Goal: Task Accomplishment & Management: Use online tool/utility

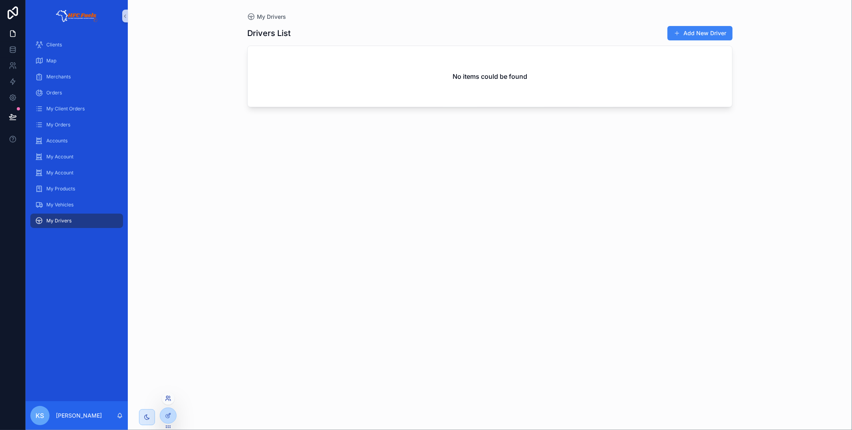
click at [168, 399] on icon at bounding box center [168, 398] width 6 height 6
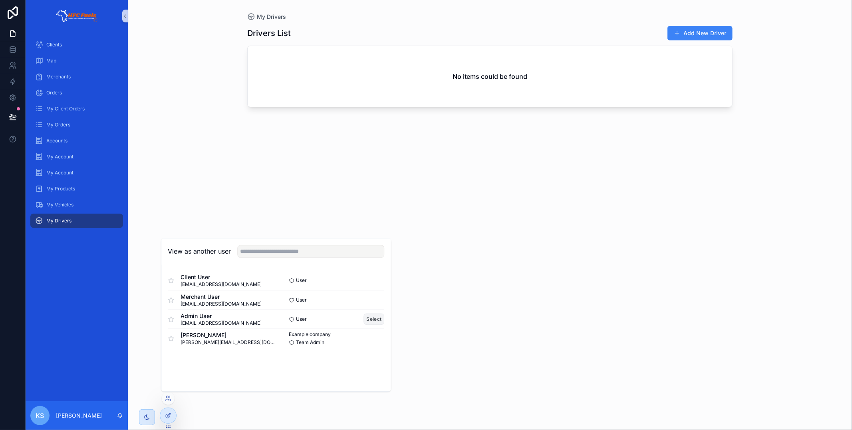
click at [372, 321] on button "Select" at bounding box center [374, 319] width 21 height 12
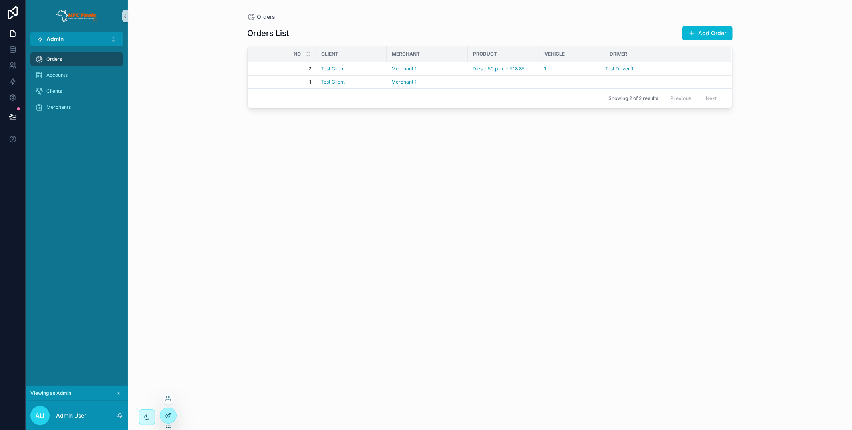
click at [170, 414] on icon at bounding box center [168, 414] width 3 height 3
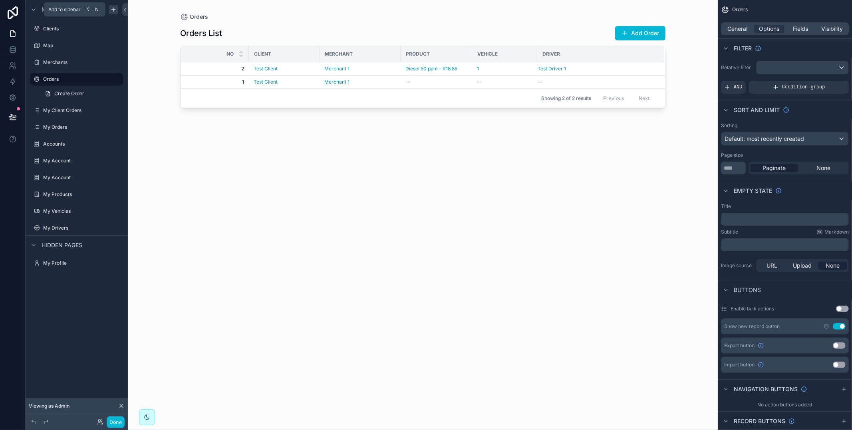
click at [113, 10] on icon "scrollable content" at bounding box center [113, 9] width 6 height 6
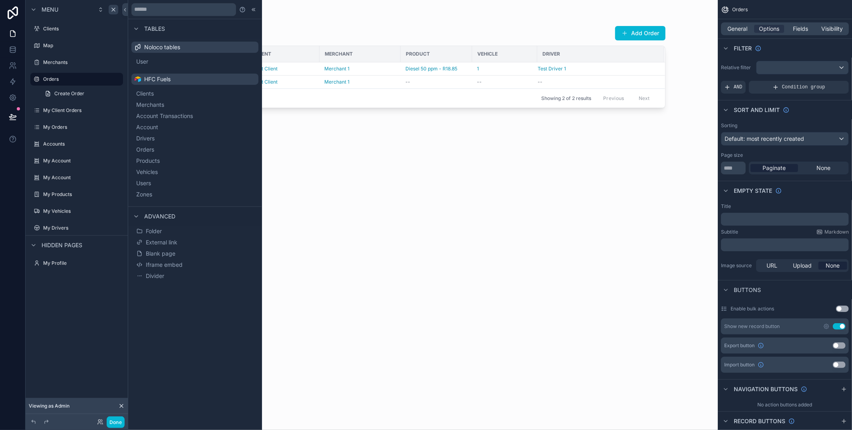
click at [217, 192] on button "Zones" at bounding box center [195, 194] width 121 height 11
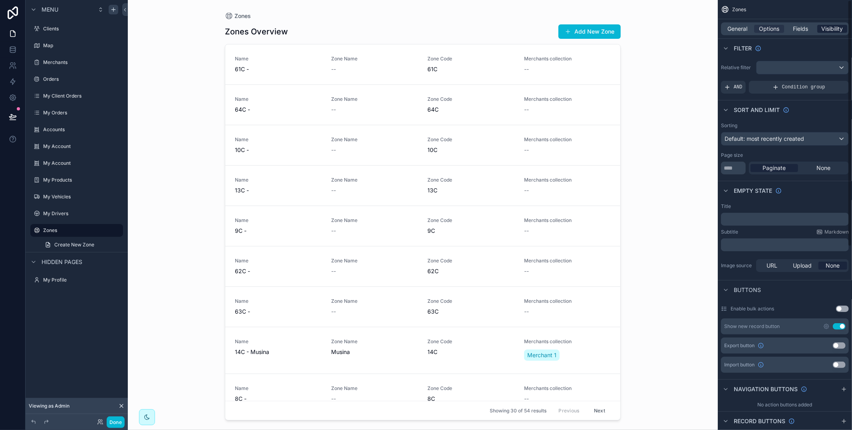
click at [825, 26] on span "Visibility" at bounding box center [833, 29] width 22 height 8
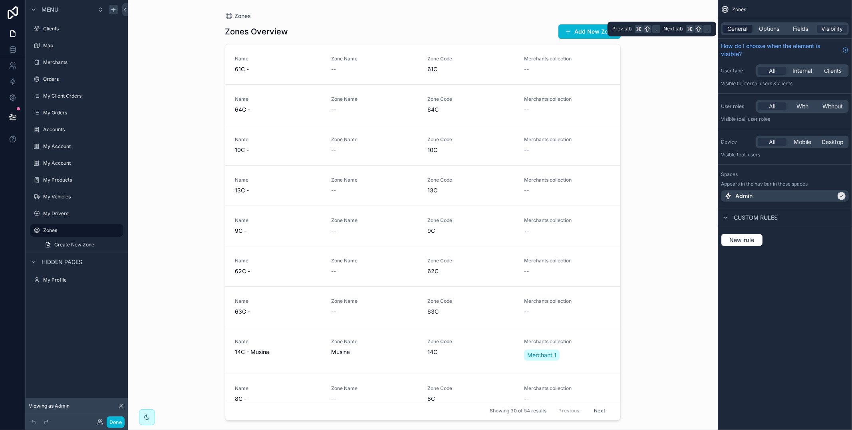
click at [739, 26] on span "General" at bounding box center [738, 29] width 20 height 8
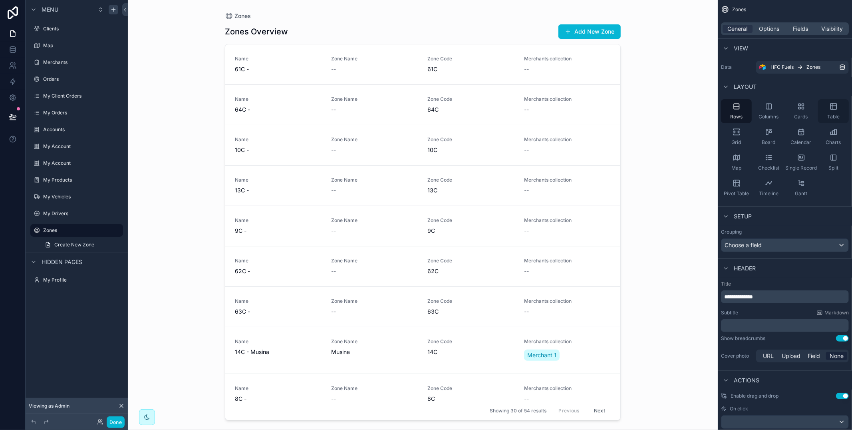
click at [833, 110] on div "Table" at bounding box center [833, 111] width 31 height 24
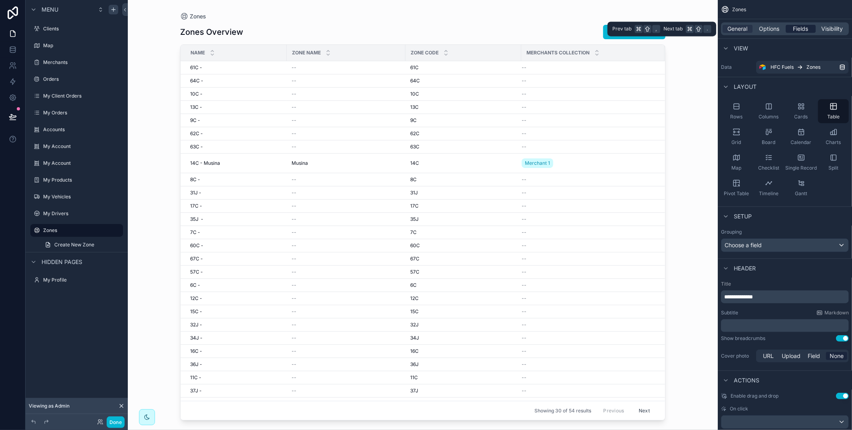
click at [809, 26] on div "Fields" at bounding box center [801, 29] width 30 height 8
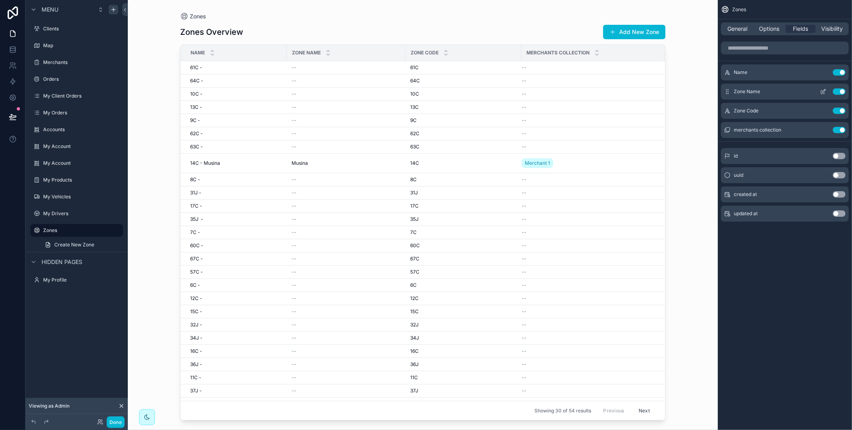
click at [841, 71] on button "Use setting" at bounding box center [839, 72] width 13 height 6
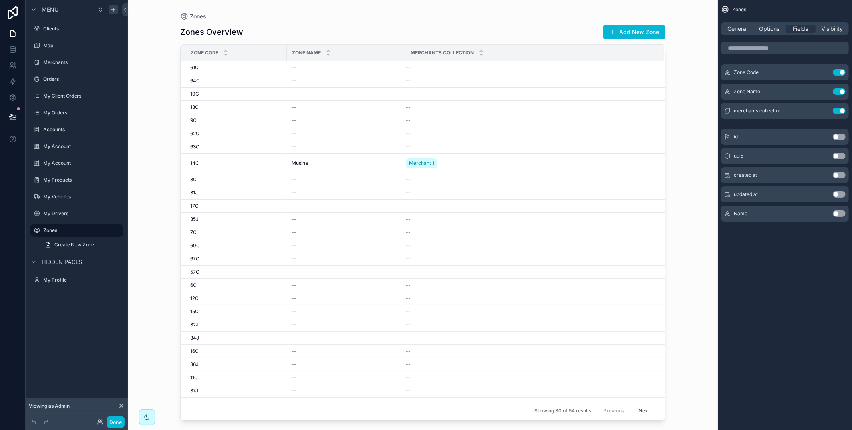
click at [842, 111] on button "Use setting" at bounding box center [839, 111] width 13 height 6
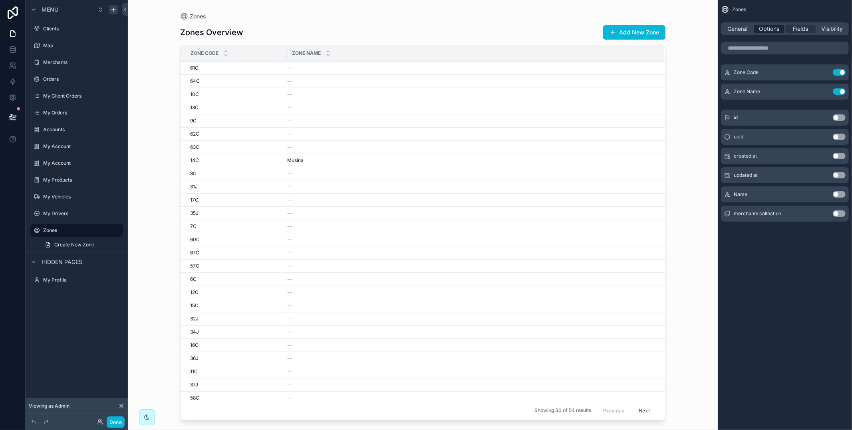
click at [756, 26] on div "Options" at bounding box center [770, 29] width 30 height 8
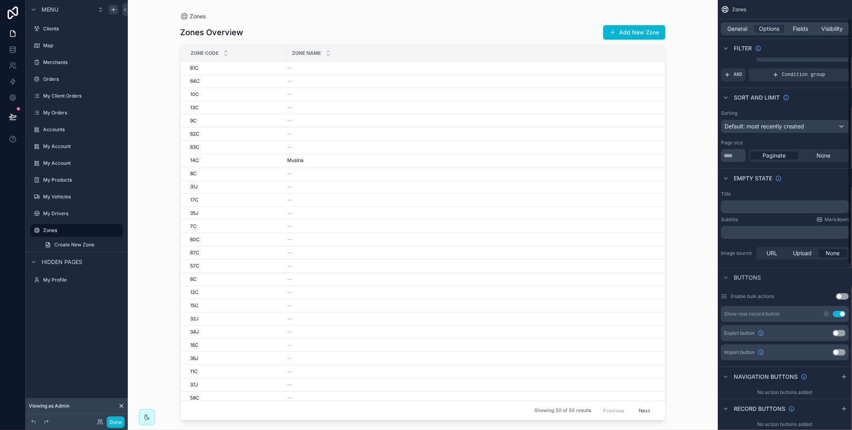
scroll to position [11, 0]
click at [769, 122] on div "Default: most recently created" at bounding box center [785, 127] width 127 height 13
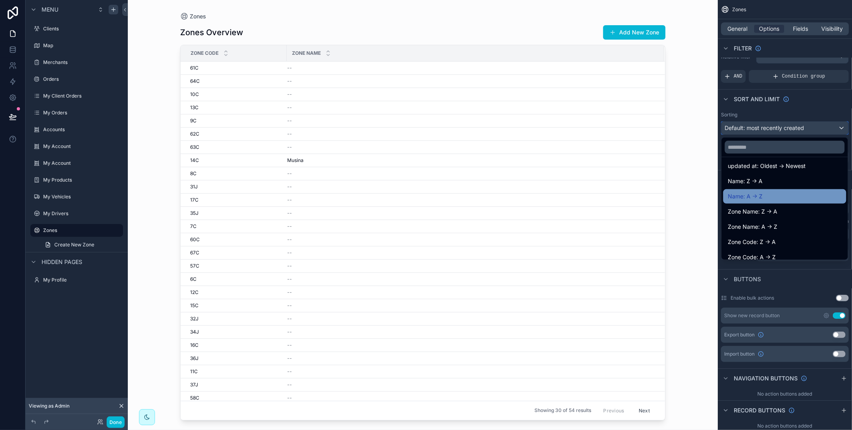
scroll to position [72, 0]
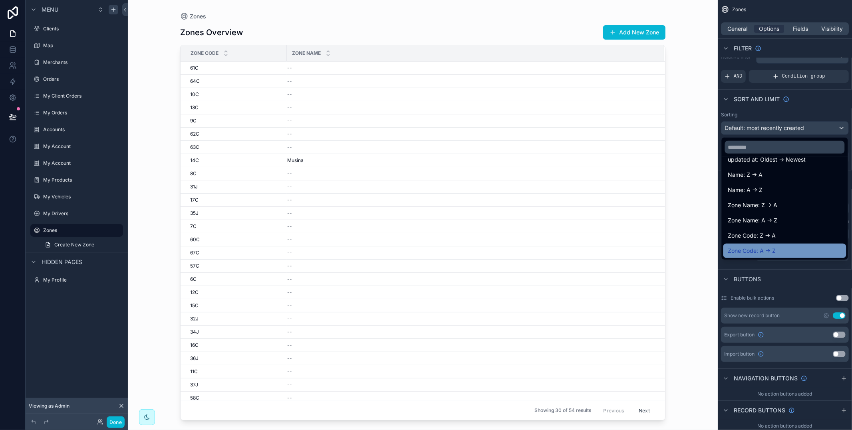
click at [779, 250] on div "Zone Code: A -> Z" at bounding box center [785, 251] width 113 height 10
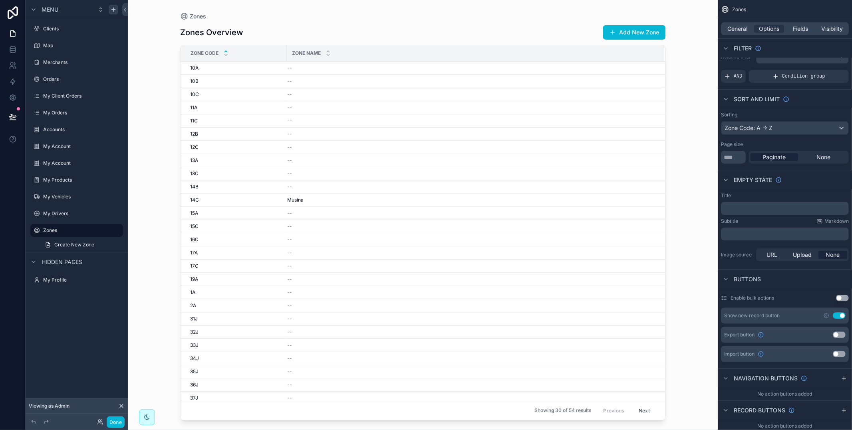
click at [567, 191] on div "scrollable content" at bounding box center [422, 210] width 511 height 420
drag, startPoint x: 736, startPoint y: 158, endPoint x: 702, endPoint y: 156, distance: 33.6
click at [702, 156] on div "Admin ⌥ 1 Clients Map Merchants Orders My Client Orders My Orders Accounts My A…" at bounding box center [490, 215] width 725 height 430
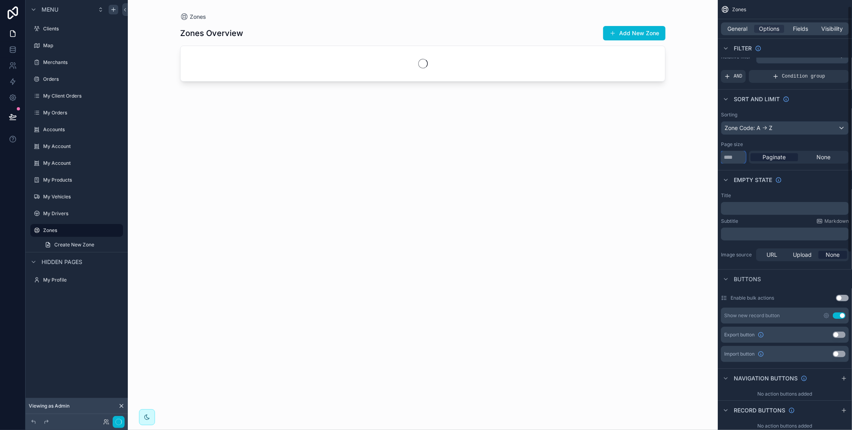
type input "**"
click at [752, 146] on div "Page size" at bounding box center [785, 144] width 128 height 6
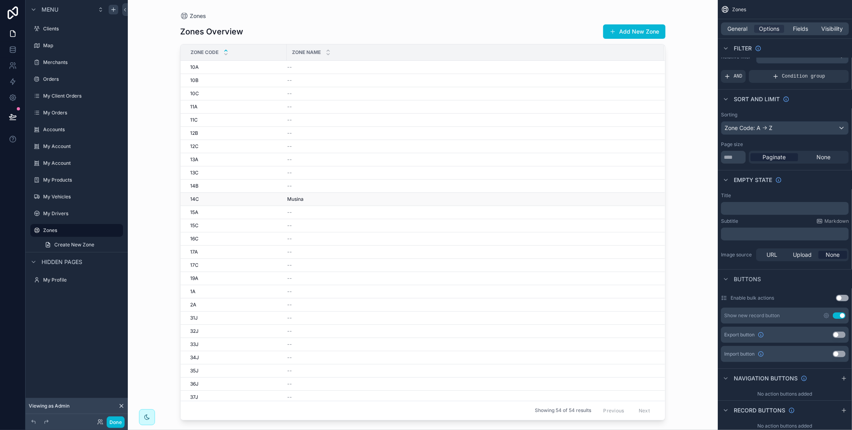
click at [354, 202] on div "Musina Musina" at bounding box center [471, 199] width 368 height 6
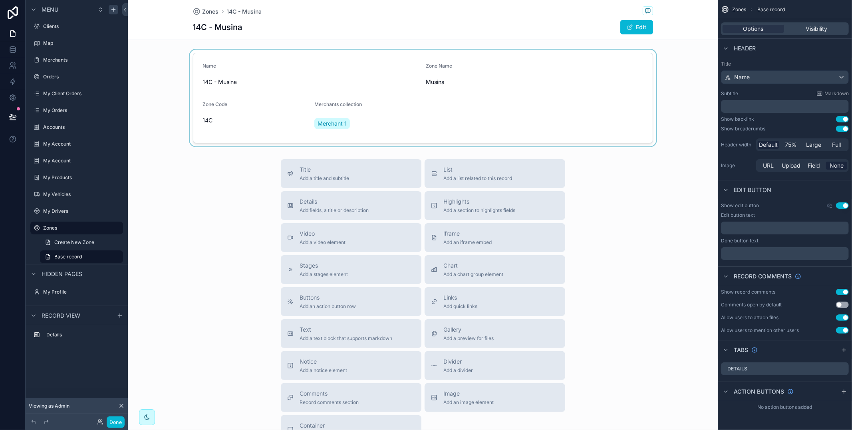
click at [380, 125] on div "scrollable content" at bounding box center [423, 98] width 590 height 97
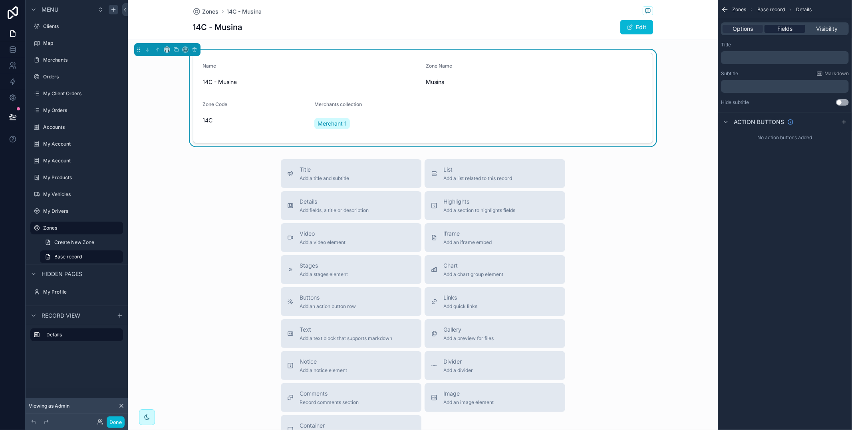
click at [795, 28] on div "Fields" at bounding box center [785, 29] width 40 height 8
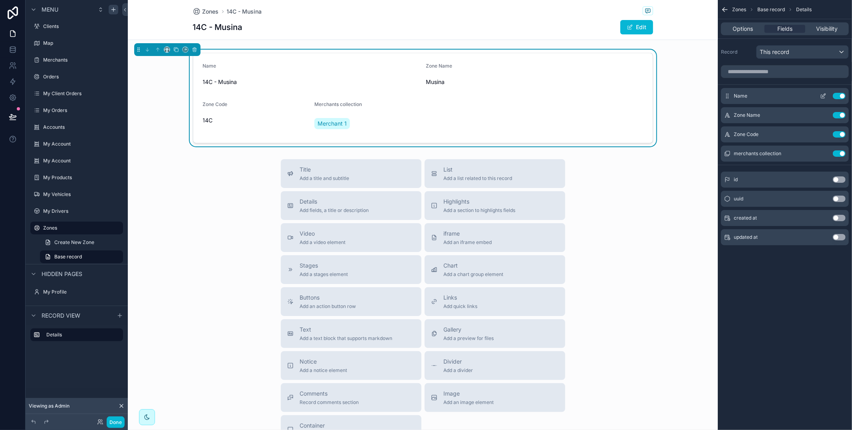
click at [836, 94] on button "Use setting" at bounding box center [839, 96] width 13 height 6
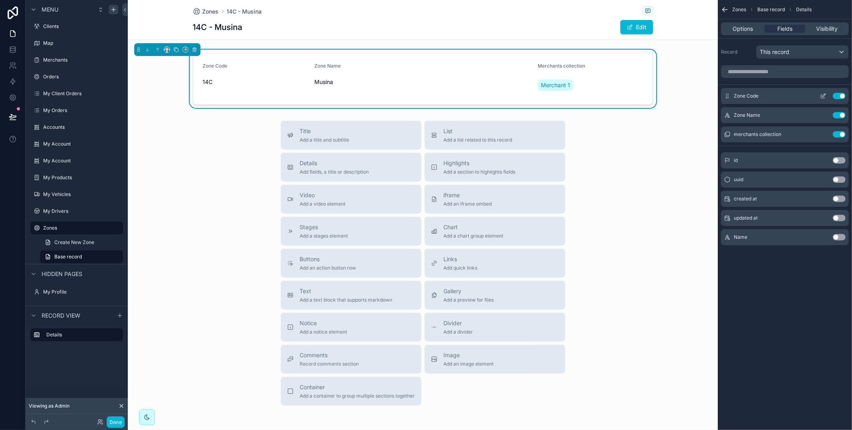
click at [822, 96] on icon "scrollable content" at bounding box center [823, 96] width 6 height 6
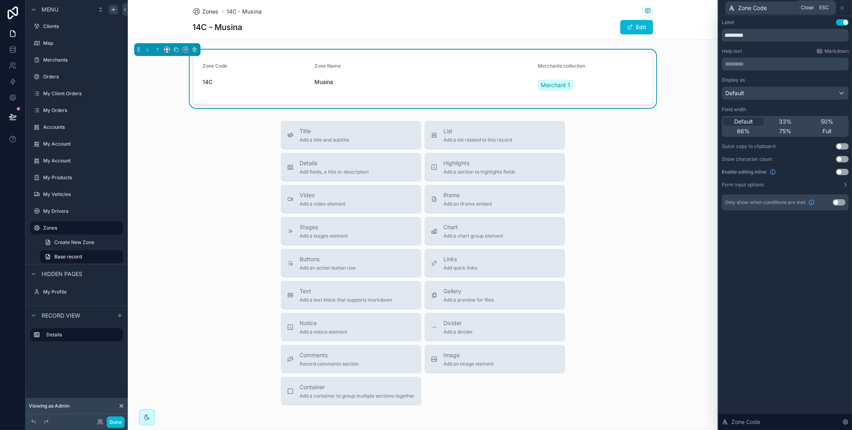
click at [847, 7] on div "Zone Code" at bounding box center [785, 8] width 127 height 16
click at [845, 7] on icon at bounding box center [843, 8] width 6 height 6
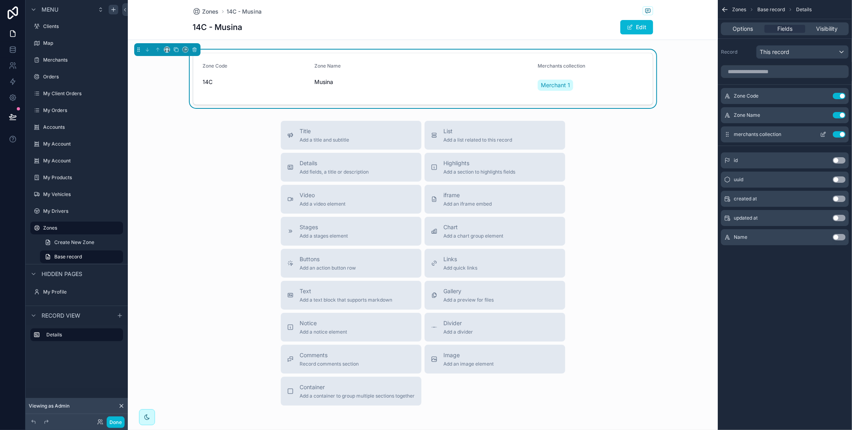
click at [840, 136] on button "Use setting" at bounding box center [839, 134] width 13 height 6
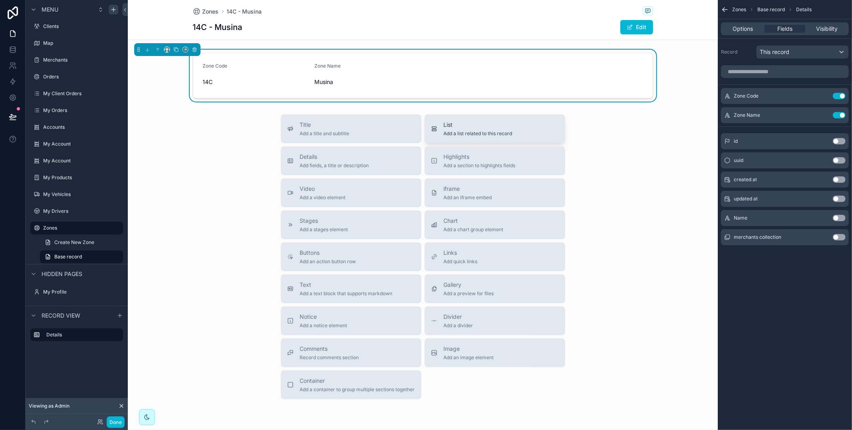
click at [480, 133] on span "Add a list related to this record" at bounding box center [478, 133] width 69 height 6
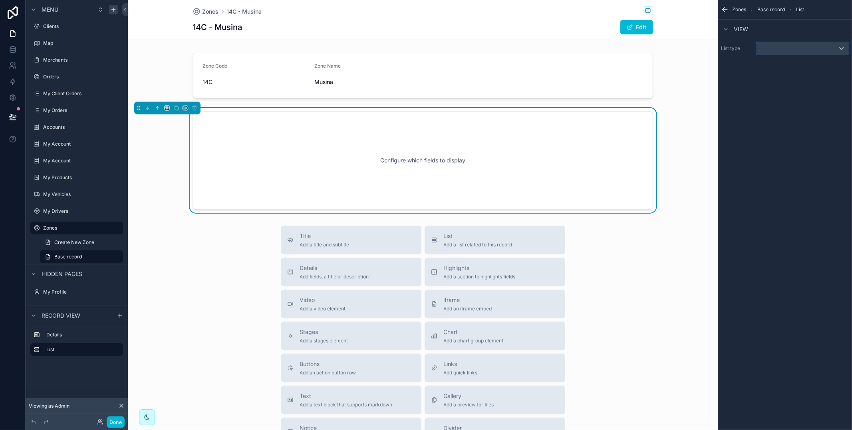
click at [780, 47] on div "scrollable content" at bounding box center [803, 48] width 92 height 13
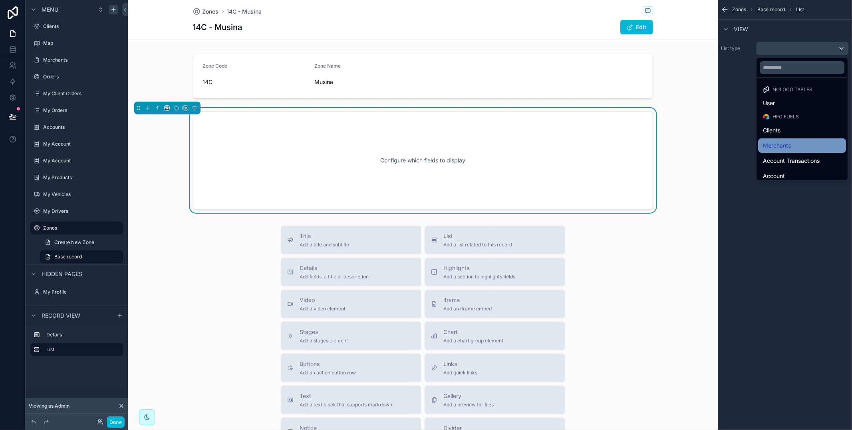
click at [784, 141] on span "Merchants" at bounding box center [777, 146] width 28 height 10
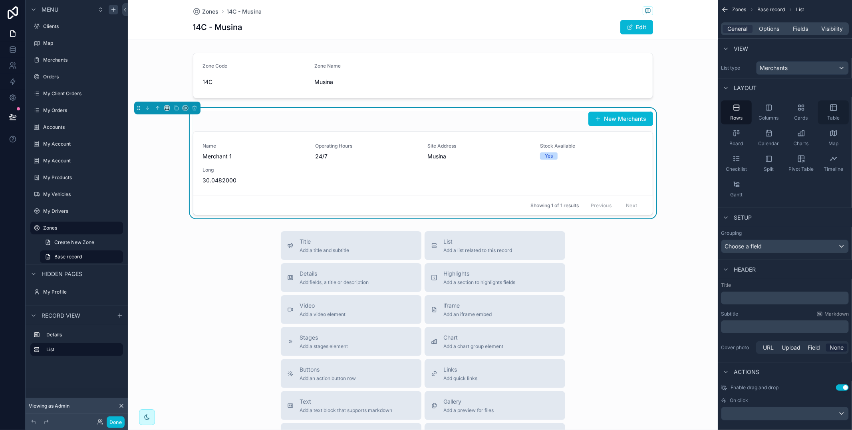
click at [832, 111] on icon "scrollable content" at bounding box center [834, 108] width 8 height 8
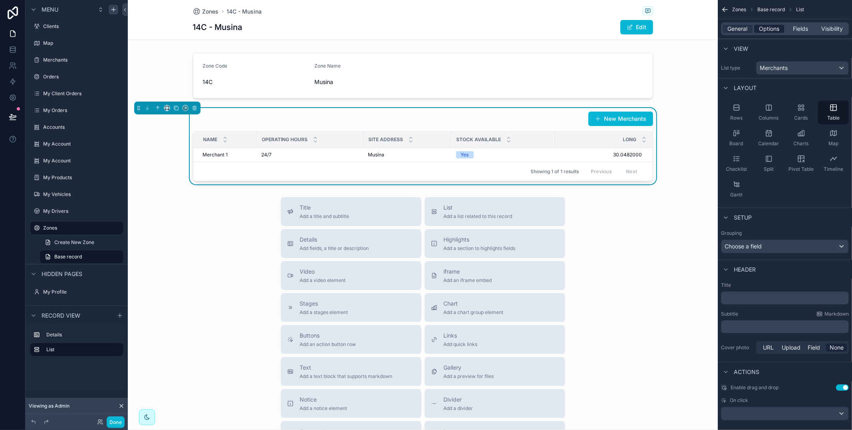
click at [769, 28] on span "Options" at bounding box center [769, 29] width 20 height 8
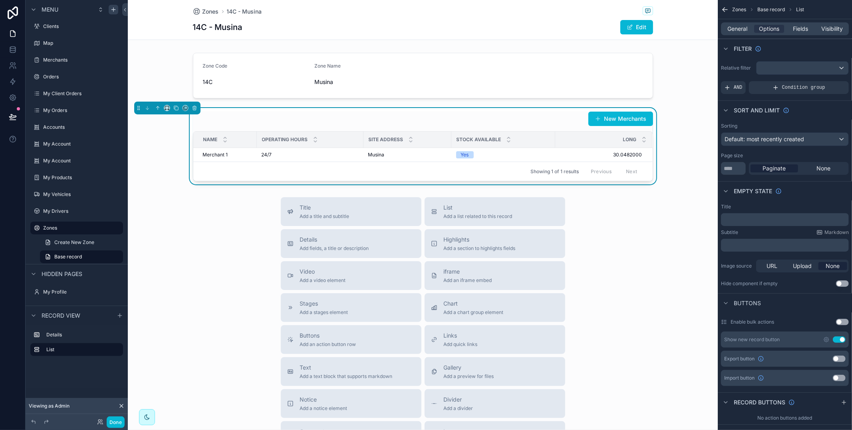
drag, startPoint x: 841, startPoint y: 338, endPoint x: 836, endPoint y: 332, distance: 7.6
click at [840, 338] on button "Use setting" at bounding box center [839, 339] width 13 height 6
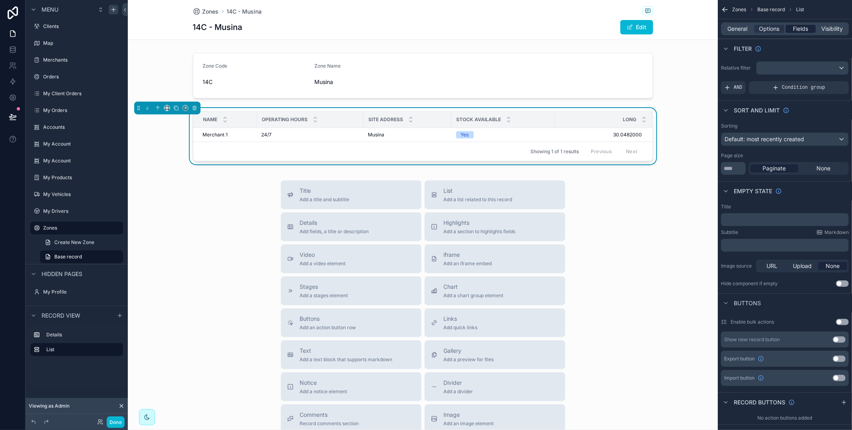
click at [805, 30] on span "Fields" at bounding box center [801, 29] width 15 height 8
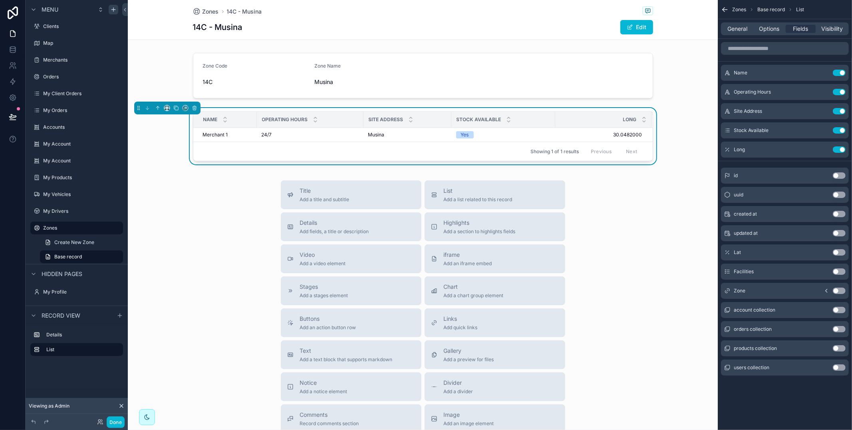
click at [842, 148] on button "Use setting" at bounding box center [839, 149] width 13 height 6
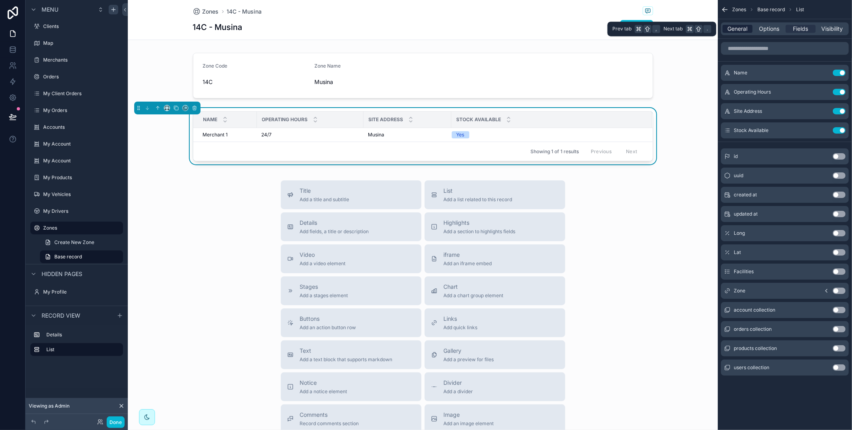
click at [739, 27] on span "General" at bounding box center [738, 29] width 20 height 8
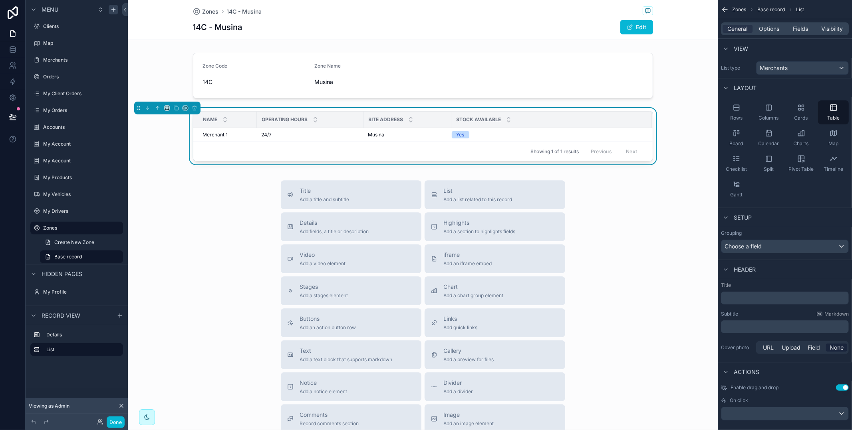
click at [745, 293] on div "﻿" at bounding box center [785, 297] width 128 height 13
click at [745, 297] on p "﻿" at bounding box center [786, 298] width 123 height 8
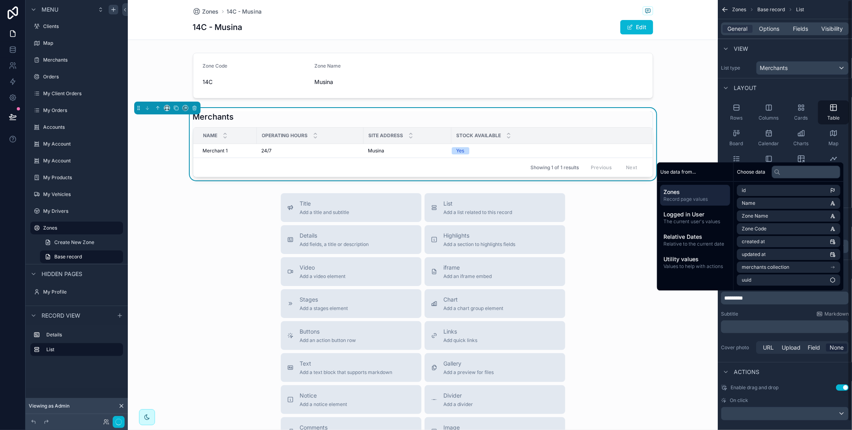
click at [755, 309] on div "Title ********* Subtitle Markdown ﻿ Cover photo URL Upload Field None" at bounding box center [785, 319] width 134 height 80
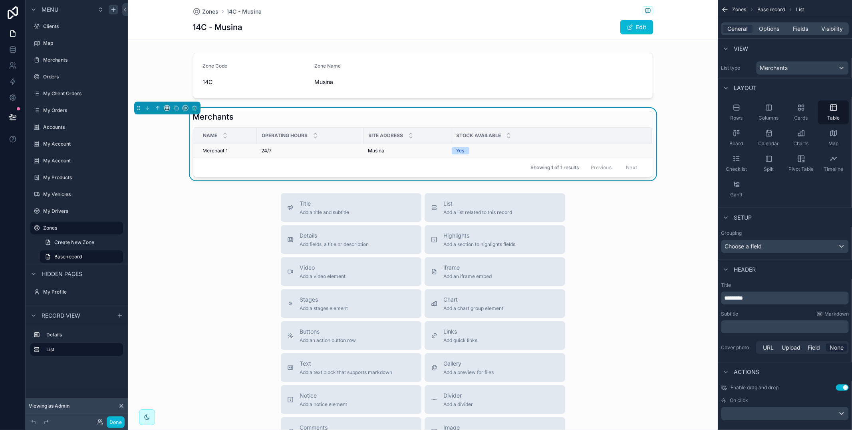
click at [255, 155] on td "Merchant 1 Merchant 1" at bounding box center [225, 151] width 64 height 14
click at [259, 152] on td "24/7 24/7" at bounding box center [310, 151] width 107 height 14
click at [262, 151] on span "24/7" at bounding box center [267, 150] width 10 height 6
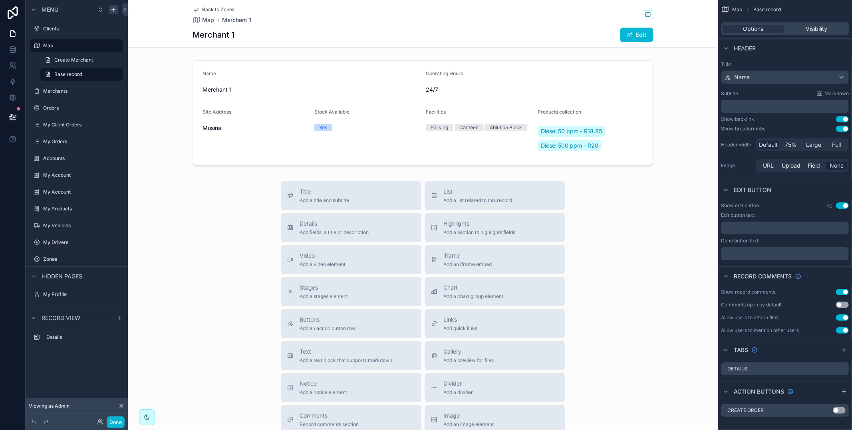
click at [208, 7] on span "Back to Zones" at bounding box center [219, 9] width 32 height 6
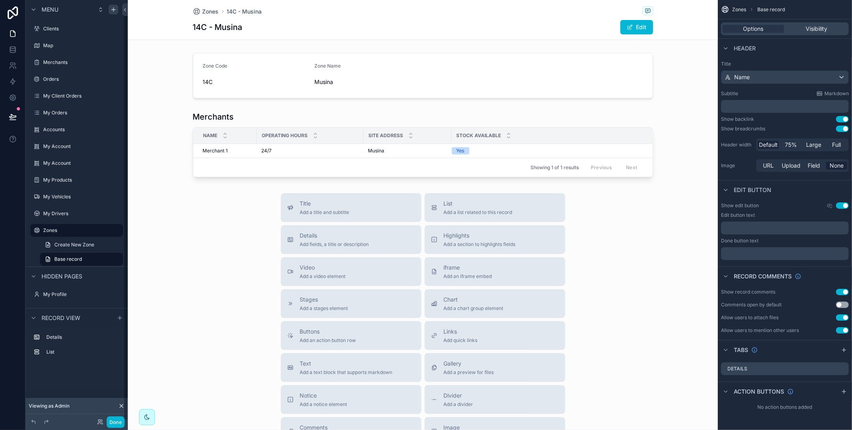
scroll to position [2, 0]
click at [625, 111] on div "scrollable content" at bounding box center [423, 144] width 590 height 72
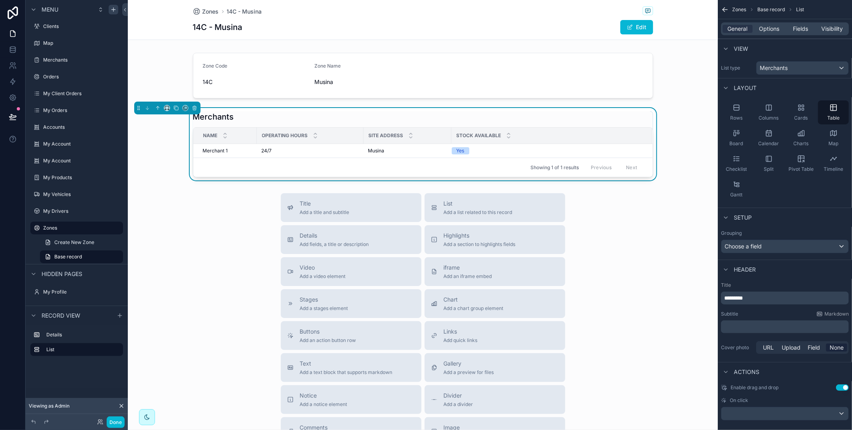
scroll to position [9, 0]
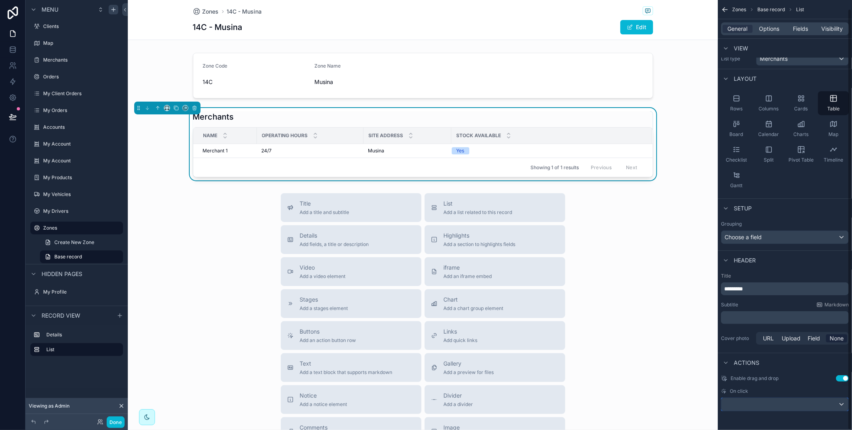
click at [738, 402] on div "scrollable content" at bounding box center [785, 404] width 127 height 13
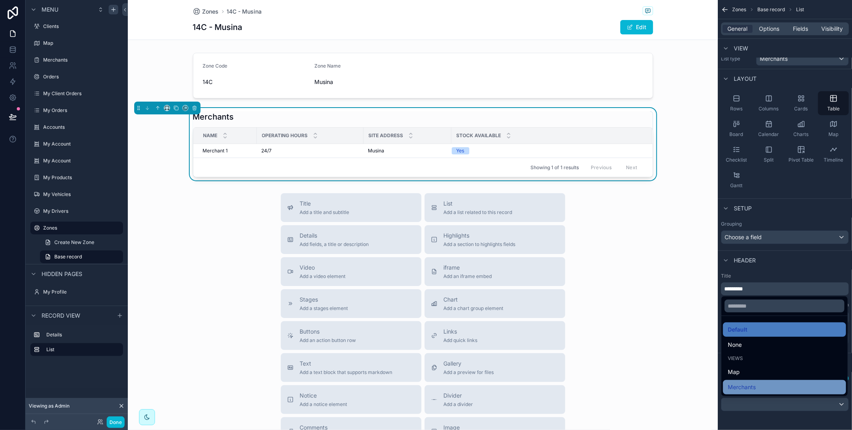
click at [765, 381] on div "Merchants" at bounding box center [784, 387] width 123 height 14
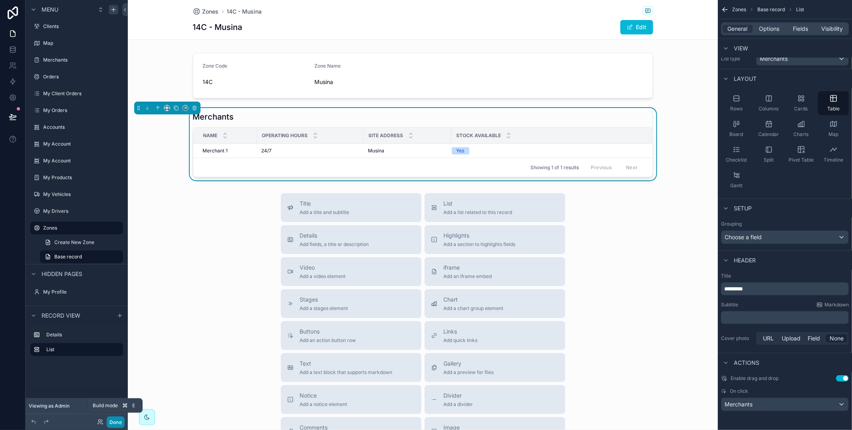
click at [109, 422] on button "Done" at bounding box center [116, 422] width 18 height 12
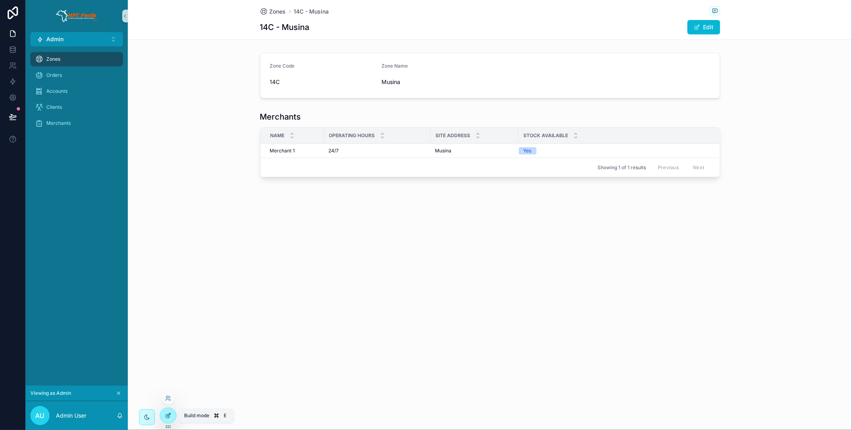
click at [171, 417] on icon at bounding box center [168, 415] width 6 height 6
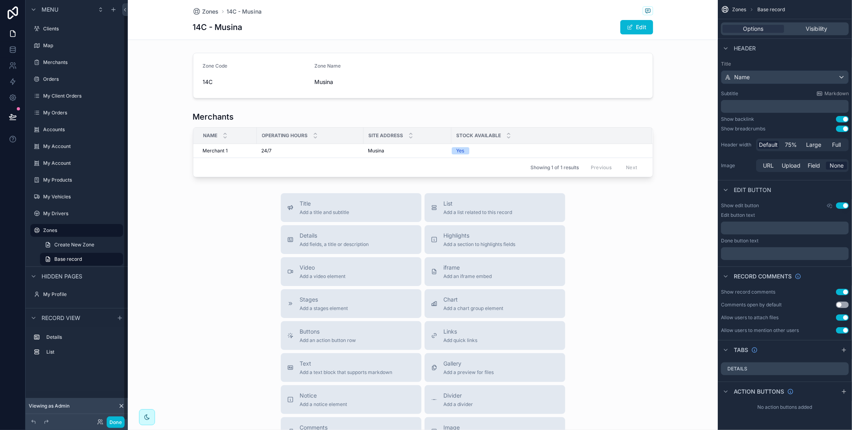
scroll to position [2, 0]
click at [200, 11] on icon "scrollable content" at bounding box center [197, 12] width 8 height 8
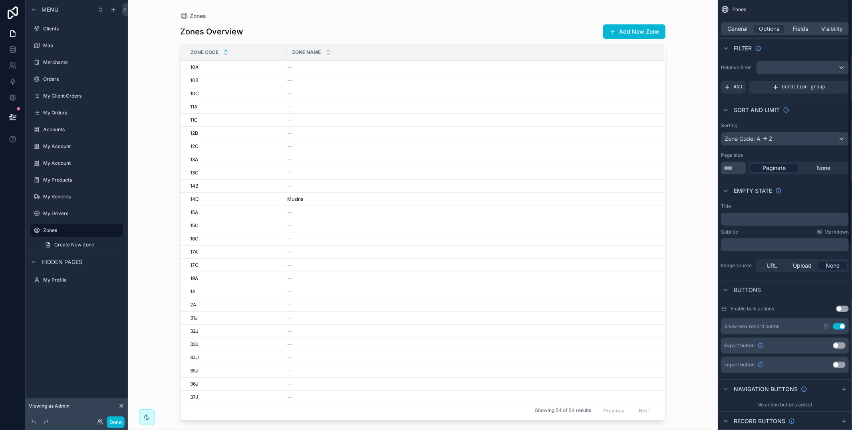
drag, startPoint x: 825, startPoint y: 28, endPoint x: 824, endPoint y: 38, distance: 9.2
click at [825, 28] on span "Visibility" at bounding box center [833, 29] width 22 height 8
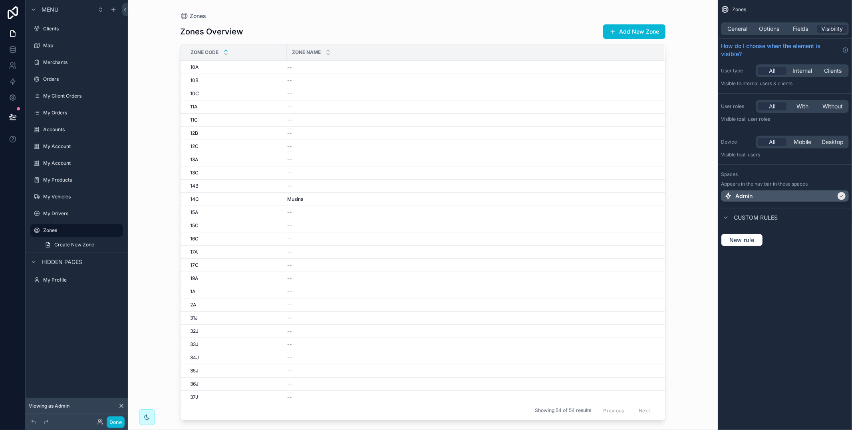
click at [810, 196] on div "Admin" at bounding box center [781, 196] width 112 height 8
drag, startPoint x: 810, startPoint y: 196, endPoint x: 775, endPoint y: 194, distance: 34.8
click at [809, 196] on div "Admin" at bounding box center [785, 196] width 121 height 8
click at [112, 420] on button "Done" at bounding box center [116, 422] width 18 height 12
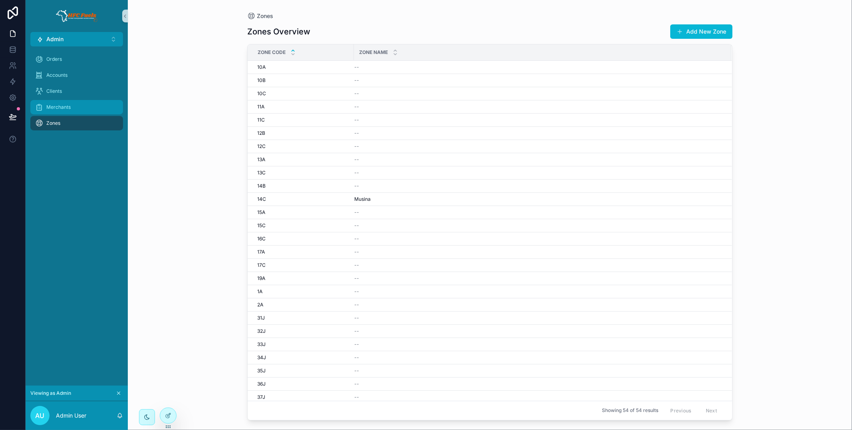
click at [77, 113] on link "Merchants" at bounding box center [76, 107] width 93 height 14
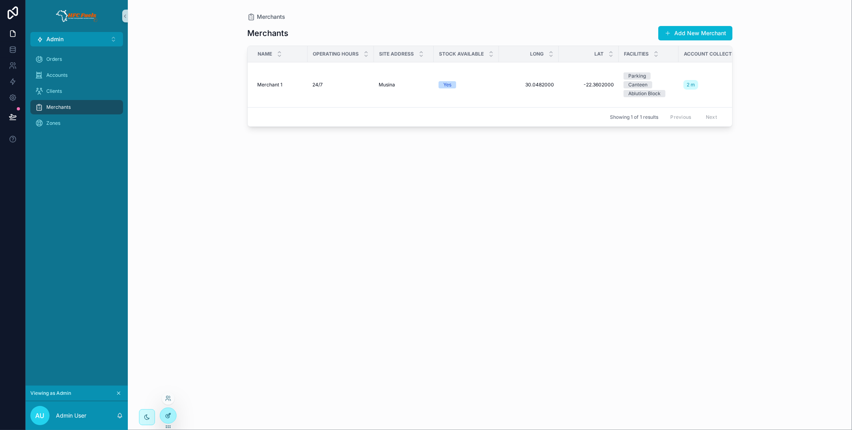
click at [167, 418] on div at bounding box center [168, 415] width 16 height 15
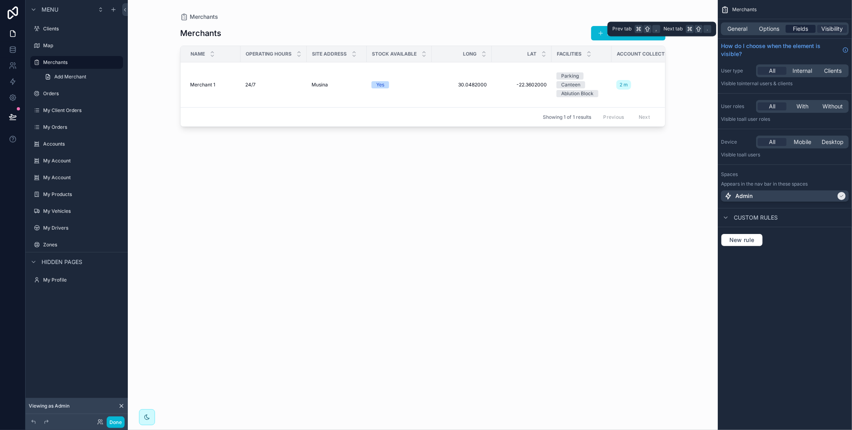
click at [798, 29] on span "Fields" at bounding box center [801, 29] width 15 height 8
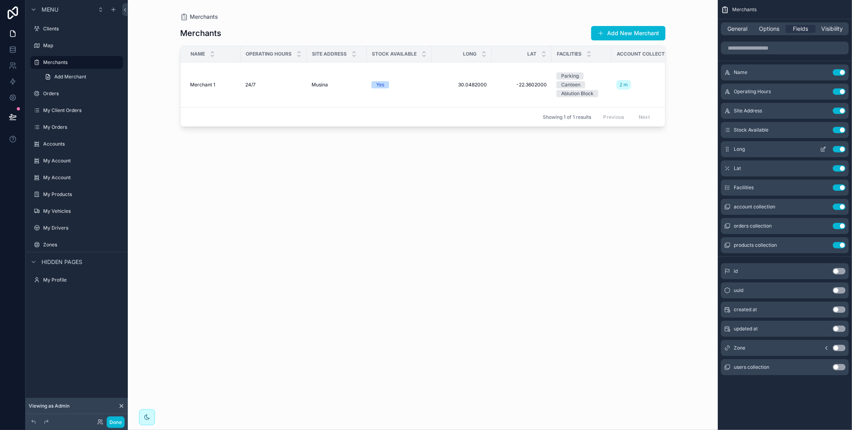
click at [841, 149] on button "Use setting" at bounding box center [839, 149] width 13 height 6
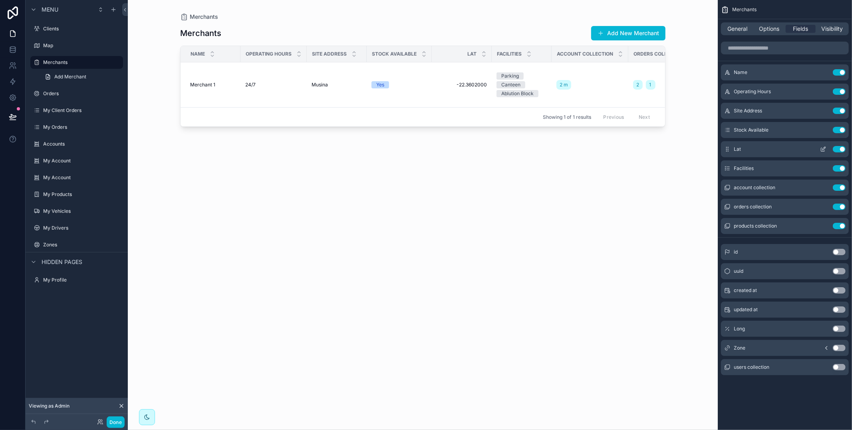
click at [841, 149] on button "Use setting" at bounding box center [839, 149] width 13 height 6
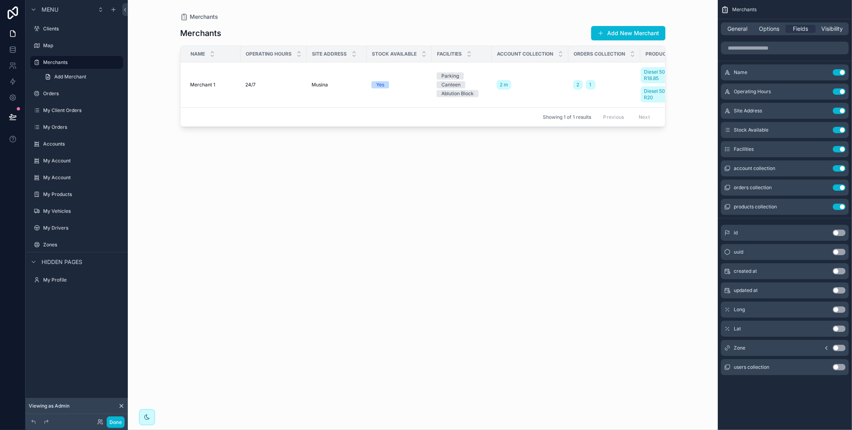
click at [841, 149] on button "Use setting" at bounding box center [839, 149] width 13 height 6
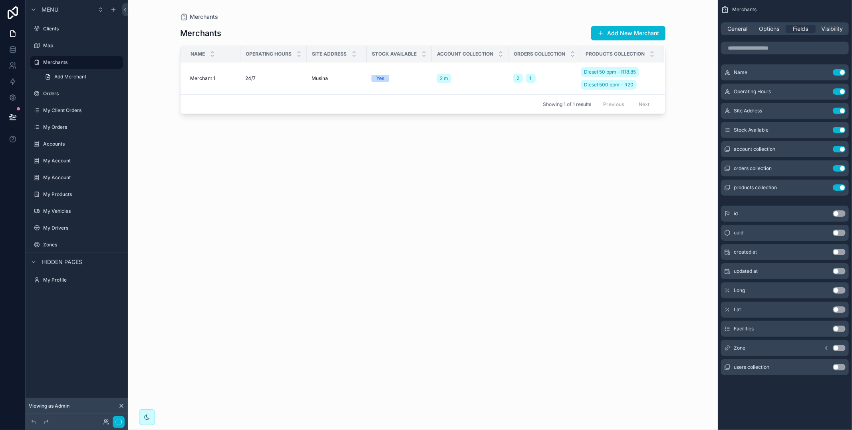
click at [841, 149] on button "Use setting" at bounding box center [839, 149] width 13 height 6
click at [841, 165] on button "Use setting" at bounding box center [839, 168] width 13 height 6
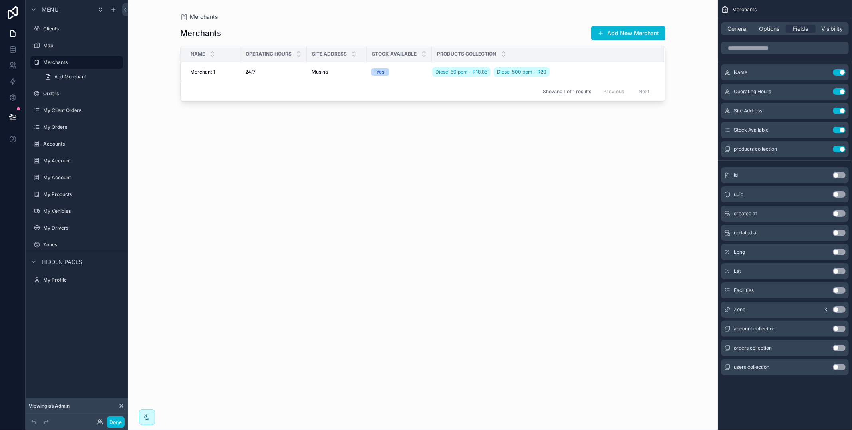
click at [841, 149] on button "Use setting" at bounding box center [839, 149] width 13 height 6
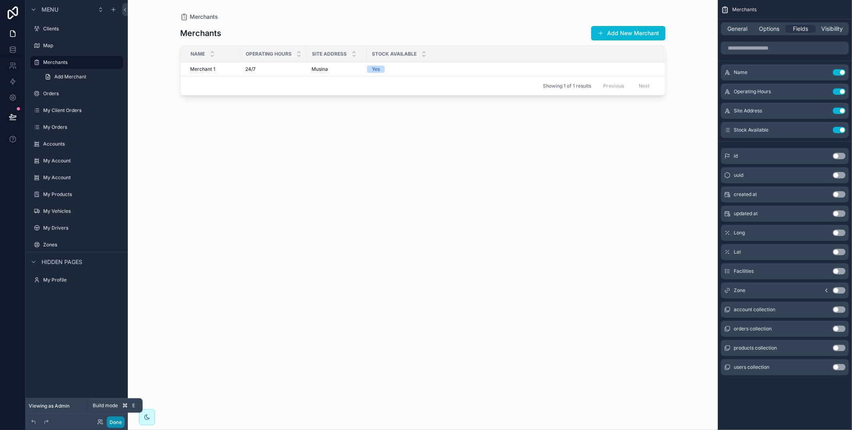
click at [121, 421] on button "Done" at bounding box center [116, 422] width 18 height 12
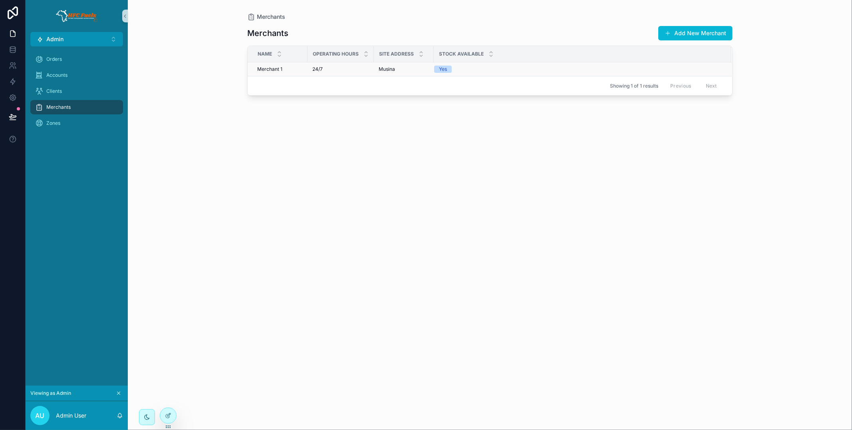
click at [292, 70] on div "Merchant 1 Merchant 1" at bounding box center [280, 69] width 46 height 6
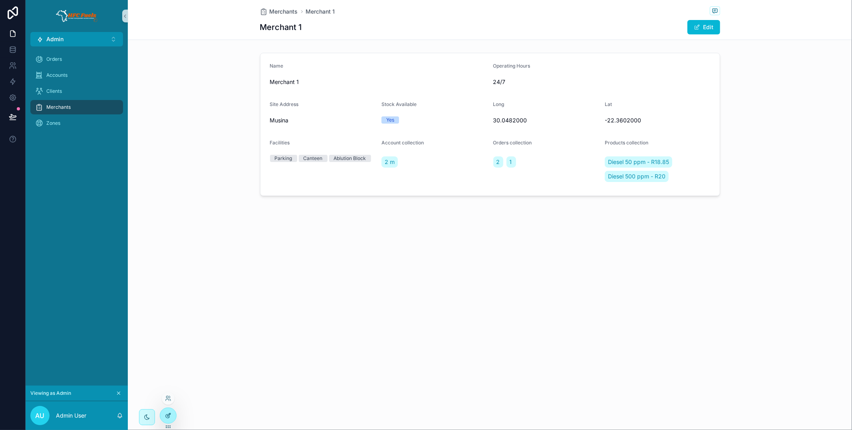
click at [167, 415] on icon at bounding box center [168, 415] width 6 height 6
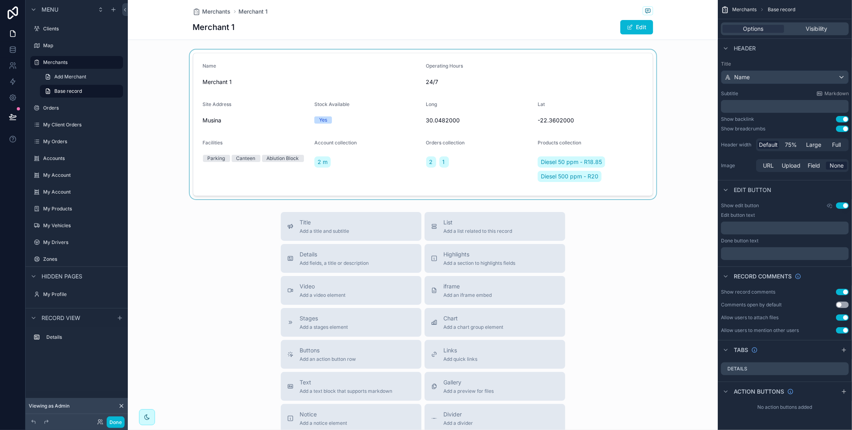
click at [338, 171] on div "scrollable content" at bounding box center [423, 124] width 590 height 149
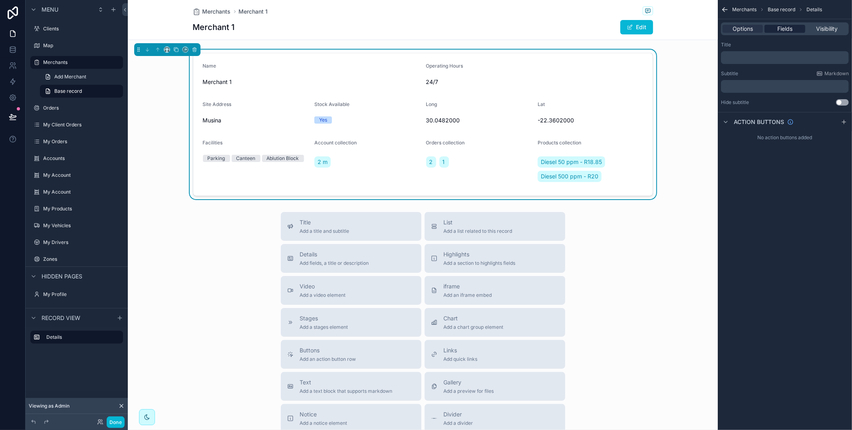
click at [783, 30] on span "Fields" at bounding box center [785, 29] width 15 height 8
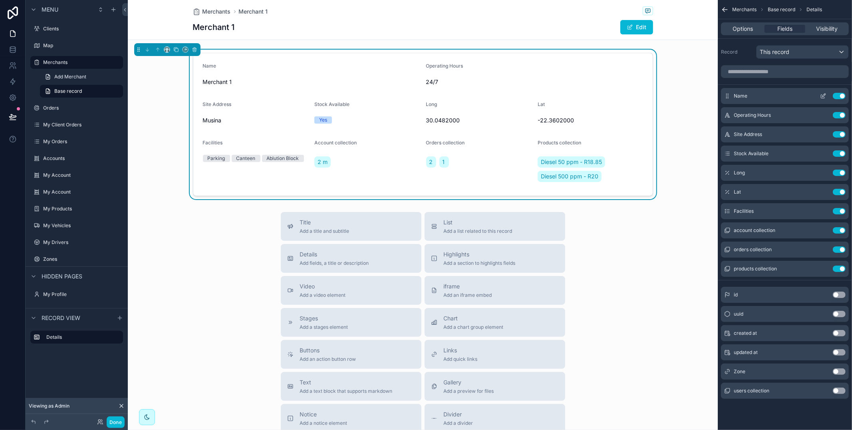
click at [822, 95] on icon "scrollable content" at bounding box center [824, 97] width 4 height 4
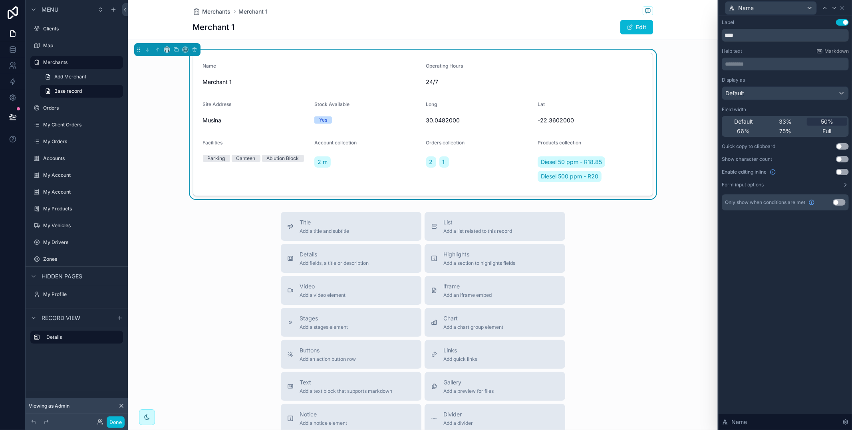
drag, startPoint x: 756, startPoint y: 117, endPoint x: 767, endPoint y: 112, distance: 12.3
click at [756, 117] on div "Default" at bounding box center [744, 121] width 40 height 8
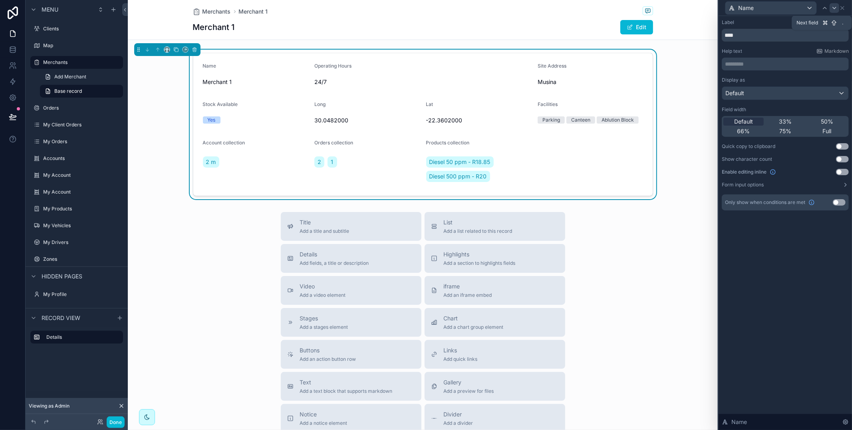
click at [835, 6] on icon at bounding box center [835, 8] width 6 height 6
click at [747, 121] on span "Default" at bounding box center [744, 121] width 19 height 8
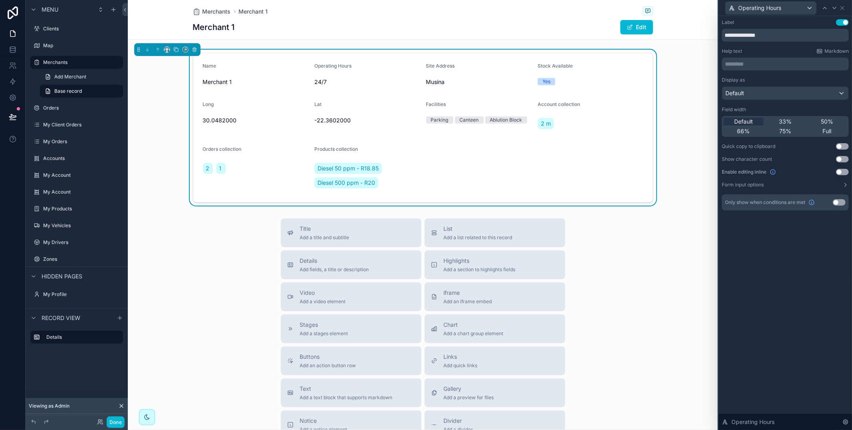
click at [842, 4] on div "Operating Hours" at bounding box center [785, 8] width 127 height 16
click at [840, 6] on icon at bounding box center [843, 8] width 6 height 6
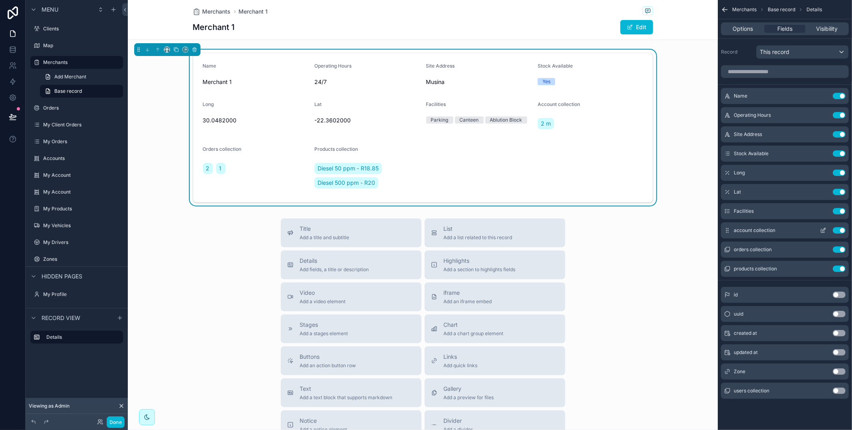
click at [840, 231] on button "Use setting" at bounding box center [839, 230] width 13 height 6
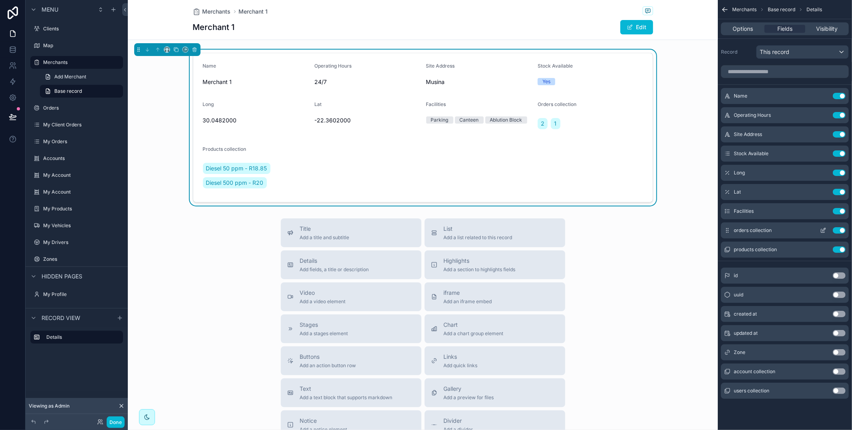
click at [841, 231] on button "Use setting" at bounding box center [839, 230] width 13 height 6
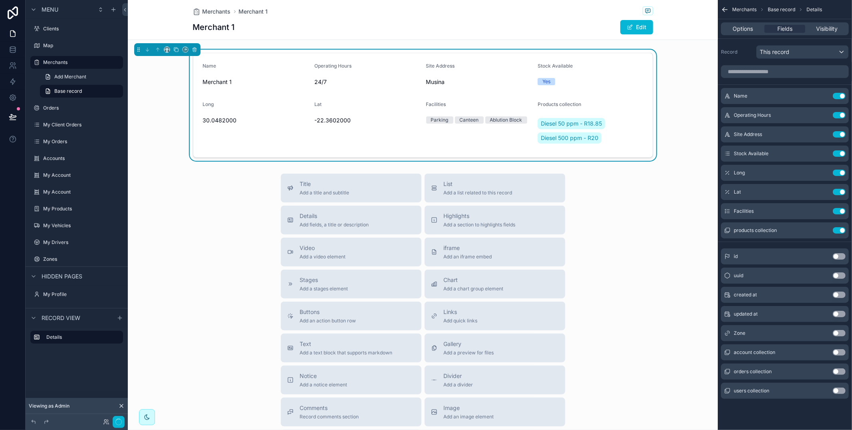
click at [841, 231] on button "Use setting" at bounding box center [839, 230] width 13 height 6
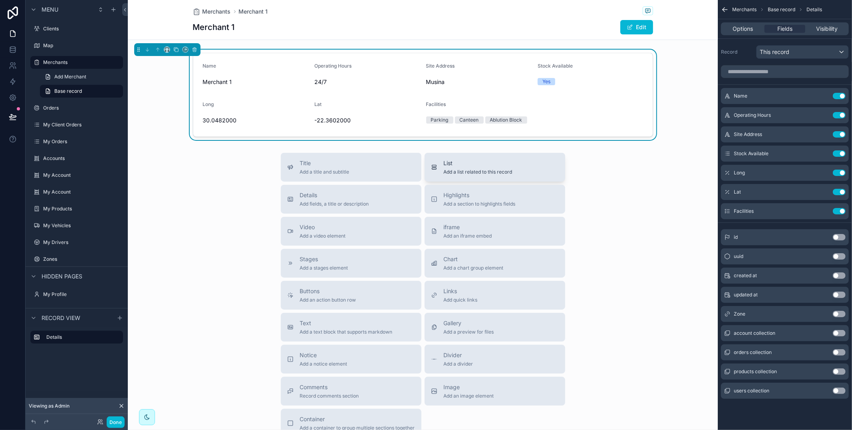
click at [458, 166] on span "List" at bounding box center [478, 163] width 69 height 8
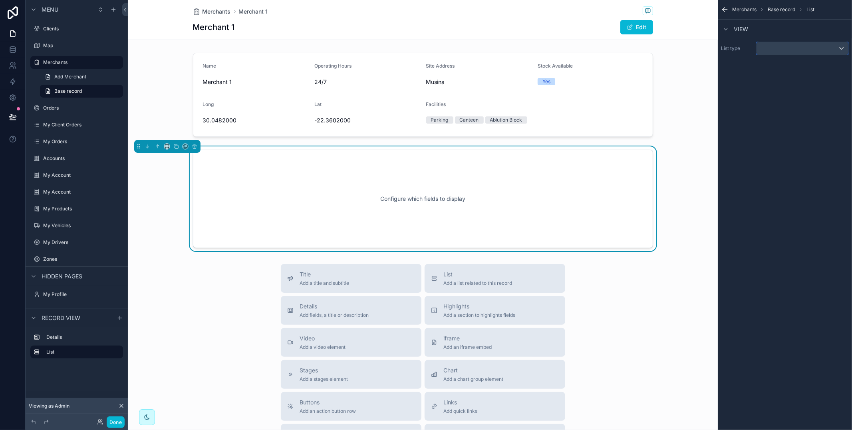
click at [833, 47] on div "scrollable content" at bounding box center [803, 48] width 92 height 13
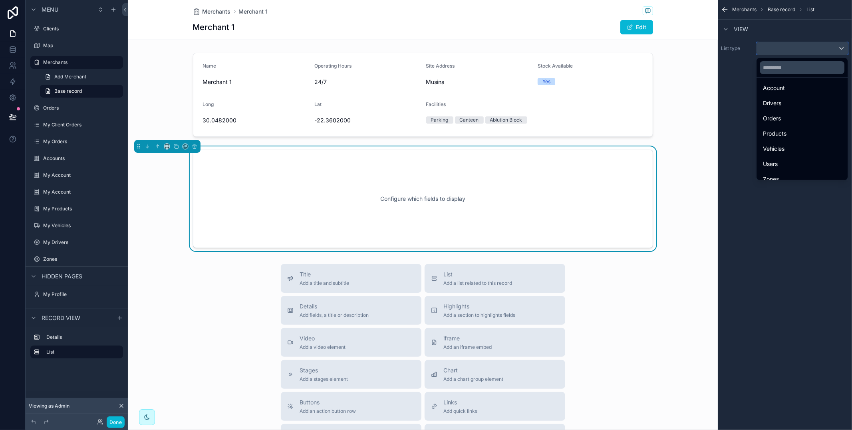
scroll to position [96, 0]
click at [813, 129] on div "Products" at bounding box center [802, 126] width 78 height 10
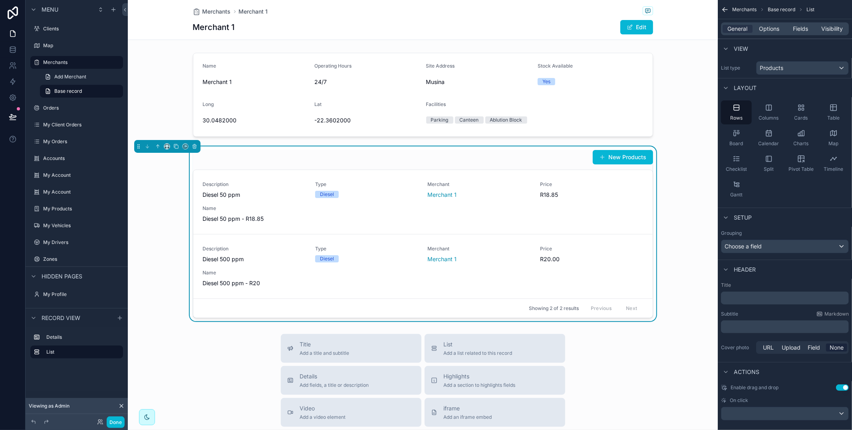
click at [842, 385] on button "Use setting" at bounding box center [842, 387] width 13 height 6
drag, startPoint x: 833, startPoint y: 114, endPoint x: 834, endPoint y: 134, distance: 20.4
click at [835, 114] on div "Table" at bounding box center [833, 112] width 31 height 24
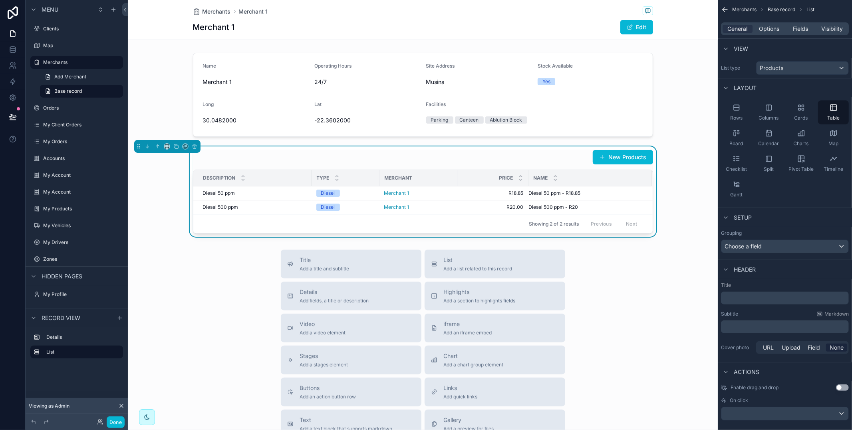
click at [842, 388] on button "Use setting" at bounding box center [842, 387] width 13 height 6
click at [802, 26] on span "Fields" at bounding box center [801, 29] width 15 height 8
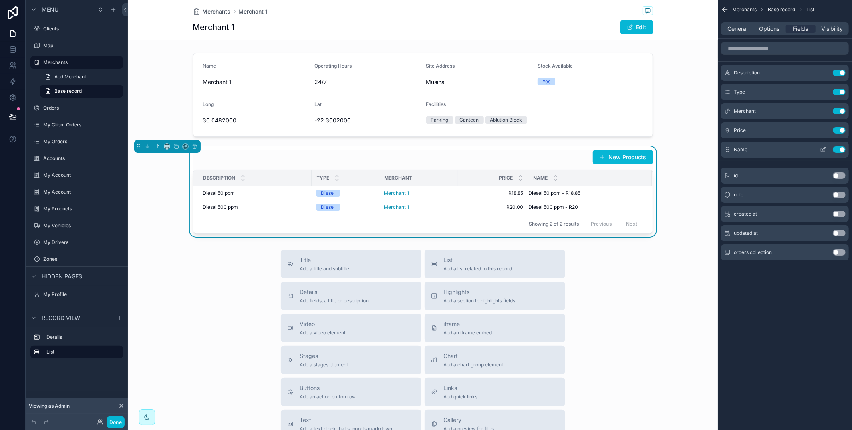
click at [840, 147] on button "Use setting" at bounding box center [839, 149] width 13 height 6
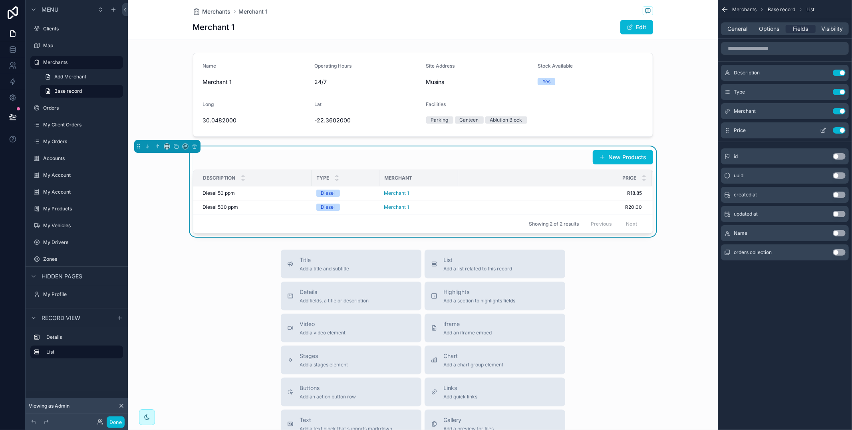
click at [841, 111] on button "Use setting" at bounding box center [839, 111] width 13 height 6
click at [738, 30] on span "General" at bounding box center [738, 29] width 20 height 8
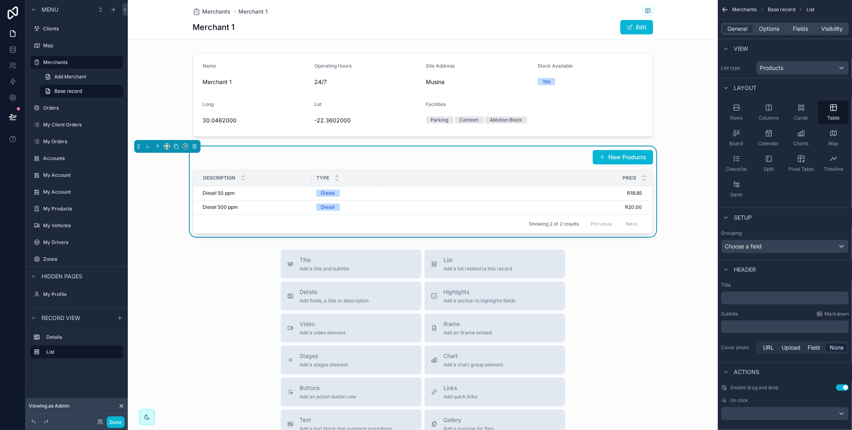
click at [743, 301] on p "﻿" at bounding box center [786, 298] width 123 height 8
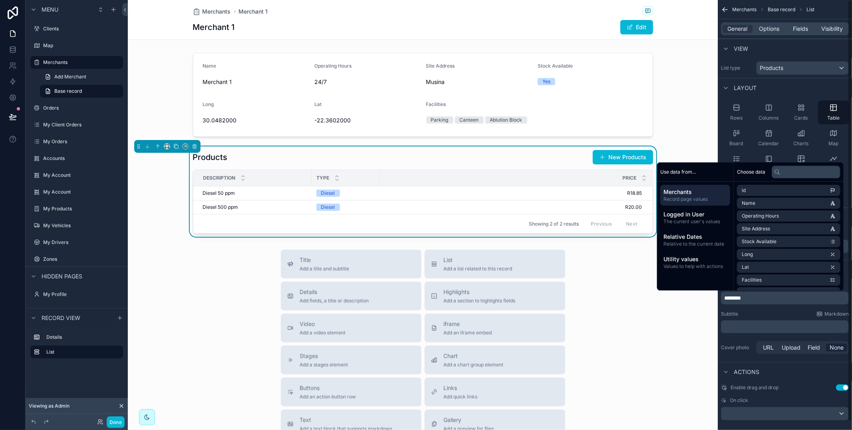
click at [759, 316] on div "Subtitle Markdown" at bounding box center [785, 314] width 128 height 6
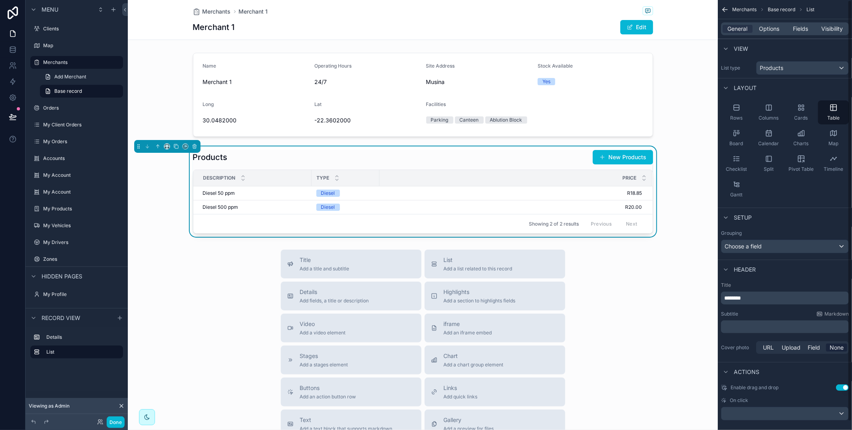
click at [723, 8] on icon "scrollable content" at bounding box center [725, 10] width 8 height 8
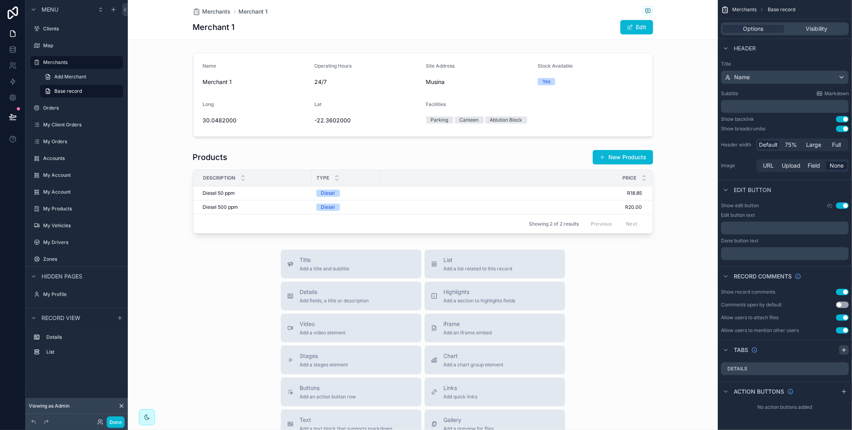
click at [844, 350] on icon "scrollable content" at bounding box center [844, 350] width 0 height 4
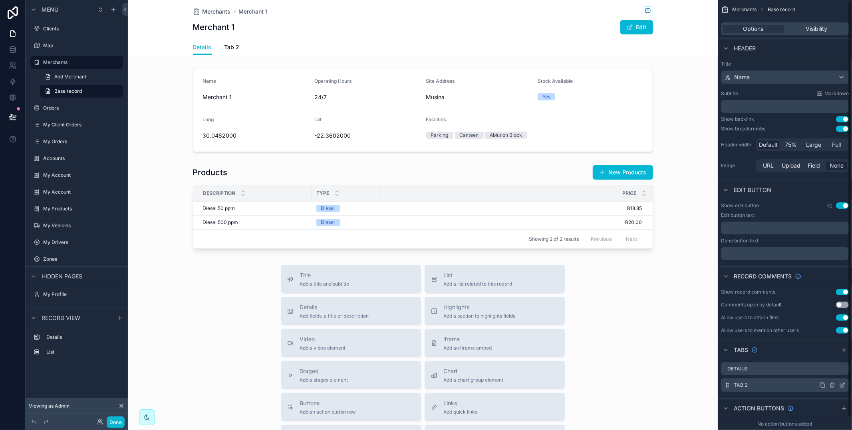
click at [844, 383] on icon "scrollable content" at bounding box center [843, 385] width 6 height 6
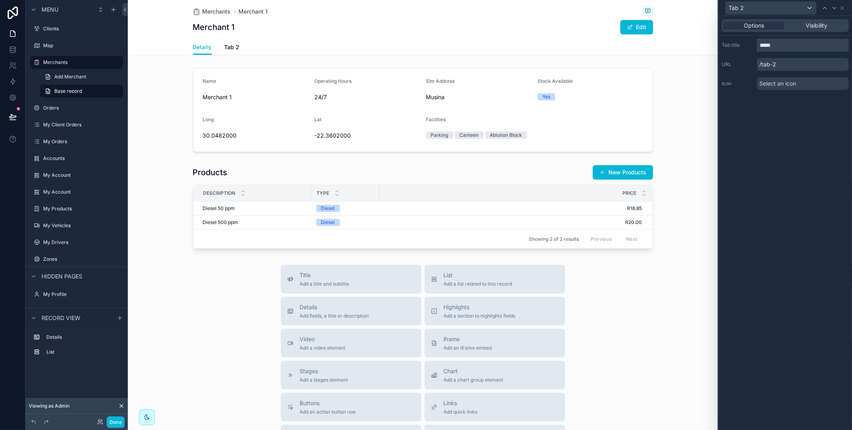
drag, startPoint x: 791, startPoint y: 47, endPoint x: 754, endPoint y: 41, distance: 38.0
click at [754, 41] on div "Tab title *****" at bounding box center [785, 45] width 127 height 13
type input "********"
click at [844, 7] on icon at bounding box center [843, 8] width 6 height 6
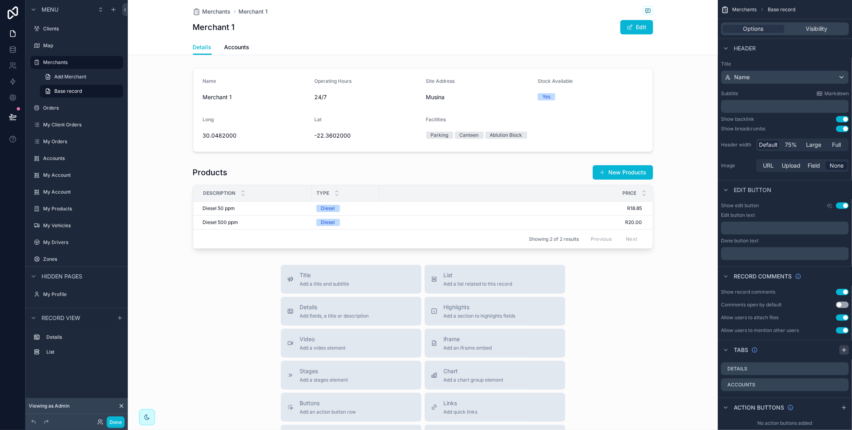
click at [843, 350] on icon "scrollable content" at bounding box center [844, 349] width 6 height 6
click at [845, 401] on icon "scrollable content" at bounding box center [843, 401] width 6 height 6
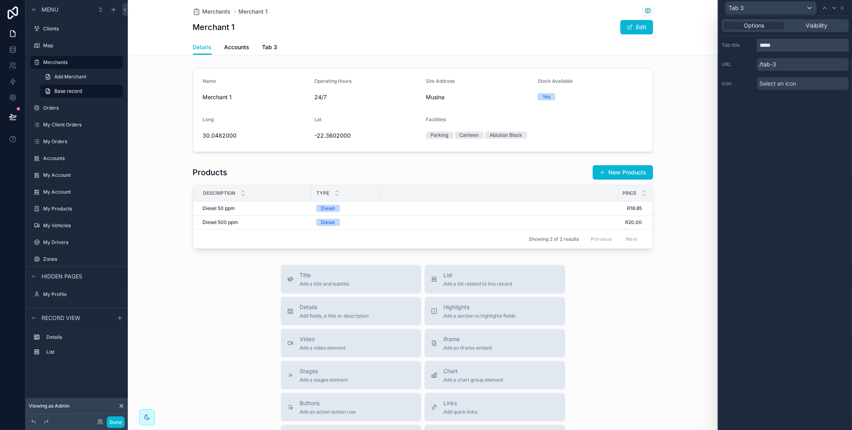
drag, startPoint x: 765, startPoint y: 44, endPoint x: 729, endPoint y: 41, distance: 35.3
click at [729, 41] on div "Tab title *****" at bounding box center [785, 45] width 127 height 13
type input "*****"
click at [794, 139] on div "Options Visibility Tab title ***** URL /tab-3 Icon Select an icon" at bounding box center [785, 223] width 133 height 414
click at [269, 49] on span "Order" at bounding box center [270, 47] width 15 height 8
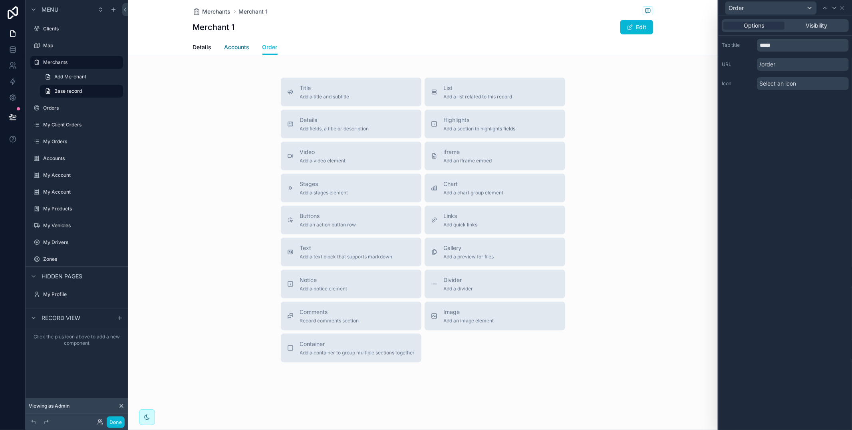
click at [243, 48] on span "Accounts" at bounding box center [237, 47] width 25 height 8
click at [463, 92] on div "List Add a list related to this record" at bounding box center [478, 92] width 69 height 16
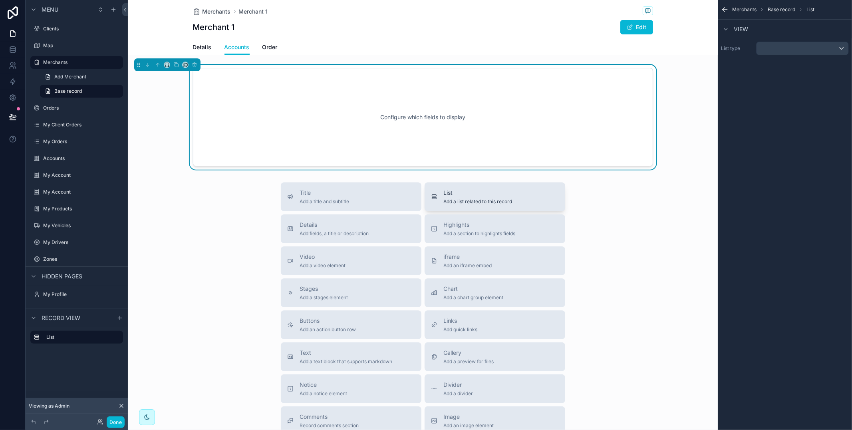
click at [450, 197] on div "List Add a list related to this record" at bounding box center [478, 197] width 69 height 16
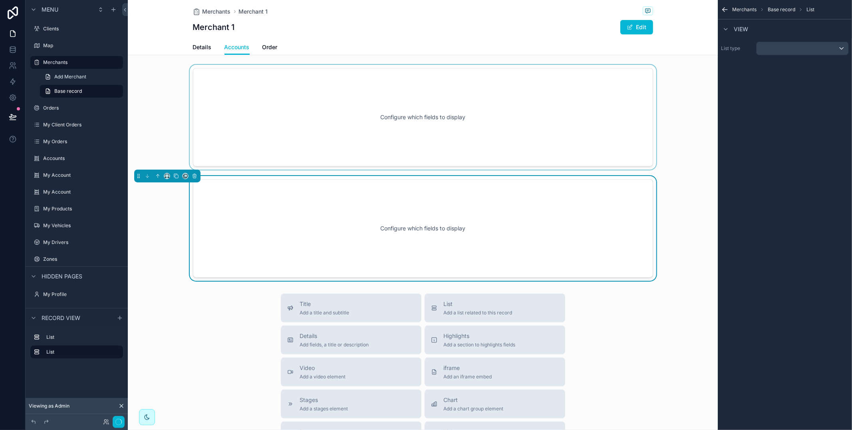
scroll to position [13, 0]
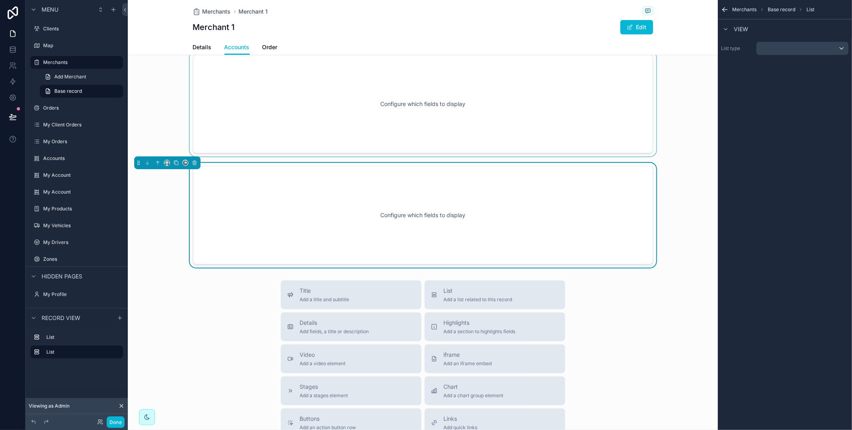
click at [524, 100] on div "scrollable content" at bounding box center [423, 104] width 590 height 105
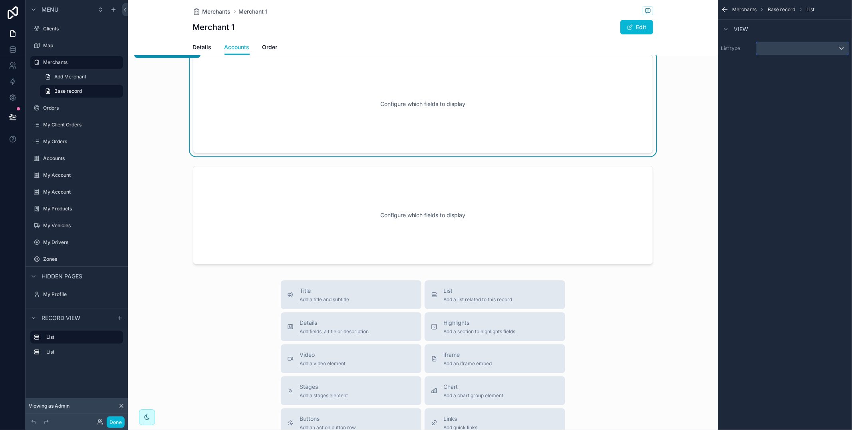
click at [806, 51] on div "scrollable content" at bounding box center [803, 48] width 92 height 13
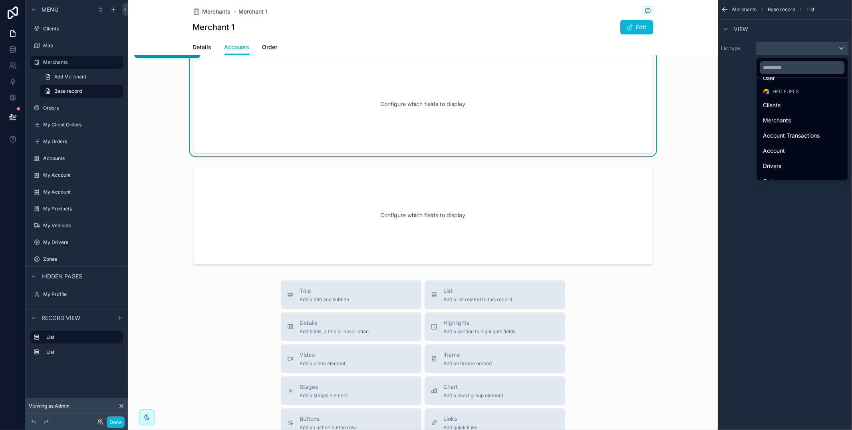
scroll to position [26, 0]
click at [790, 149] on div "Account" at bounding box center [802, 150] width 78 height 10
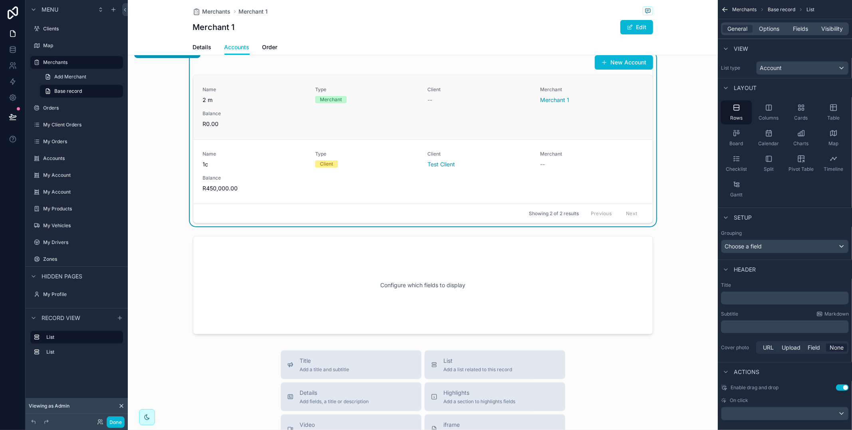
scroll to position [0, 0]
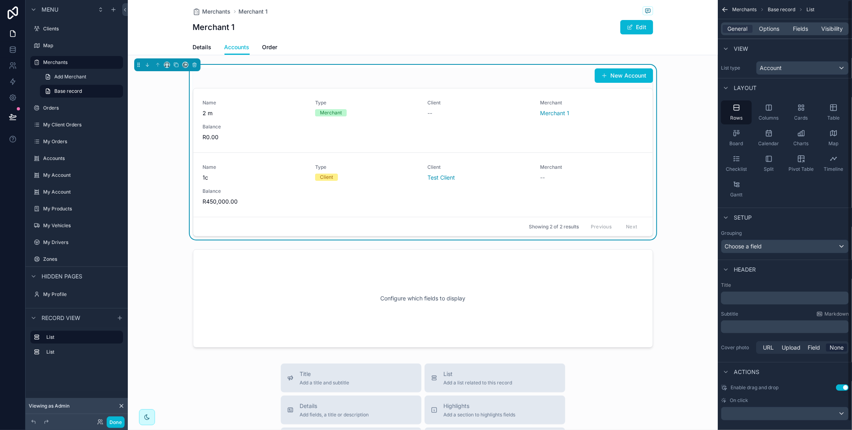
click at [773, 24] on div "General Options Fields Visibility" at bounding box center [785, 28] width 128 height 13
click at [773, 26] on span "Options" at bounding box center [769, 29] width 20 height 8
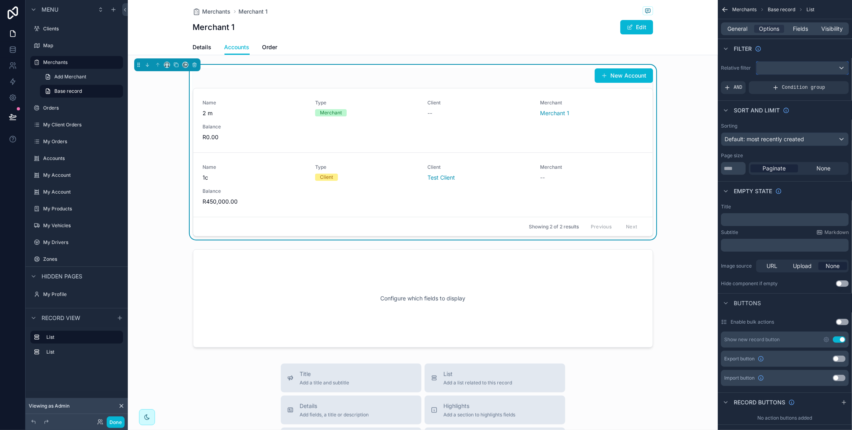
click at [782, 64] on div "scrollable content" at bounding box center [803, 68] width 92 height 13
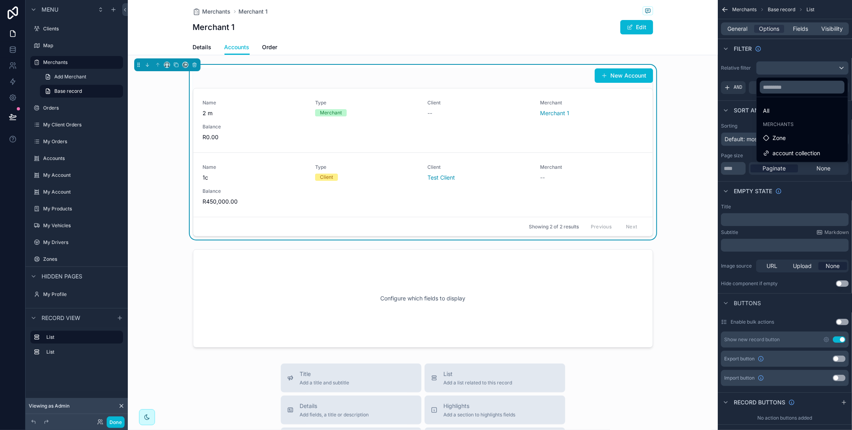
drag, startPoint x: 800, startPoint y: 149, endPoint x: 794, endPoint y: 146, distance: 6.5
click at [800, 149] on span "account collection" at bounding box center [797, 153] width 48 height 10
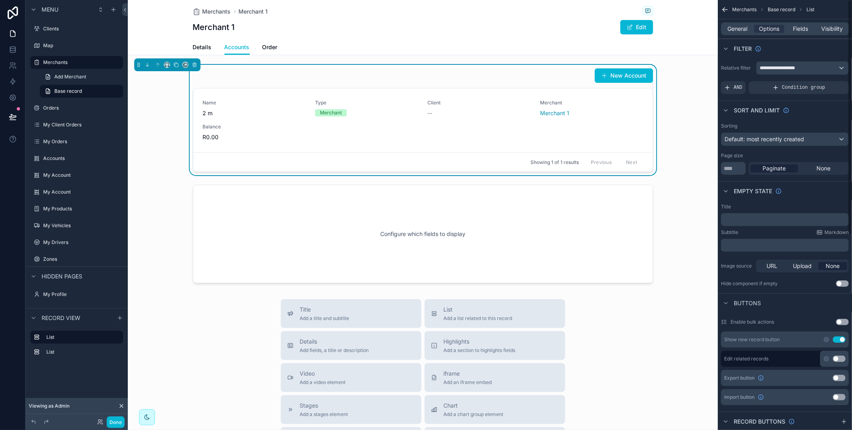
drag, startPoint x: 843, startPoint y: 341, endPoint x: 842, endPoint y: 333, distance: 8.5
click at [842, 341] on button "Use setting" at bounding box center [839, 339] width 13 height 6
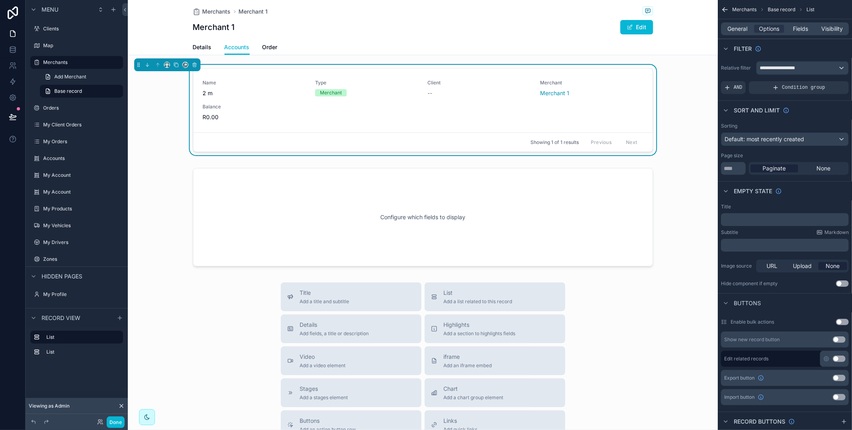
click at [743, 33] on div "General Options Fields Visibility" at bounding box center [785, 28] width 128 height 13
click at [810, 171] on div "None" at bounding box center [824, 168] width 48 height 8
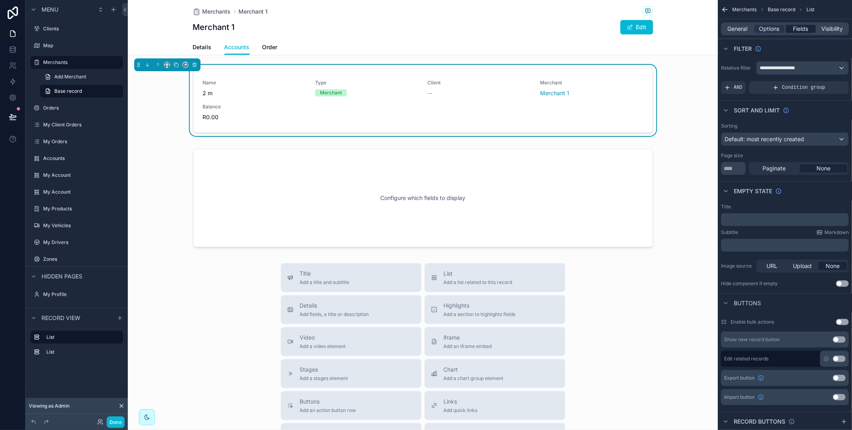
click at [804, 30] on span "Fields" at bounding box center [801, 29] width 15 height 8
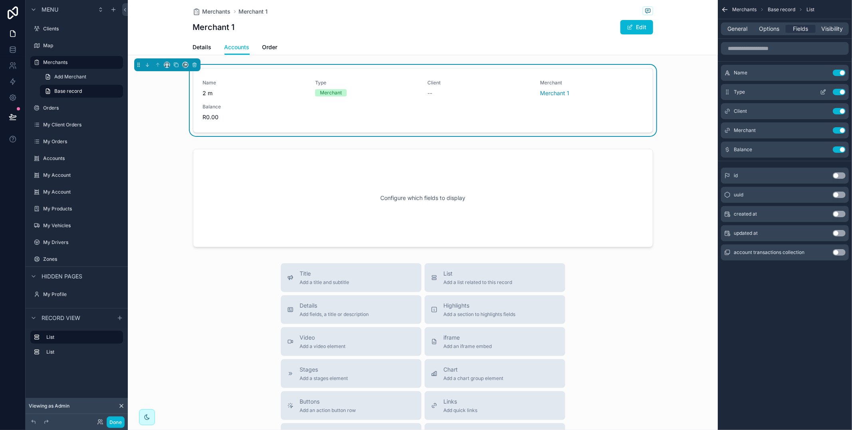
click at [842, 93] on button "Use setting" at bounding box center [839, 92] width 13 height 6
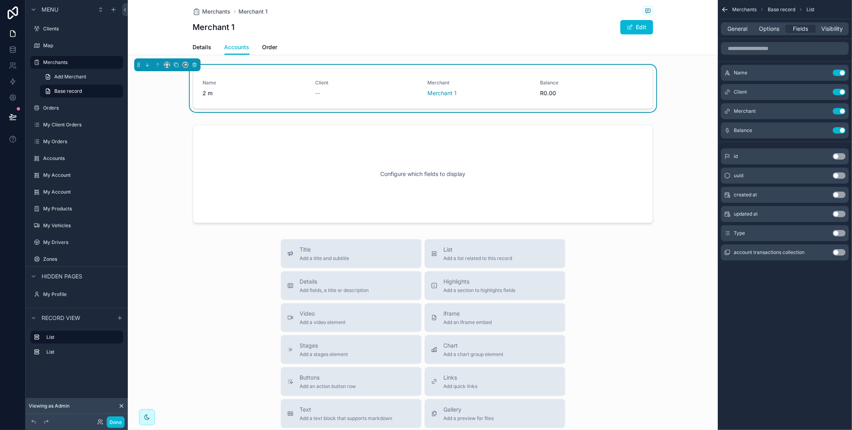
drag, startPoint x: 840, startPoint y: 236, endPoint x: 841, endPoint y: 226, distance: 9.7
click at [840, 235] on div "Type Use setting" at bounding box center [785, 233] width 128 height 16
click at [838, 109] on button "Use setting" at bounding box center [839, 111] width 13 height 6
click at [834, 94] on button "Use setting" at bounding box center [839, 92] width 13 height 6
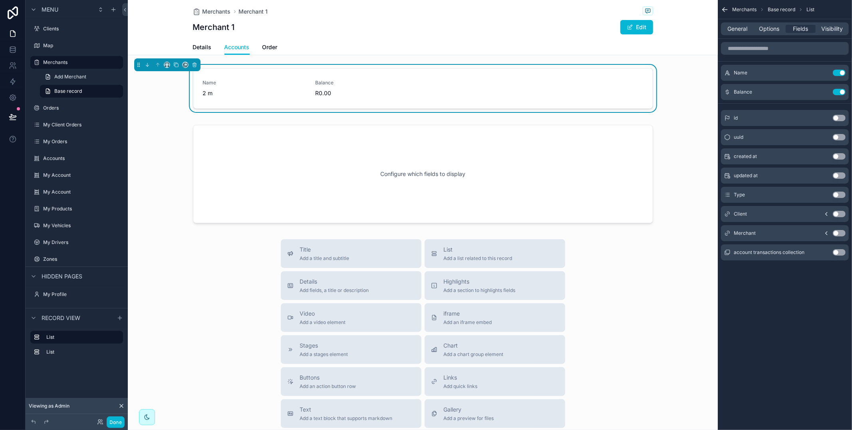
drag, startPoint x: 844, startPoint y: 195, endPoint x: 842, endPoint y: 183, distance: 11.4
click at [844, 194] on button "Use setting" at bounding box center [839, 194] width 13 height 6
click at [836, 73] on button "Use setting" at bounding box center [839, 73] width 13 height 6
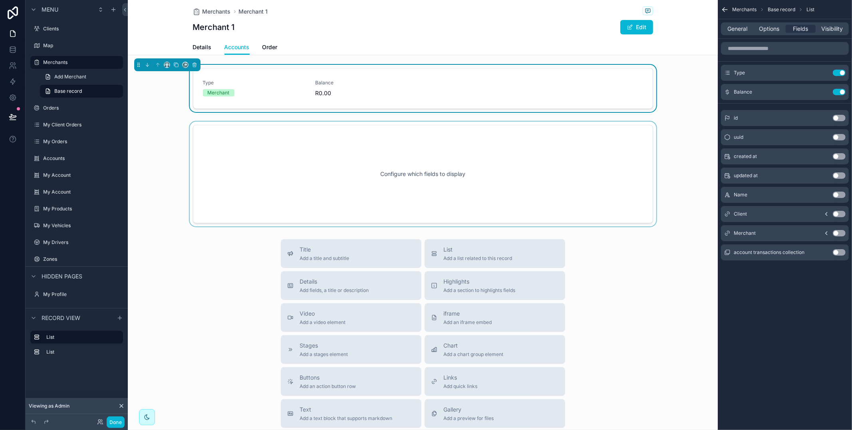
click at [523, 198] on div "scrollable content" at bounding box center [423, 173] width 590 height 105
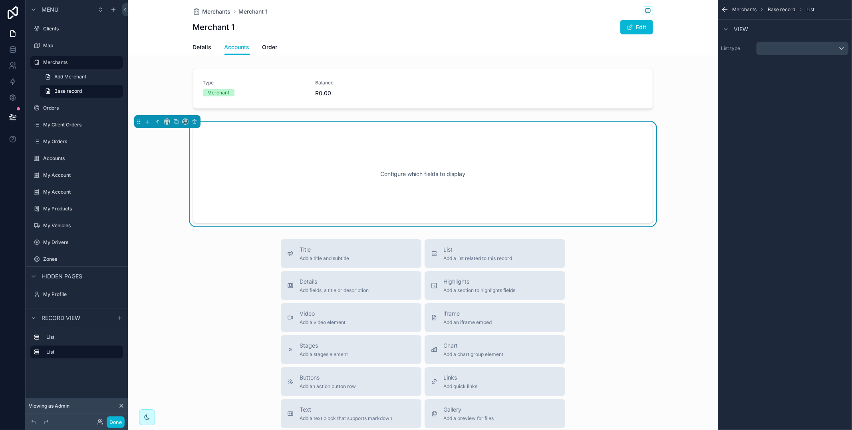
click at [584, 151] on div "Configure which fields to display" at bounding box center [423, 174] width 434 height 72
click at [795, 43] on div "scrollable content" at bounding box center [803, 48] width 92 height 13
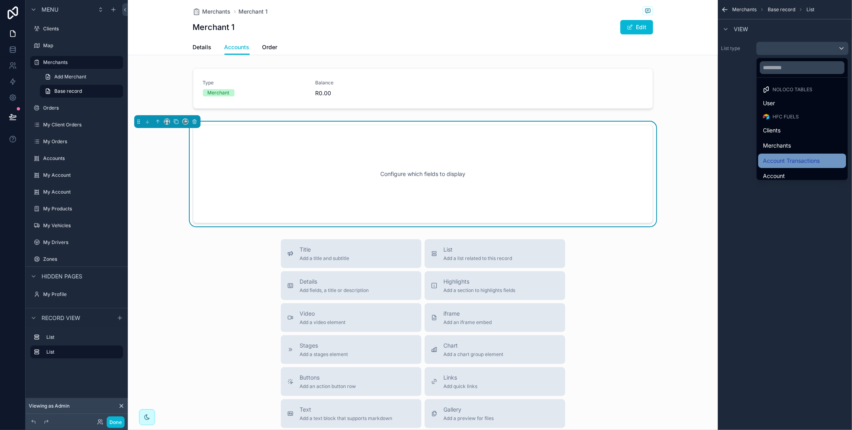
click at [804, 155] on div "Account Transactions" at bounding box center [803, 160] width 88 height 14
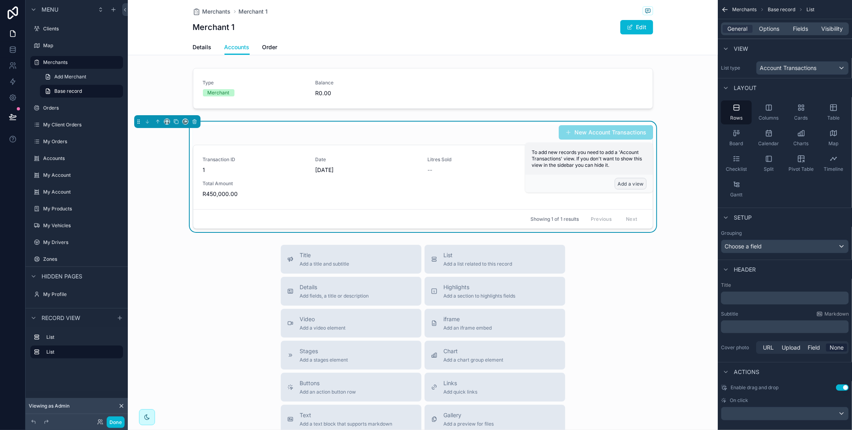
click at [629, 184] on button "Add a view" at bounding box center [631, 184] width 32 height 12
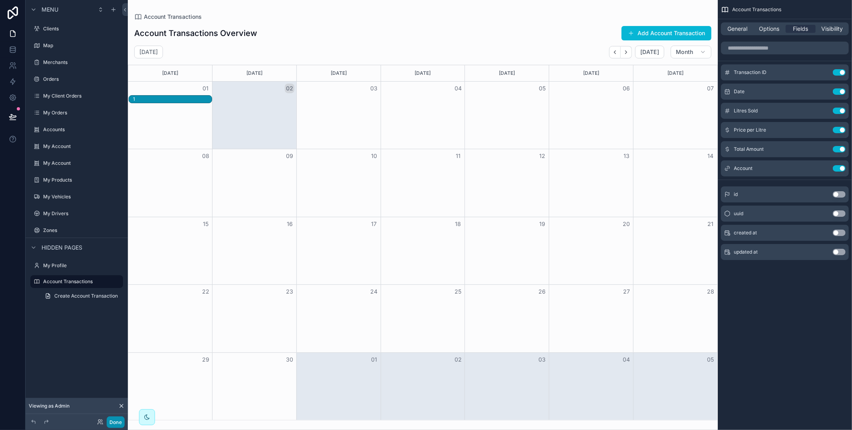
click at [113, 419] on button "Done" at bounding box center [116, 422] width 18 height 12
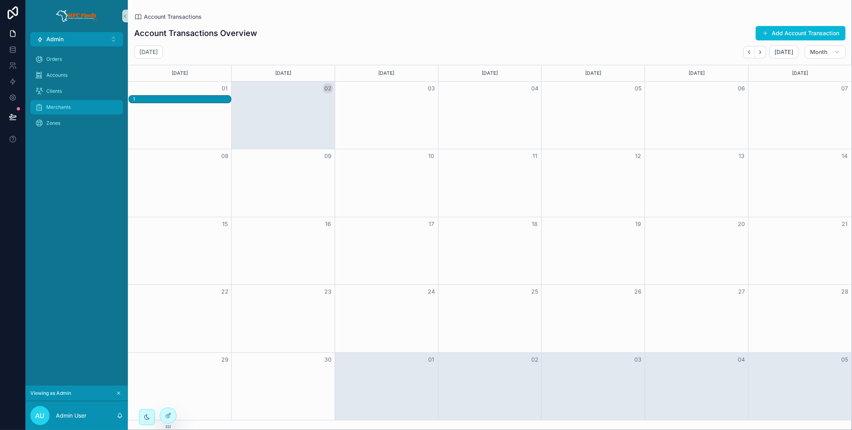
click at [85, 105] on div "Merchants" at bounding box center [76, 107] width 83 height 13
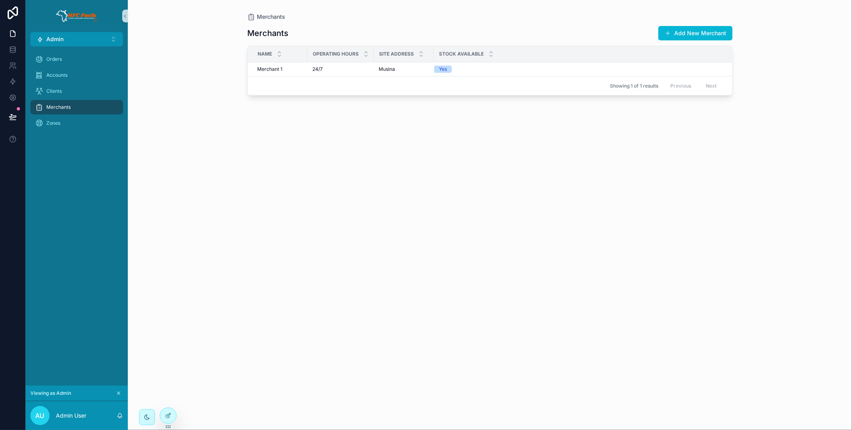
click at [320, 69] on span "24/7" at bounding box center [318, 69] width 10 height 6
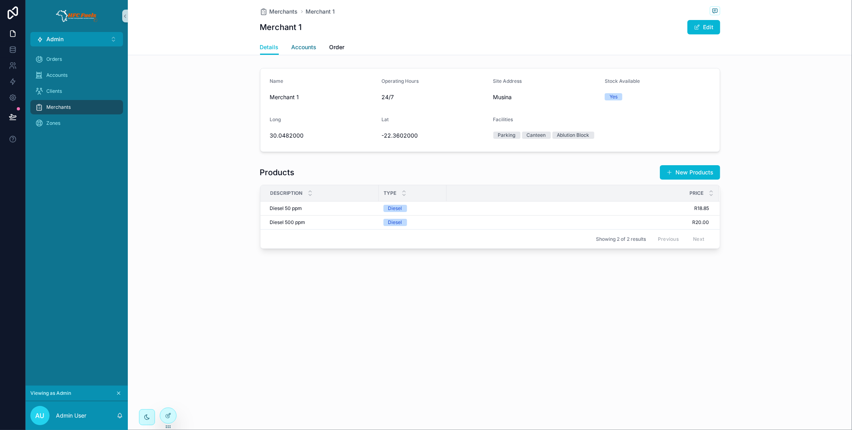
click at [313, 47] on span "Accounts" at bounding box center [304, 47] width 25 height 8
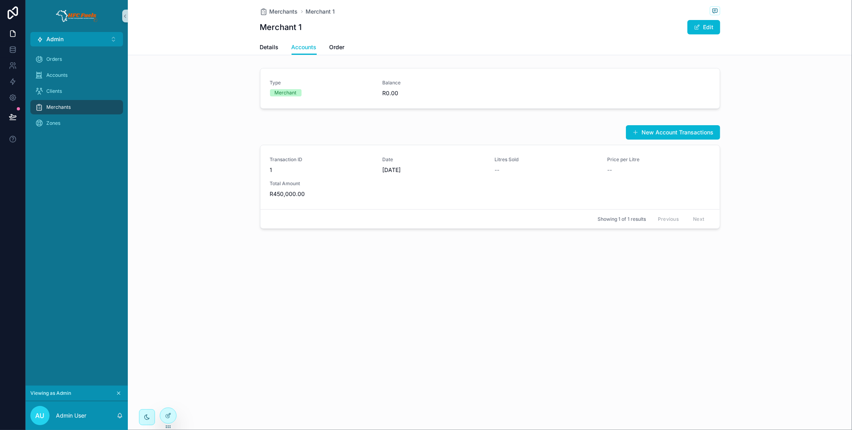
drag, startPoint x: 168, startPoint y: 420, endPoint x: 201, endPoint y: 418, distance: 32.8
click at [168, 420] on div at bounding box center [168, 415] width 16 height 15
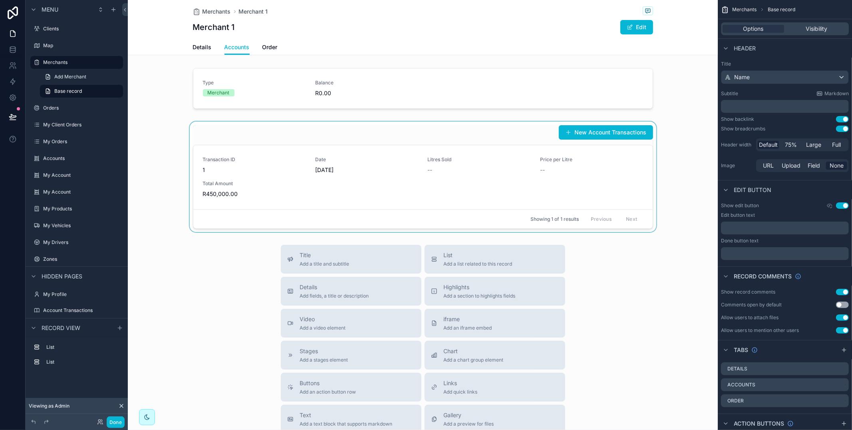
click at [518, 133] on div "scrollable content" at bounding box center [423, 176] width 590 height 110
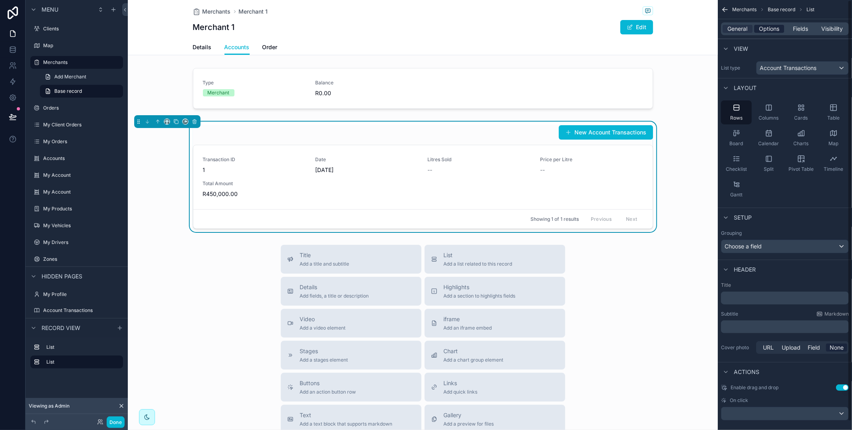
click at [780, 25] on div "Options" at bounding box center [770, 29] width 30 height 8
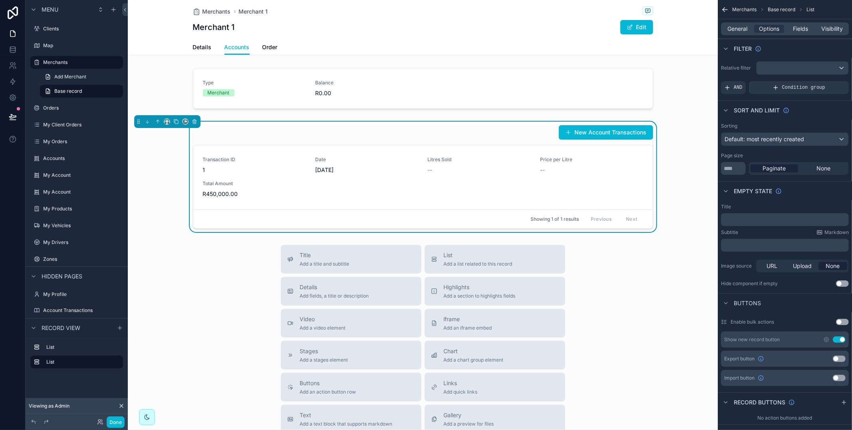
click at [839, 338] on button "Use setting" at bounding box center [839, 339] width 13 height 6
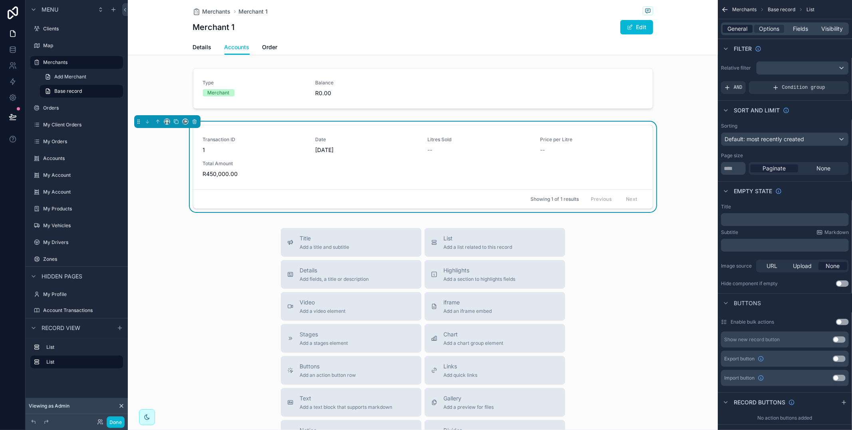
drag, startPoint x: 741, startPoint y: 27, endPoint x: 748, endPoint y: 32, distance: 9.1
click at [741, 27] on span "General" at bounding box center [738, 29] width 20 height 8
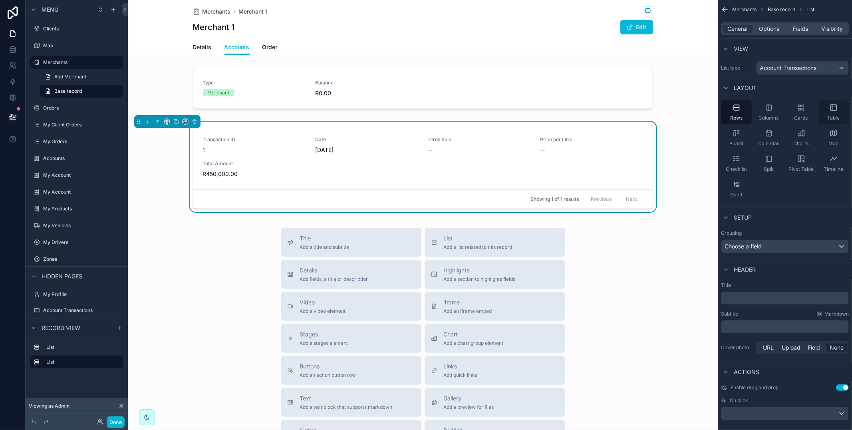
click at [832, 115] on span "Table" at bounding box center [834, 118] width 12 height 6
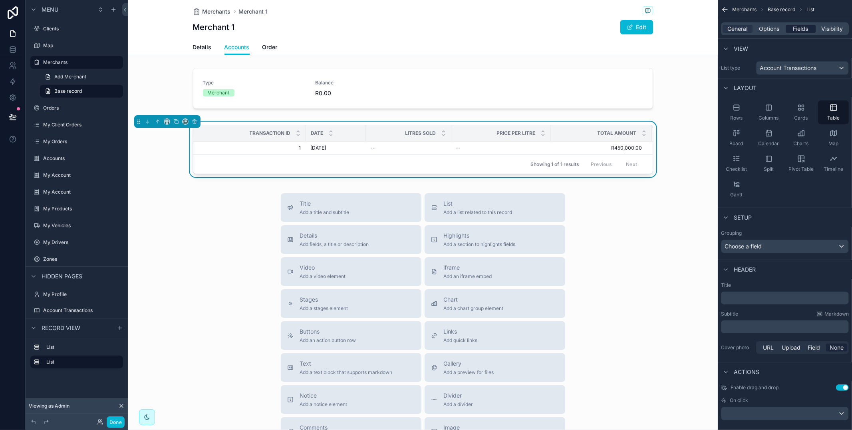
click at [798, 29] on span "Fields" at bounding box center [801, 29] width 15 height 8
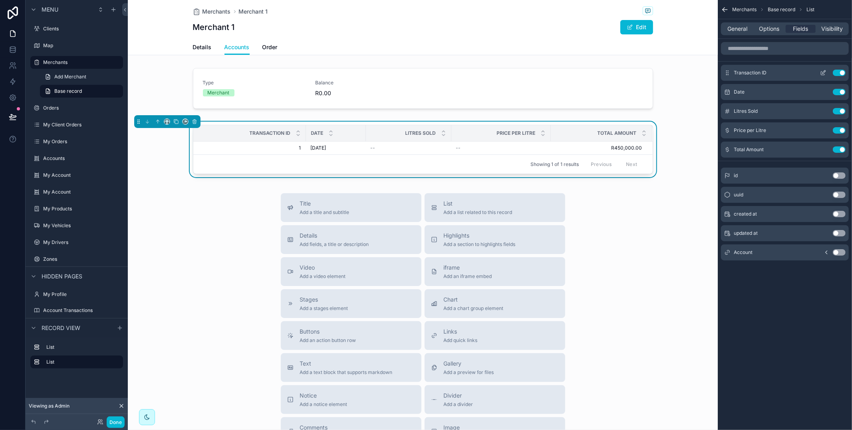
click at [840, 72] on button "Use setting" at bounding box center [839, 73] width 13 height 6
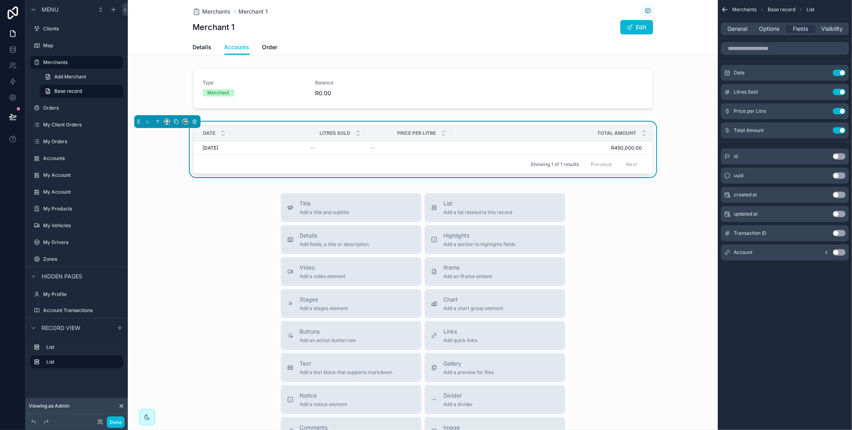
click at [782, 33] on div "General Options Fields Visibility" at bounding box center [785, 28] width 128 height 13
click at [777, 32] on span "Options" at bounding box center [769, 29] width 20 height 8
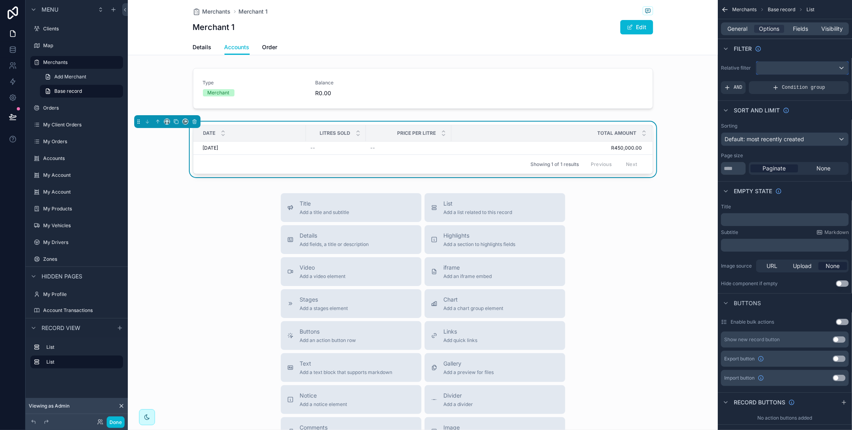
click at [786, 65] on div "scrollable content" at bounding box center [803, 68] width 92 height 13
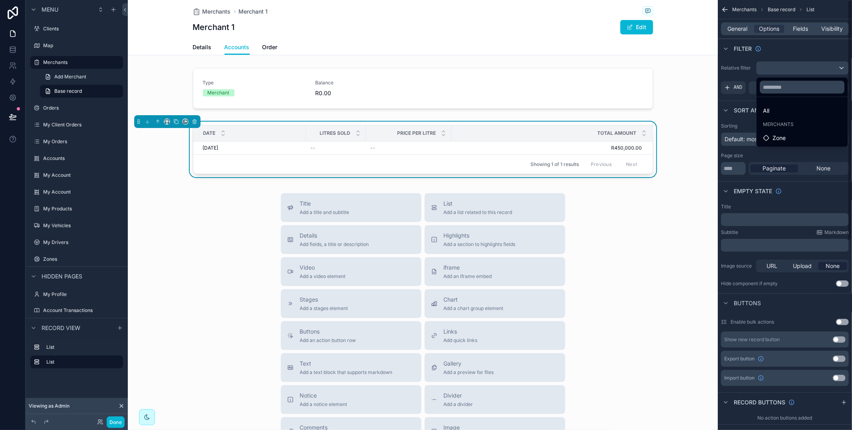
click at [780, 54] on div "scrollable content" at bounding box center [426, 215] width 852 height 430
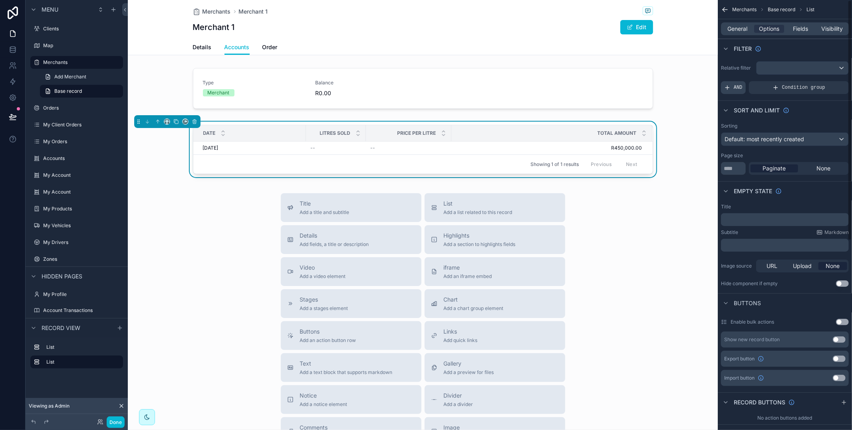
click at [741, 88] on span "AND" at bounding box center [738, 87] width 9 height 6
click at [826, 82] on div "scrollable content" at bounding box center [829, 81] width 11 height 11
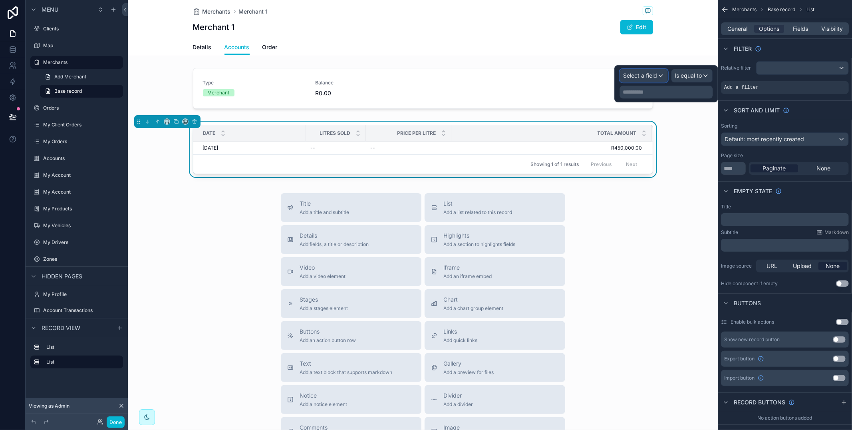
click at [650, 79] on span "Select a field" at bounding box center [640, 75] width 34 height 7
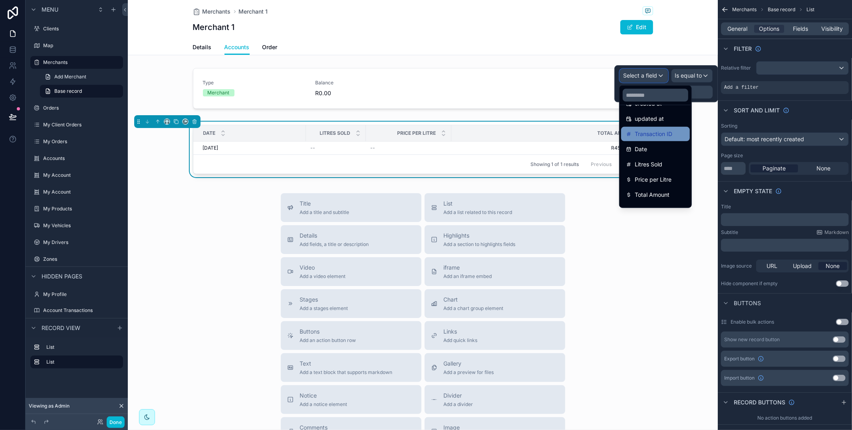
scroll to position [57, 0]
click at [662, 194] on div "Account" at bounding box center [655, 199] width 59 height 10
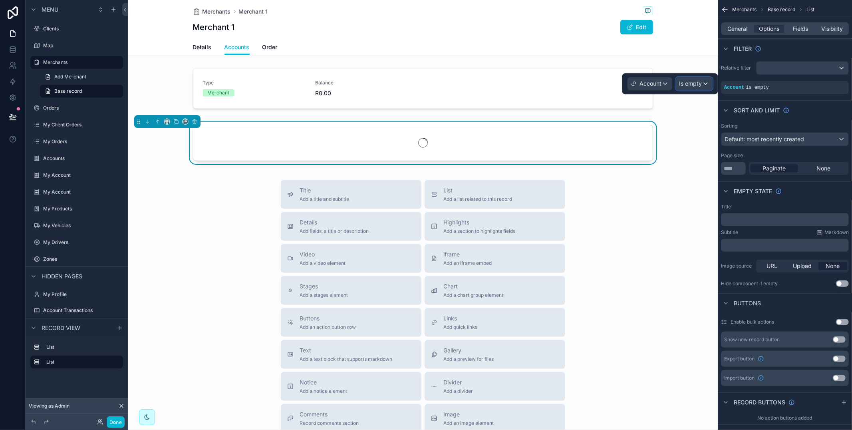
click at [699, 87] on span "Is empty" at bounding box center [690, 84] width 23 height 8
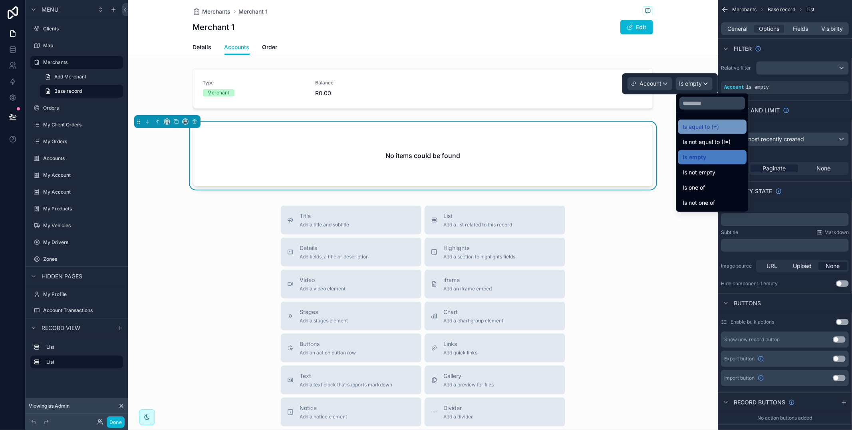
click at [699, 127] on span "Is equal to (=)" at bounding box center [701, 127] width 36 height 10
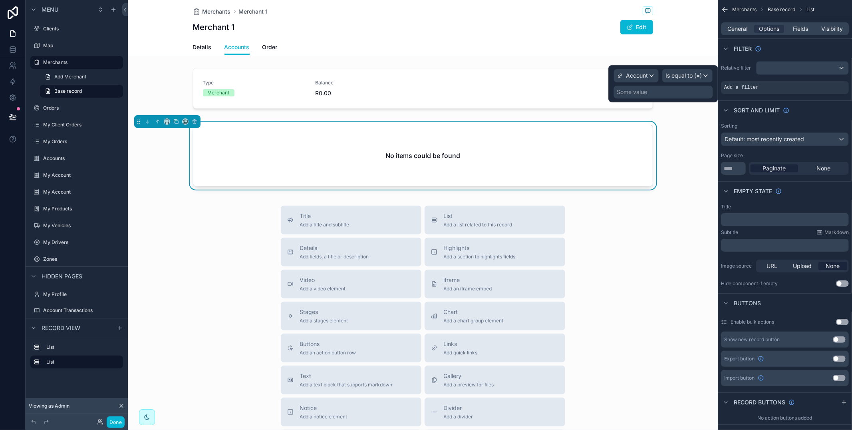
click at [649, 96] on div "Some value" at bounding box center [663, 92] width 99 height 13
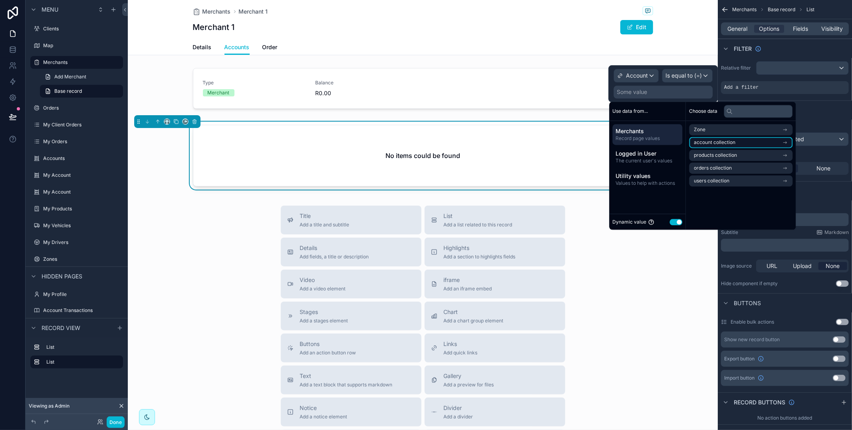
click at [706, 144] on span "account collection" at bounding box center [716, 142] width 42 height 6
drag, startPoint x: 706, startPoint y: 144, endPoint x: 703, endPoint y: 136, distance: 8.5
click at [706, 144] on span "id (list)" at bounding box center [702, 144] width 15 height 6
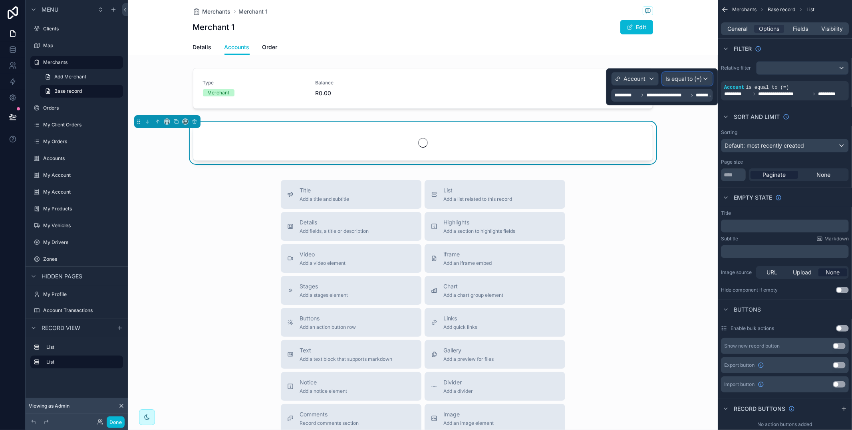
click at [684, 78] on span "Is equal to (=)" at bounding box center [684, 79] width 36 height 8
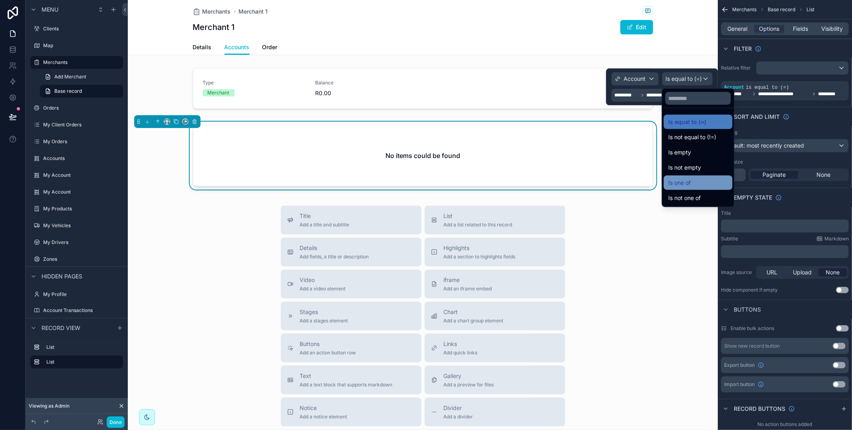
click at [694, 180] on div "Is one of" at bounding box center [698, 183] width 59 height 10
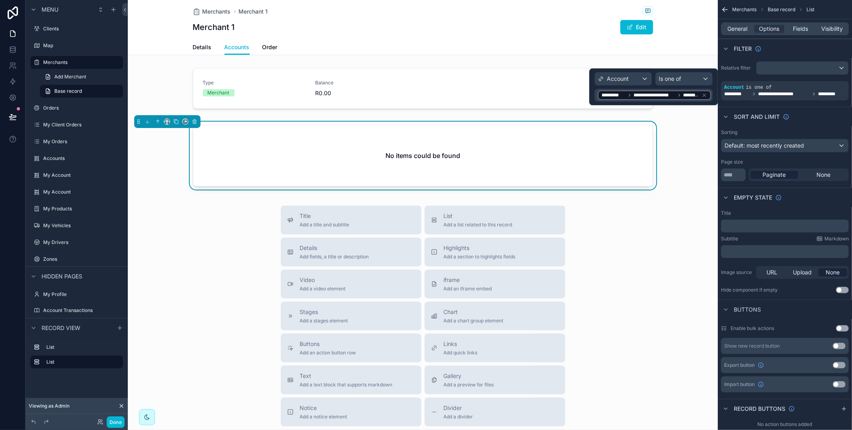
drag, startPoint x: 677, startPoint y: 181, endPoint x: 668, endPoint y: 181, distance: 8.8
click at [677, 181] on div "No items could be found" at bounding box center [423, 156] width 590 height 71
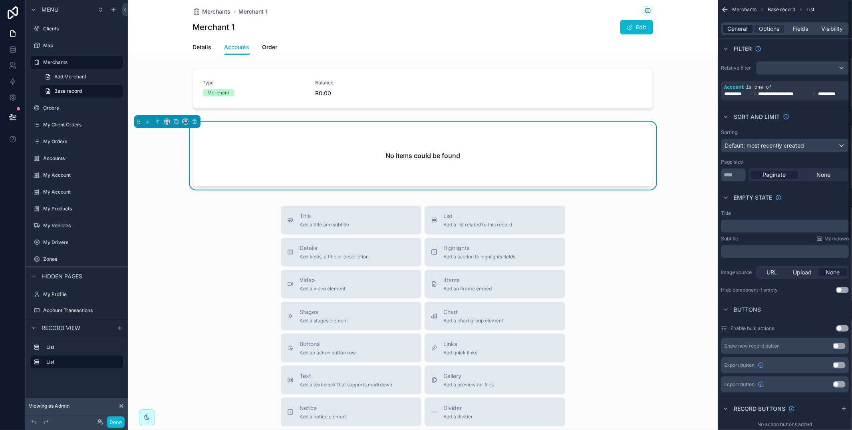
drag, startPoint x: 738, startPoint y: 27, endPoint x: 740, endPoint y: 31, distance: 4.8
click at [738, 27] on span "General" at bounding box center [738, 29] width 20 height 8
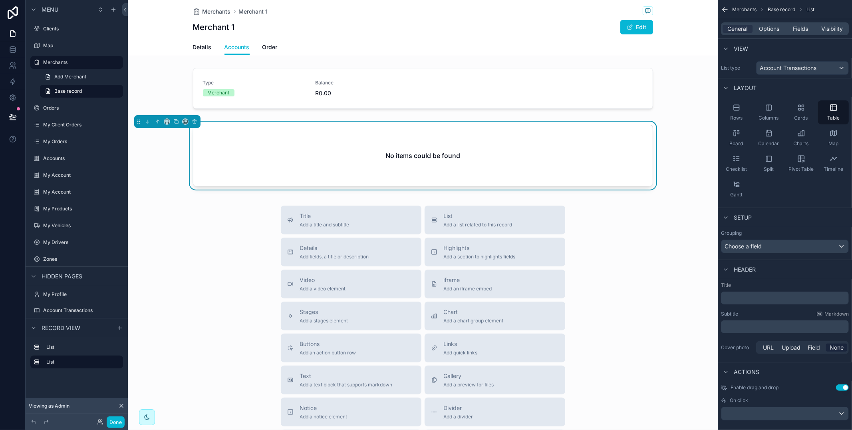
click at [746, 300] on p "﻿" at bounding box center [786, 298] width 123 height 8
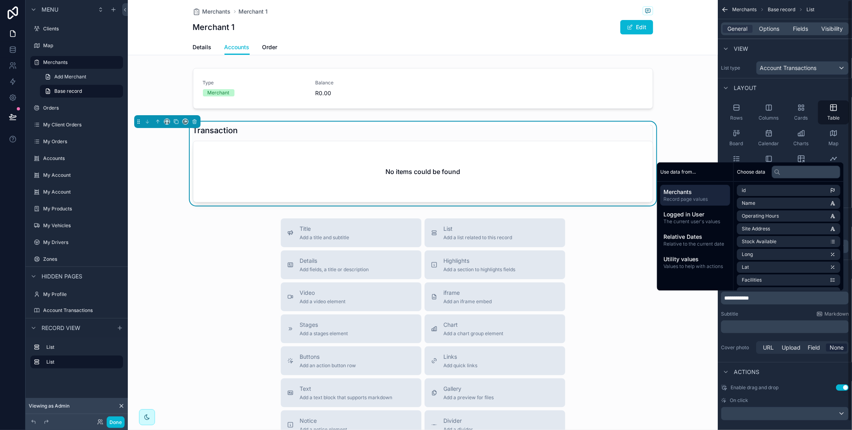
click at [755, 311] on div "Subtitle Markdown" at bounding box center [785, 314] width 128 height 6
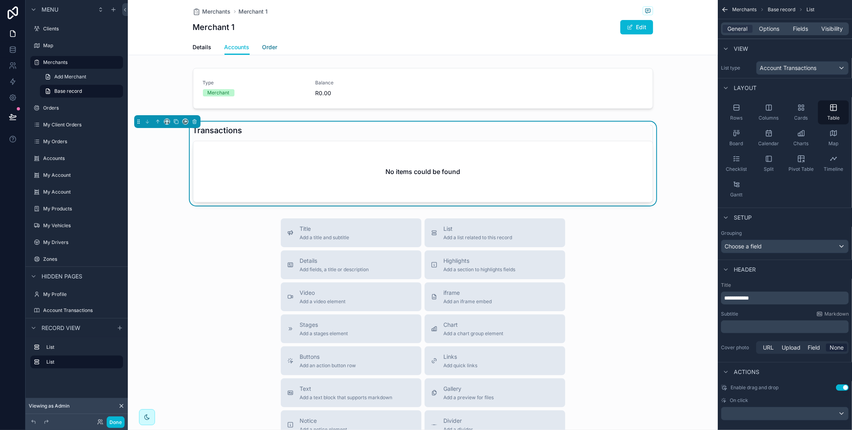
drag, startPoint x: 271, startPoint y: 48, endPoint x: 277, endPoint y: 48, distance: 6.0
click at [271, 48] on span "Order" at bounding box center [270, 47] width 15 height 8
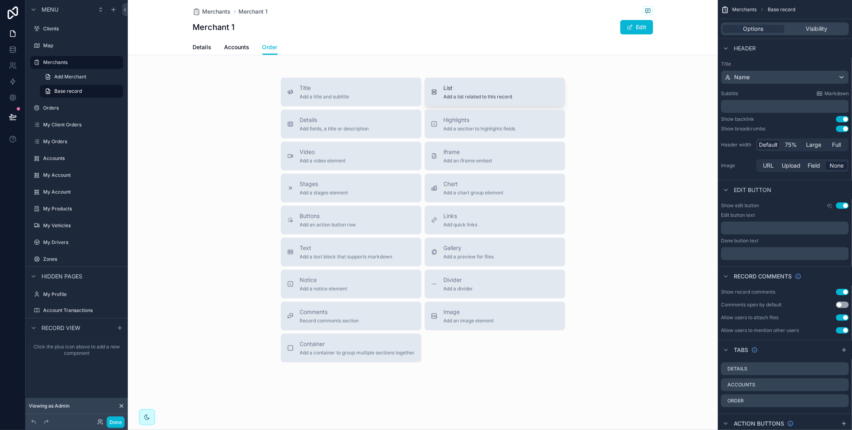
click at [456, 94] on span "Add a list related to this record" at bounding box center [478, 97] width 69 height 6
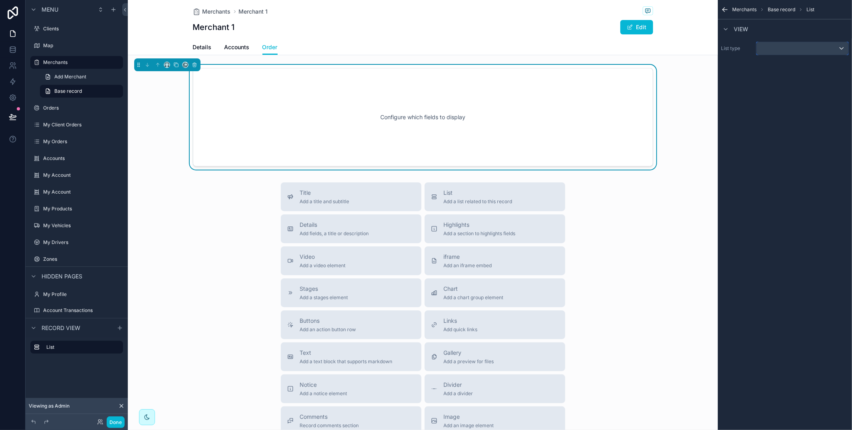
click at [794, 44] on div "scrollable content" at bounding box center [803, 48] width 92 height 13
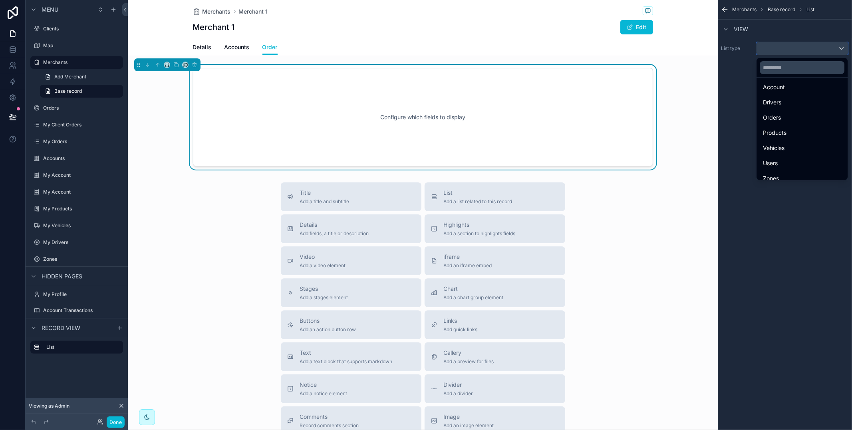
scroll to position [96, 0]
click at [787, 112] on div "Orders" at bounding box center [802, 111] width 78 height 10
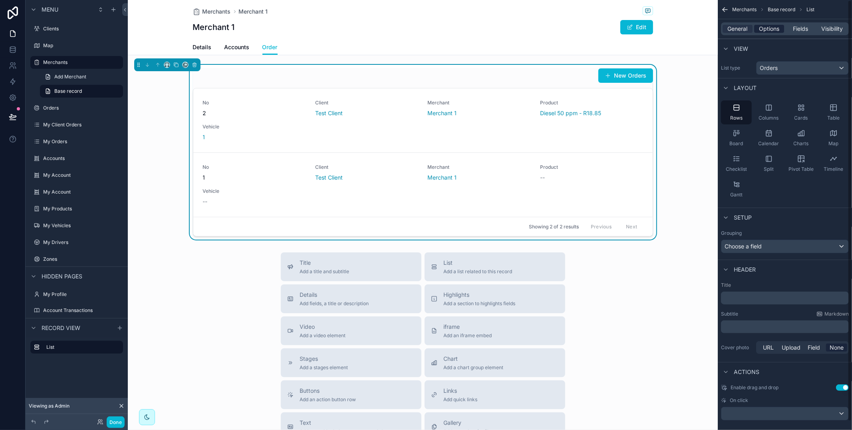
click at [761, 29] on span "Options" at bounding box center [769, 29] width 20 height 8
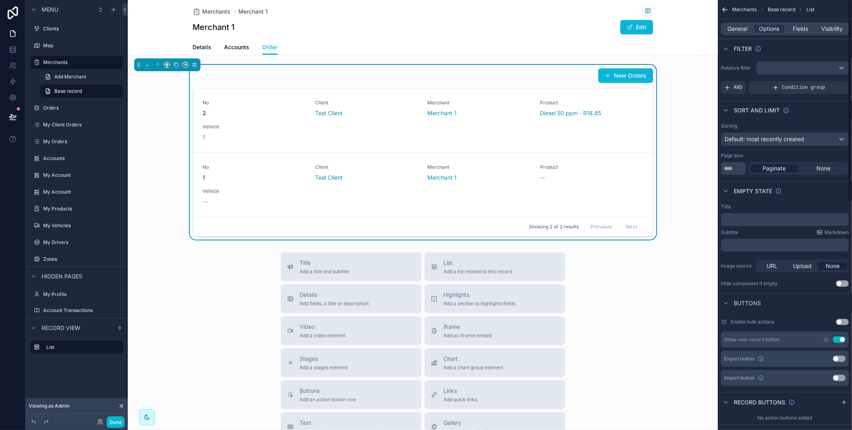
click at [842, 340] on button "Use setting" at bounding box center [839, 339] width 13 height 6
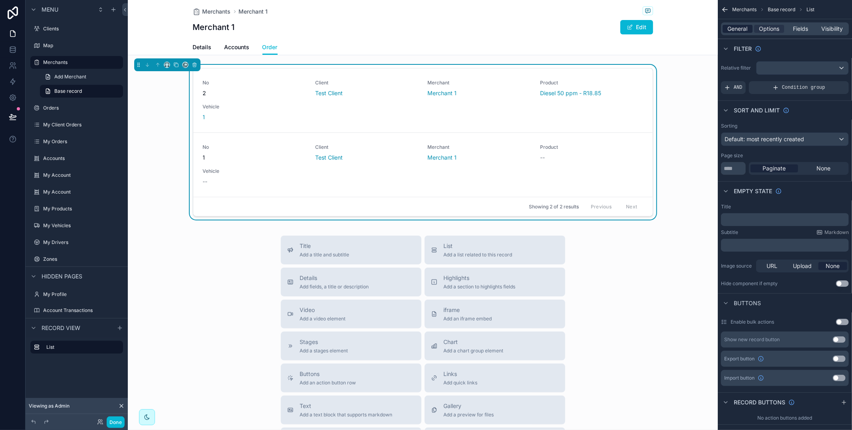
click at [745, 31] on span "General" at bounding box center [738, 29] width 20 height 8
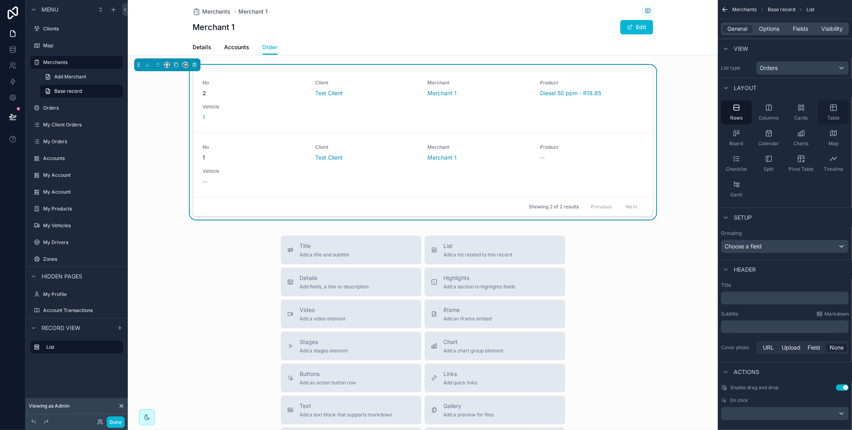
drag, startPoint x: 831, startPoint y: 110, endPoint x: 824, endPoint y: 111, distance: 7.4
click at [831, 110] on icon "scrollable content" at bounding box center [834, 108] width 6 height 6
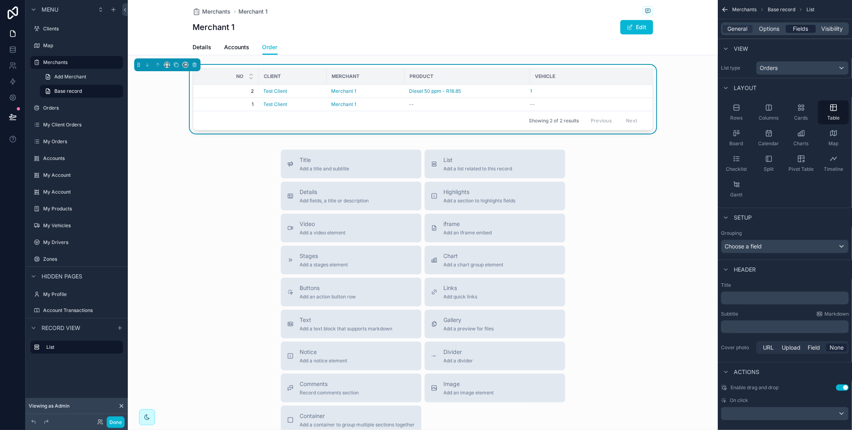
click at [800, 27] on span "Fields" at bounding box center [801, 29] width 15 height 8
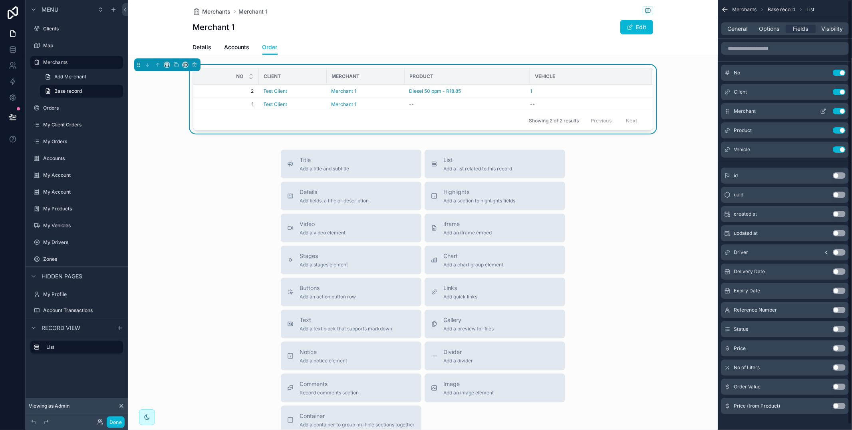
click at [842, 109] on button "Use setting" at bounding box center [839, 111] width 13 height 6
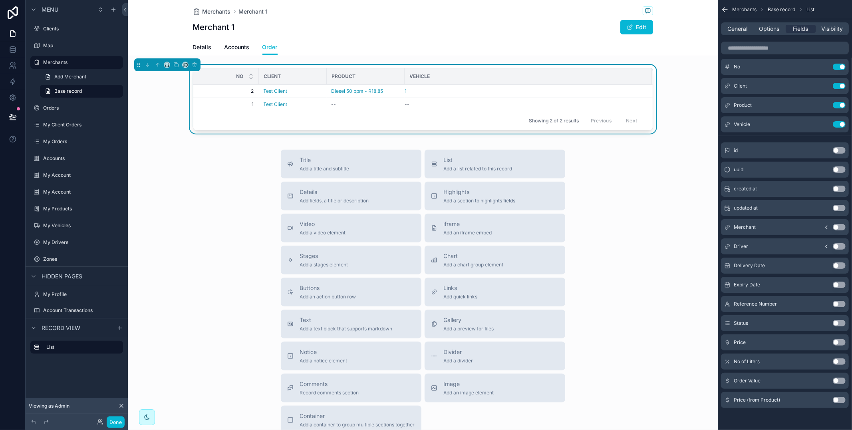
click at [836, 265] on button "Use setting" at bounding box center [839, 265] width 13 height 6
click at [836, 143] on button "Use setting" at bounding box center [839, 143] width 13 height 6
click at [838, 342] on button "Use setting" at bounding box center [839, 342] width 13 height 6
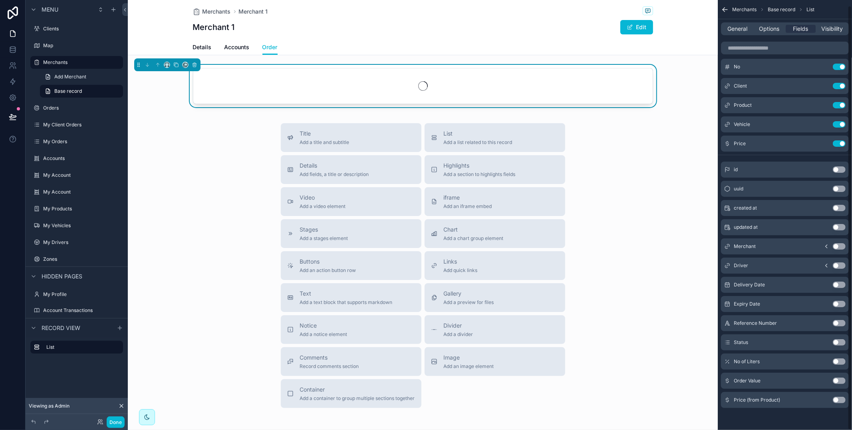
click at [840, 359] on button "Use setting" at bounding box center [839, 361] width 13 height 6
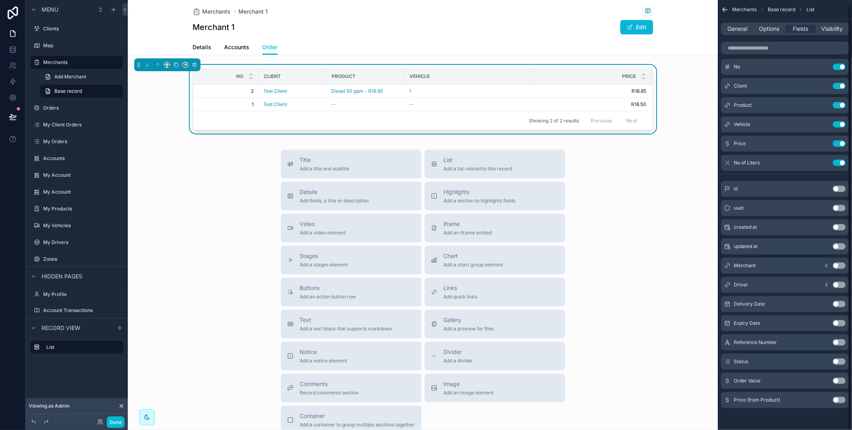
click at [837, 380] on button "Use setting" at bounding box center [839, 380] width 13 height 6
click at [837, 384] on div "Status Use setting" at bounding box center [785, 380] width 128 height 16
click at [838, 382] on button "Use setting" at bounding box center [839, 380] width 13 height 6
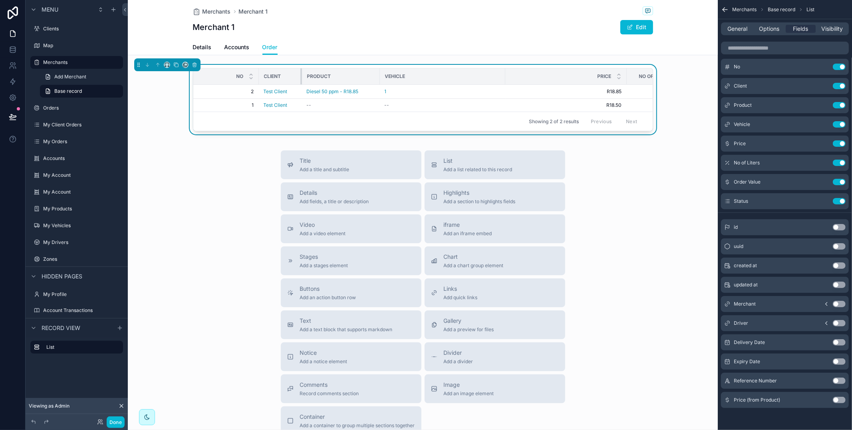
drag, startPoint x: 326, startPoint y: 76, endPoint x: 318, endPoint y: 76, distance: 7.6
click at [301, 76] on div "scrollable content" at bounding box center [302, 76] width 3 height 16
drag, startPoint x: 378, startPoint y: 76, endPoint x: 413, endPoint y: 81, distance: 35.6
click at [366, 78] on div "scrollable content" at bounding box center [367, 76] width 3 height 16
drag, startPoint x: 493, startPoint y: 79, endPoint x: 408, endPoint y: 85, distance: 84.9
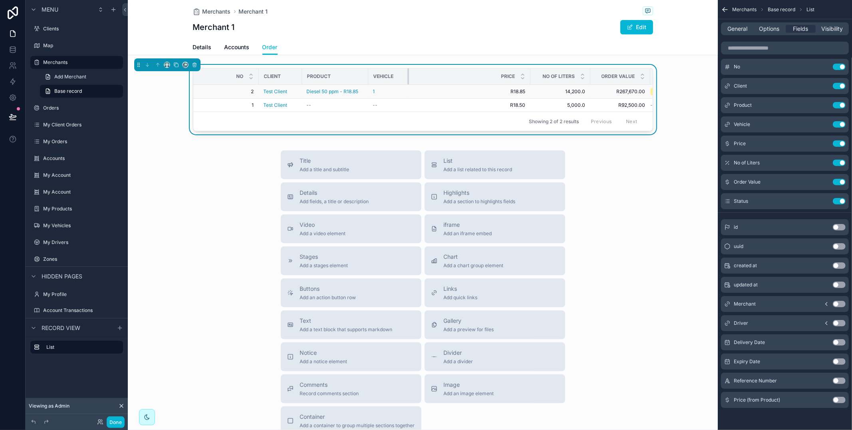
click at [408, 85] on table "No Client Product Vehicle Price No of Liters Order Value Status 2 2 Test Client…" at bounding box center [452, 89] width 518 height 43
drag, startPoint x: 530, startPoint y: 75, endPoint x: 473, endPoint y: 80, distance: 56.6
click at [470, 77] on div "scrollable content" at bounding box center [470, 76] width 3 height 16
drag, startPoint x: 118, startPoint y: 423, endPoint x: 153, endPoint y: 421, distance: 34.8
click at [118, 423] on button "Done" at bounding box center [116, 422] width 18 height 12
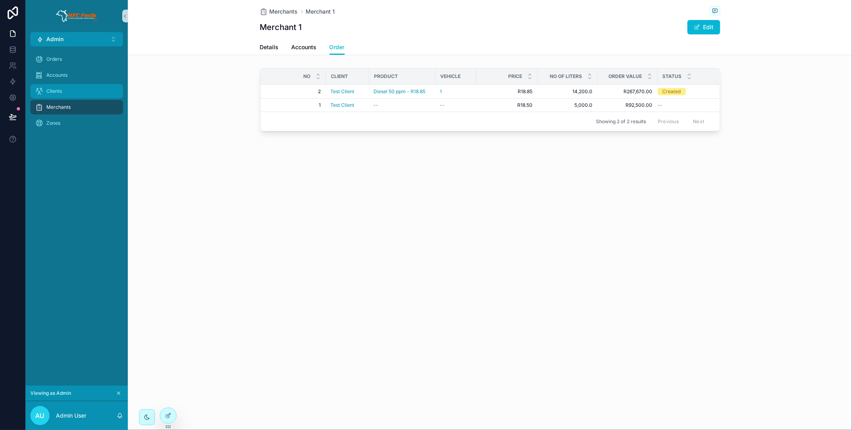
click at [102, 94] on div "Clients" at bounding box center [76, 91] width 83 height 13
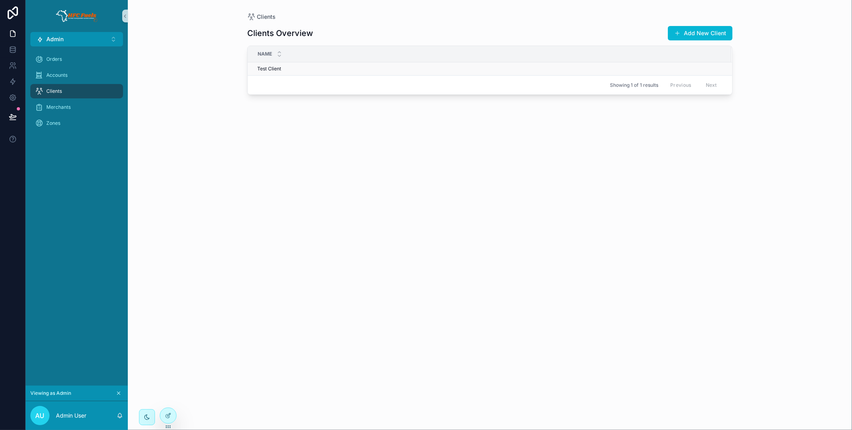
click at [297, 68] on div "Test Client Test Client" at bounding box center [489, 69] width 465 height 6
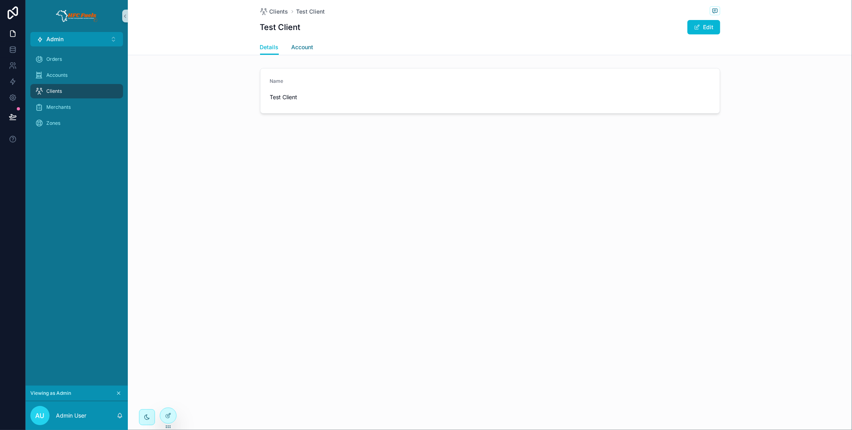
click at [309, 49] on span "Account" at bounding box center [303, 47] width 22 height 8
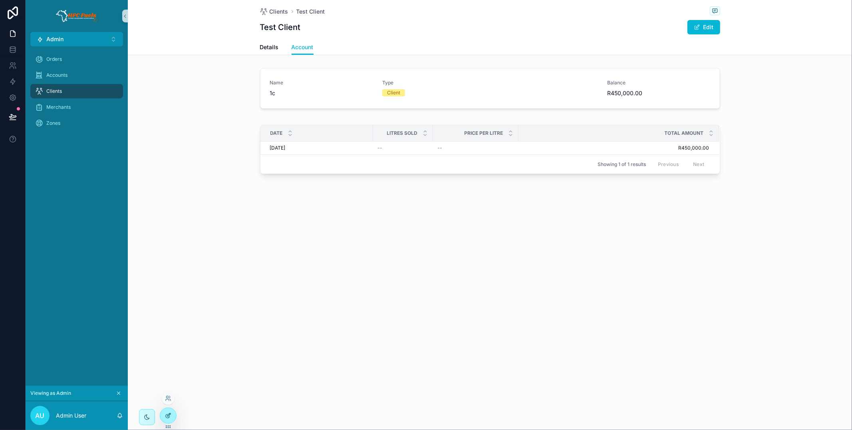
click at [174, 414] on div at bounding box center [168, 415] width 16 height 15
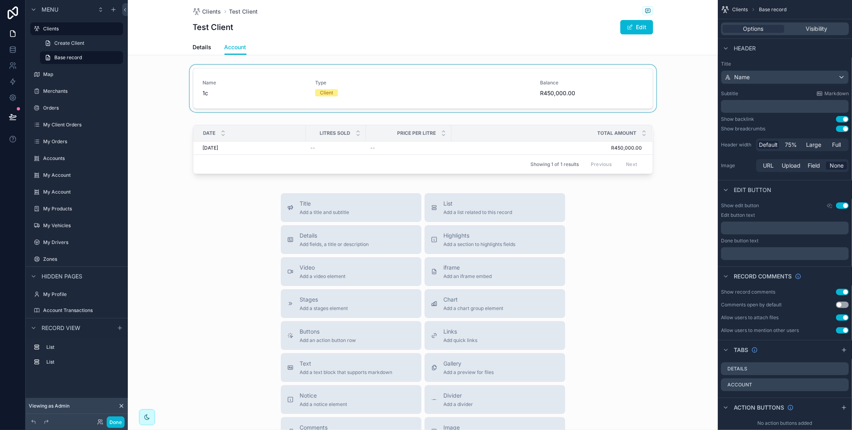
click at [468, 99] on div "scrollable content" at bounding box center [423, 90] width 590 height 50
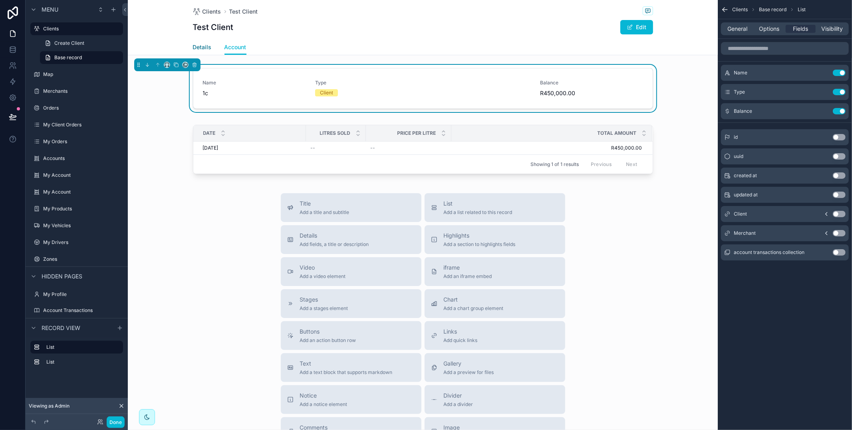
click at [206, 48] on span "Details" at bounding box center [202, 47] width 19 height 8
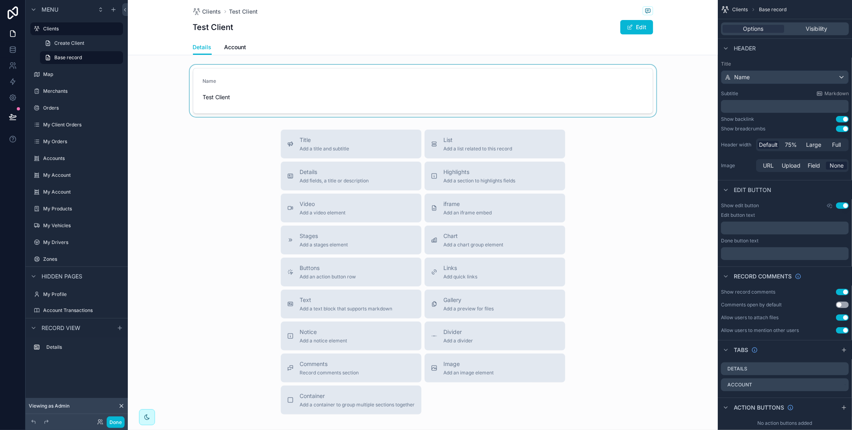
click at [293, 76] on div "scrollable content" at bounding box center [423, 91] width 590 height 52
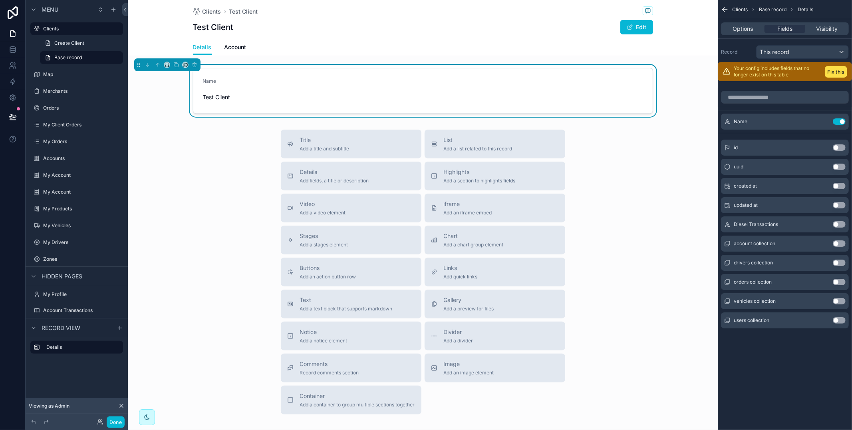
click at [726, 10] on icon "scrollable content" at bounding box center [725, 10] width 8 height 8
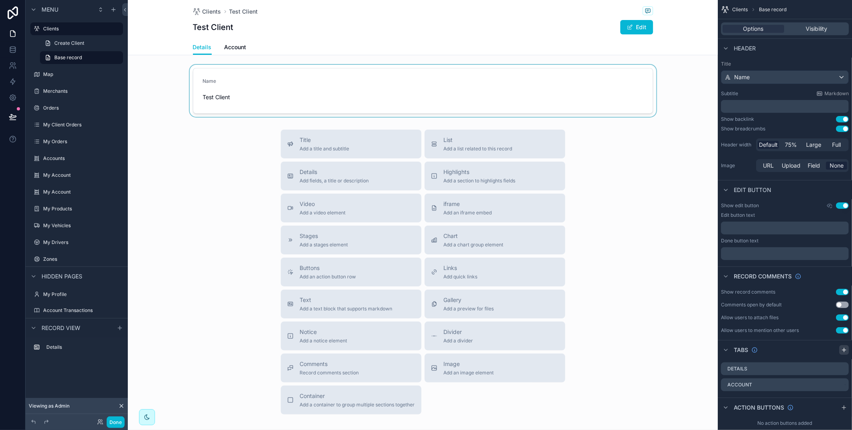
click at [843, 351] on icon "scrollable content" at bounding box center [844, 349] width 6 height 6
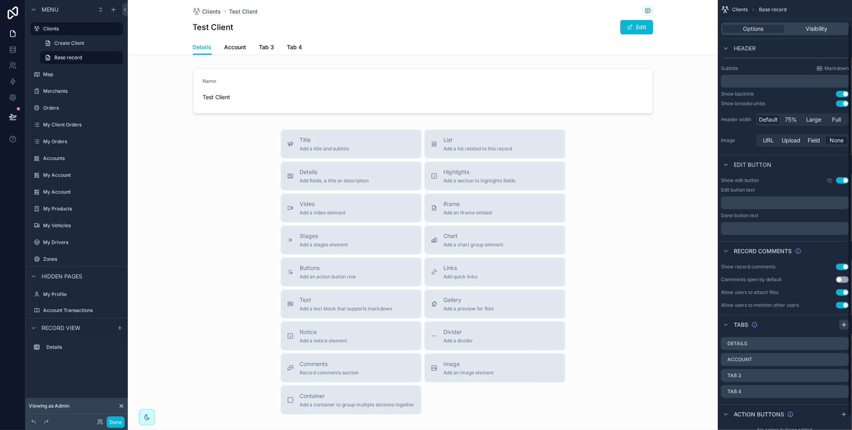
scroll to position [30, 0]
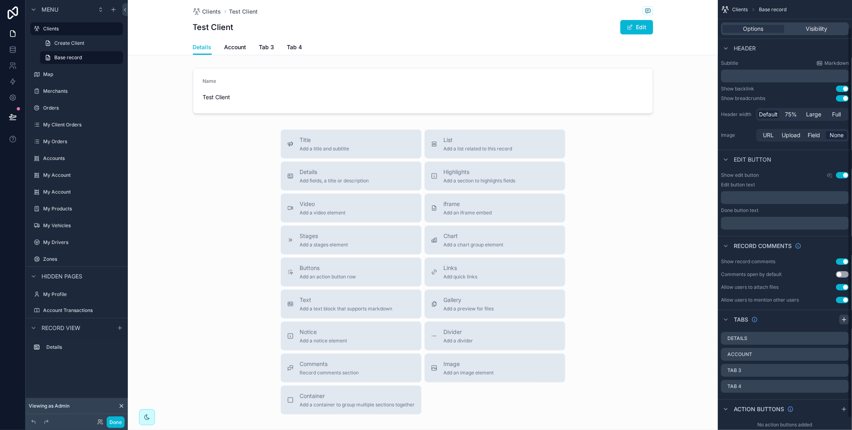
drag, startPoint x: 842, startPoint y: 317, endPoint x: 842, endPoint y: 323, distance: 5.6
click at [842, 317] on icon "scrollable content" at bounding box center [844, 319] width 6 height 6
click at [841, 370] on icon "scrollable content" at bounding box center [843, 370] width 6 height 6
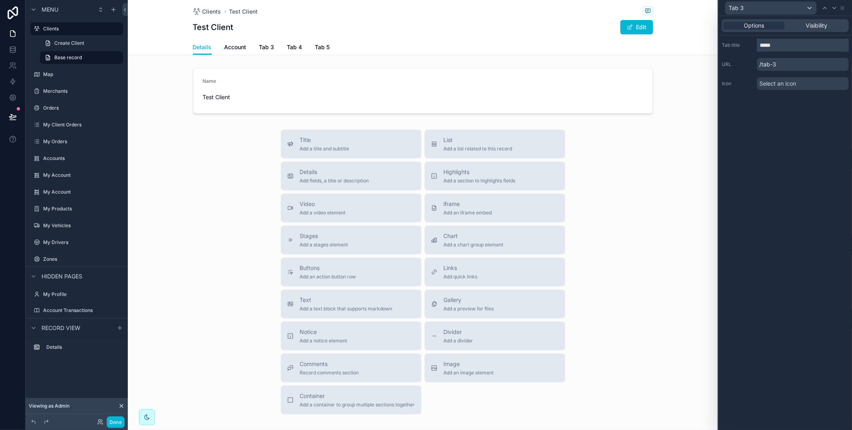
click at [717, 44] on div "Tab 3 Options Visibility Tab title ***** URL /tab-3 Icon Select an icon Menu Cl…" at bounding box center [426, 215] width 852 height 430
type input "*"
type input "******"
click at [833, 8] on icon at bounding box center [835, 8] width 6 height 6
drag, startPoint x: 790, startPoint y: 45, endPoint x: 736, endPoint y: 41, distance: 54.5
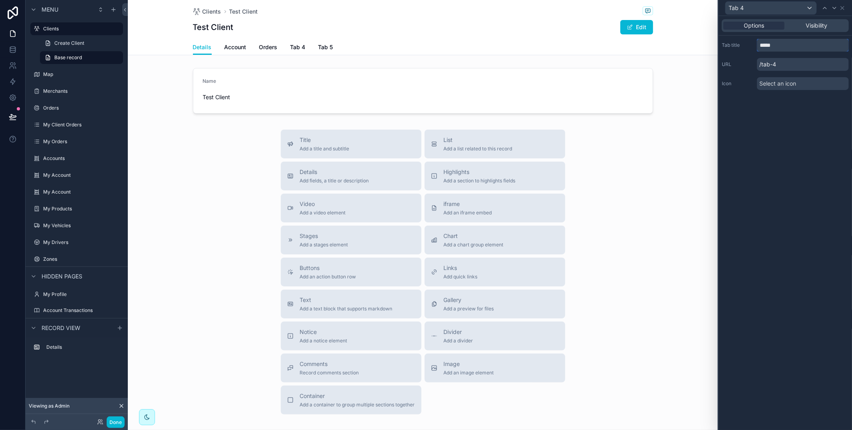
click at [736, 41] on div "Tab title *****" at bounding box center [785, 45] width 127 height 13
type input "*******"
click at [834, 8] on icon at bounding box center [834, 8] width 3 height 2
drag, startPoint x: 782, startPoint y: 47, endPoint x: 733, endPoint y: 46, distance: 50.0
click at [733, 46] on div "Tab title *****" at bounding box center [785, 45] width 127 height 13
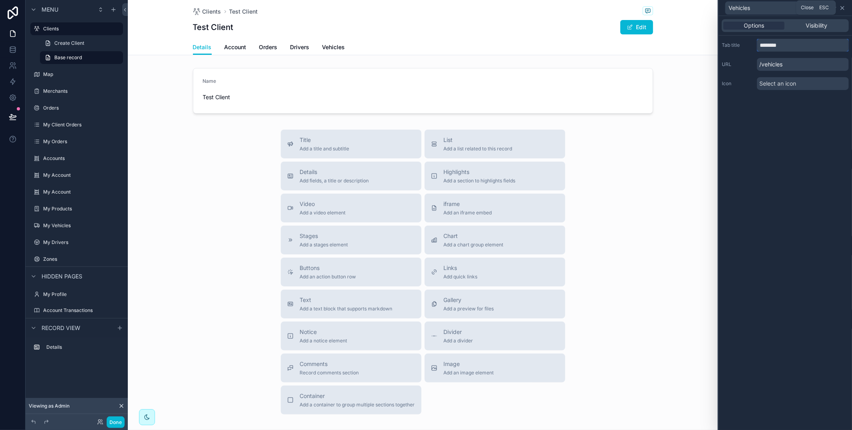
type input "********"
click at [844, 6] on icon at bounding box center [843, 8] width 6 height 6
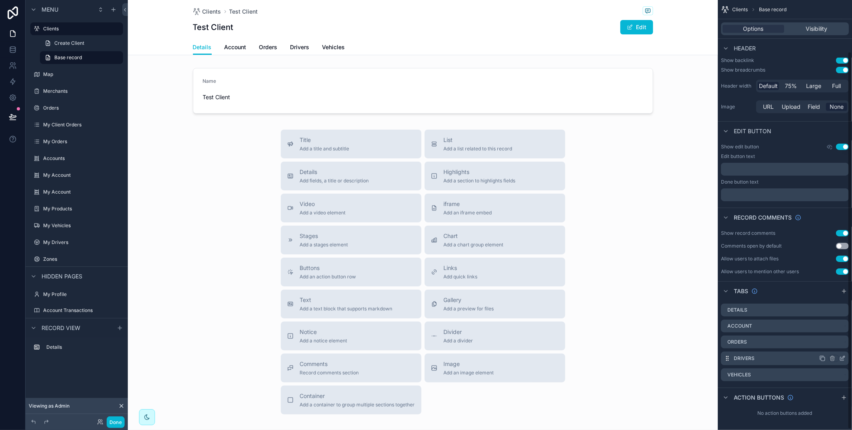
scroll to position [60, 0]
click at [243, 46] on span "Account" at bounding box center [236, 47] width 22 height 8
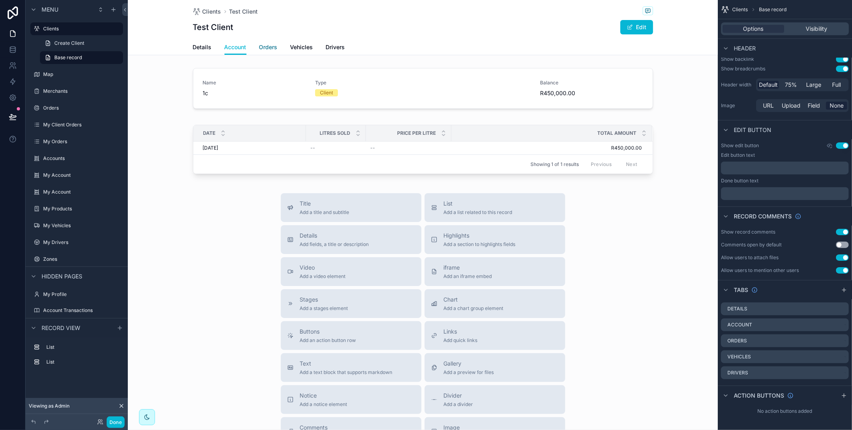
click at [276, 46] on span "Orders" at bounding box center [268, 47] width 18 height 8
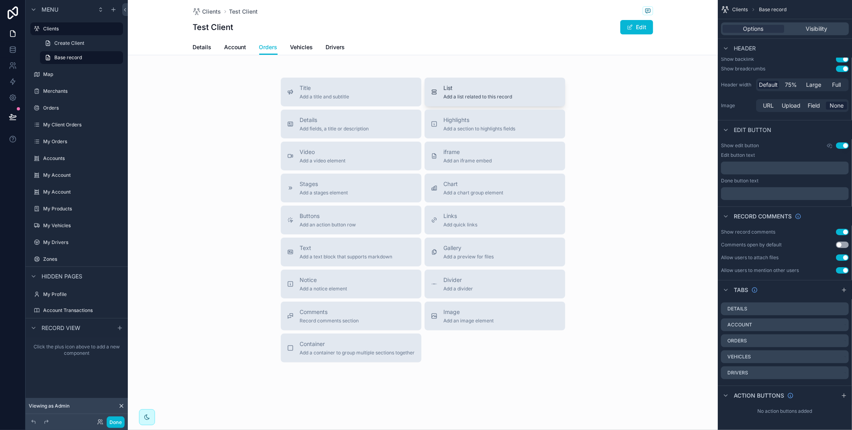
click at [486, 80] on button "List Add a list related to this record" at bounding box center [495, 92] width 141 height 29
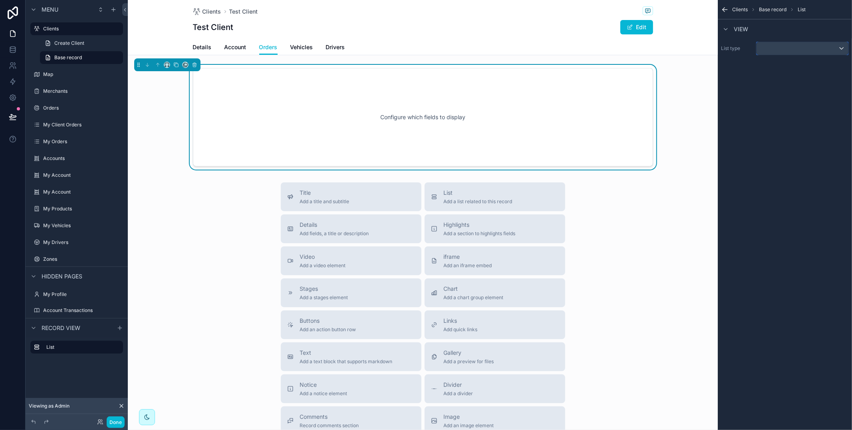
click at [800, 54] on div "scrollable content" at bounding box center [803, 48] width 92 height 13
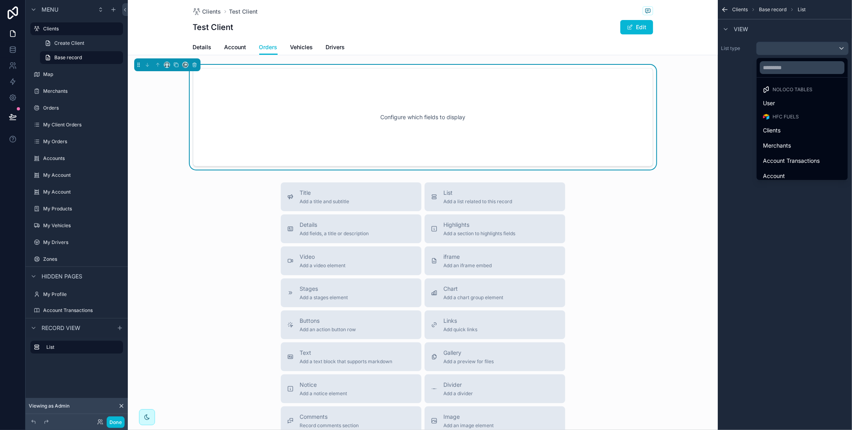
click at [799, 79] on ul "Noloco tables User HFC Fuels Clients Merchants Account Transactions Account Dri…" at bounding box center [802, 129] width 91 height 102
click at [796, 71] on input "text" at bounding box center [802, 67] width 85 height 13
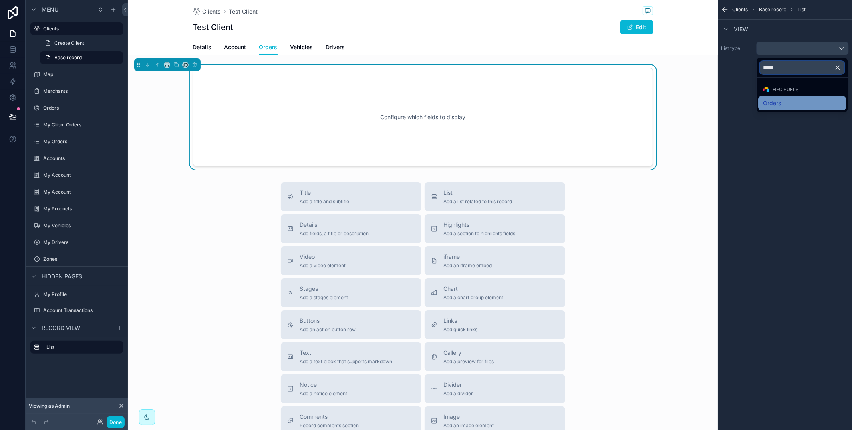
type input "*****"
click at [801, 98] on div "Orders" at bounding box center [803, 103] width 88 height 14
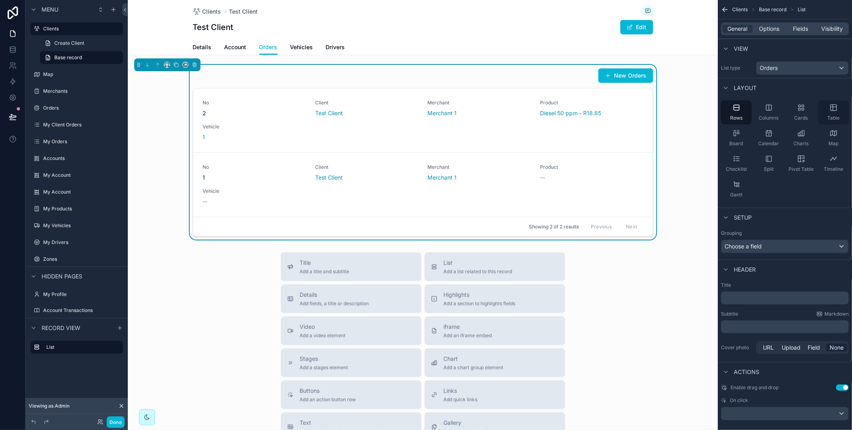
click at [828, 101] on div "Table" at bounding box center [833, 112] width 31 height 24
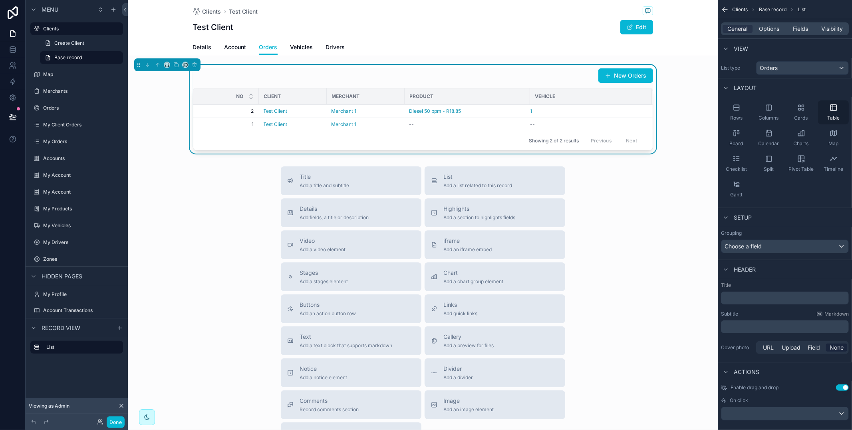
click at [833, 107] on icon "scrollable content" at bounding box center [833, 108] width 0 height 6
click at [796, 25] on span "Fields" at bounding box center [801, 29] width 15 height 8
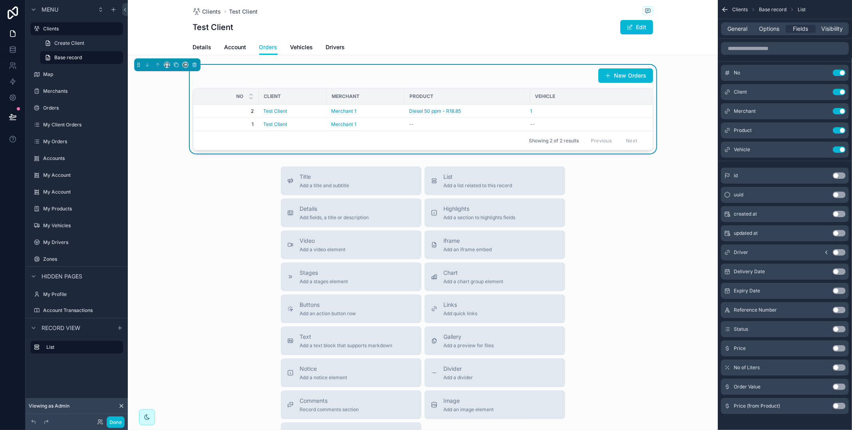
click at [837, 310] on button "Use setting" at bounding box center [839, 310] width 13 height 6
click at [837, 346] on button "Use setting" at bounding box center [839, 348] width 13 height 6
click at [835, 367] on button "Use setting" at bounding box center [839, 367] width 13 height 6
click at [836, 385] on button "Use setting" at bounding box center [839, 386] width 13 height 6
click at [837, 383] on button "Use setting" at bounding box center [839, 386] width 13 height 6
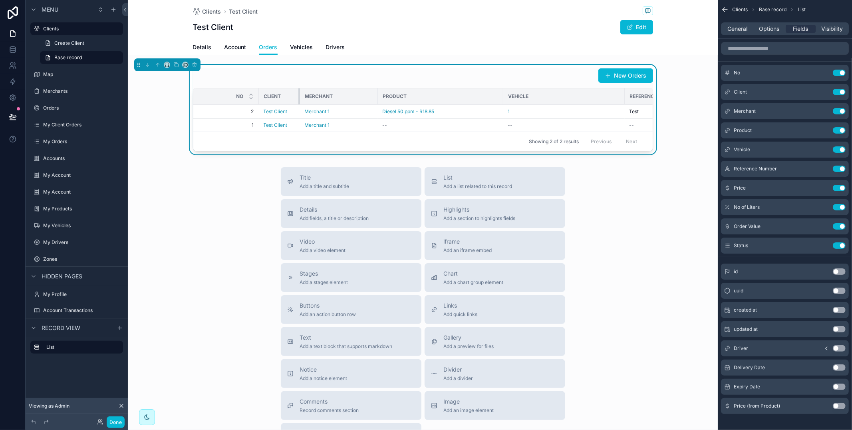
drag, startPoint x: 326, startPoint y: 94, endPoint x: 341, endPoint y: 96, distance: 15.8
click at [299, 94] on div "scrollable content" at bounding box center [300, 96] width 3 height 16
drag, startPoint x: 377, startPoint y: 95, endPoint x: 340, endPoint y: 96, distance: 37.2
click at [339, 96] on div "scrollable content" at bounding box center [339, 96] width 3 height 16
drag, startPoint x: 464, startPoint y: 94, endPoint x: 437, endPoint y: 96, distance: 26.8
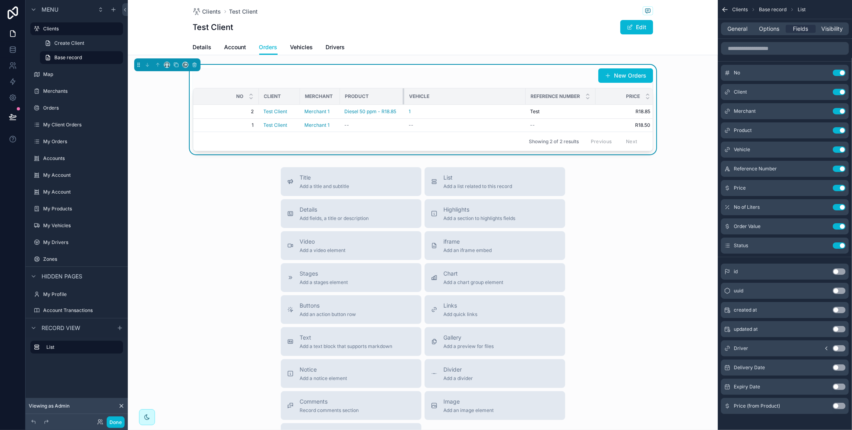
click at [403, 94] on div "scrollable content" at bounding box center [404, 96] width 3 height 16
drag, startPoint x: 525, startPoint y: 92, endPoint x: 467, endPoint y: 97, distance: 58.1
click at [438, 96] on div "scrollable content" at bounding box center [439, 96] width 3 height 16
drag, startPoint x: 568, startPoint y: 94, endPoint x: 543, endPoint y: 94, distance: 25.2
click at [543, 94] on div "scrollable content" at bounding box center [543, 96] width 3 height 16
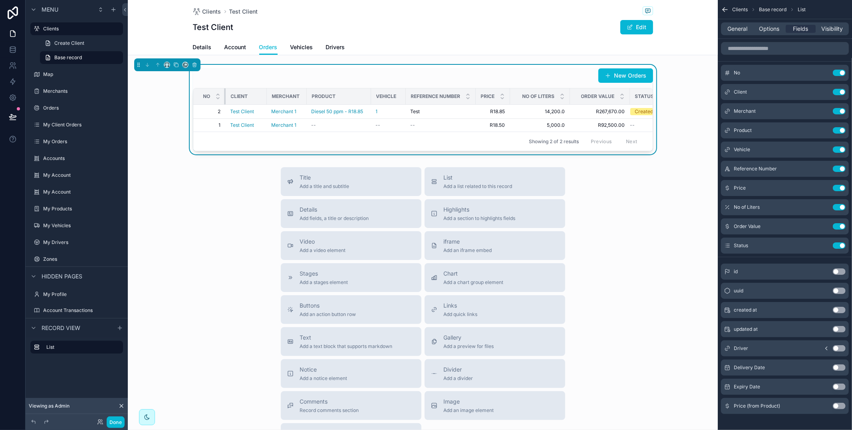
drag, startPoint x: 256, startPoint y: 97, endPoint x: 221, endPoint y: 98, distance: 34.8
click at [221, 98] on th "No" at bounding box center [209, 96] width 32 height 16
click at [737, 33] on div "General Options Fields Visibility" at bounding box center [785, 28] width 128 height 13
drag, startPoint x: 739, startPoint y: 30, endPoint x: 741, endPoint y: 37, distance: 7.5
click at [739, 30] on span "General" at bounding box center [738, 29] width 20 height 8
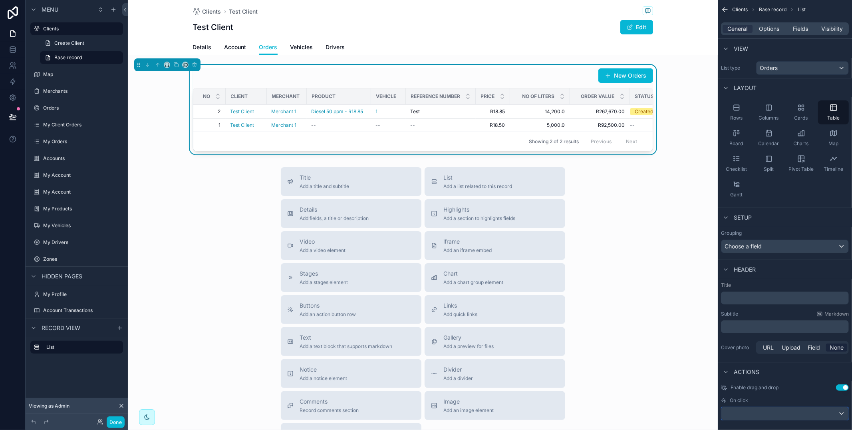
click at [761, 420] on button "scrollable content" at bounding box center [785, 413] width 128 height 14
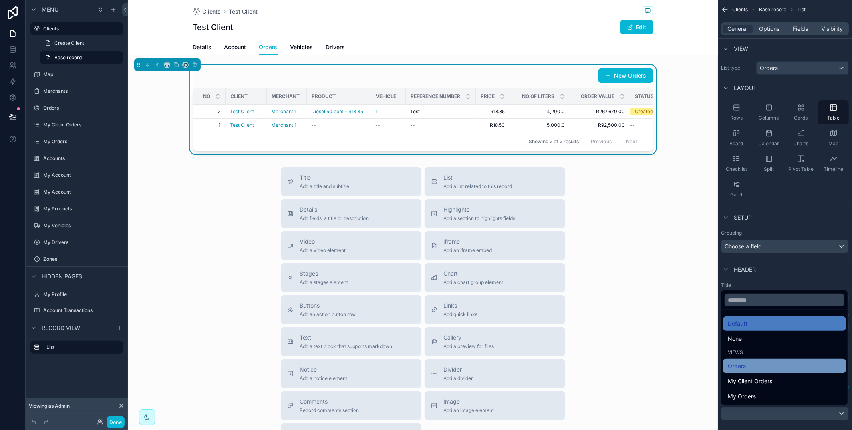
click at [787, 370] on div "Orders" at bounding box center [784, 366] width 113 height 10
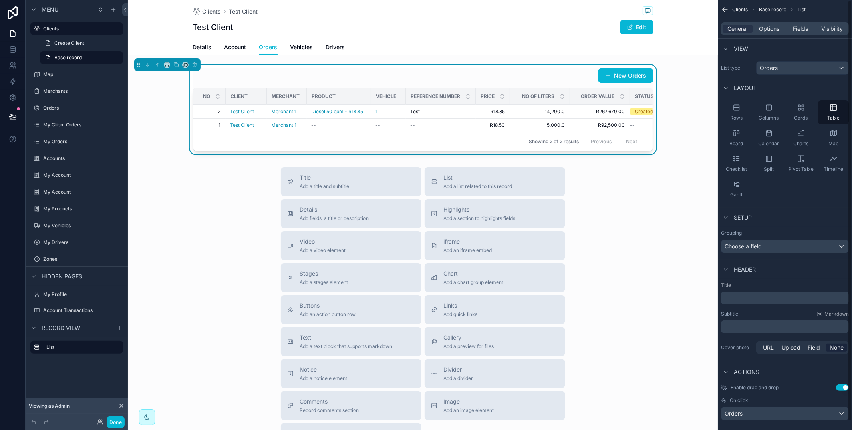
drag, startPoint x: 754, startPoint y: 306, endPoint x: 755, endPoint y: 300, distance: 5.6
click at [754, 305] on div "Title ﻿ Subtitle Markdown ﻿ Cover photo URL Upload Field None" at bounding box center [785, 319] width 134 height 80
click at [755, 300] on p "﻿" at bounding box center [786, 298] width 123 height 8
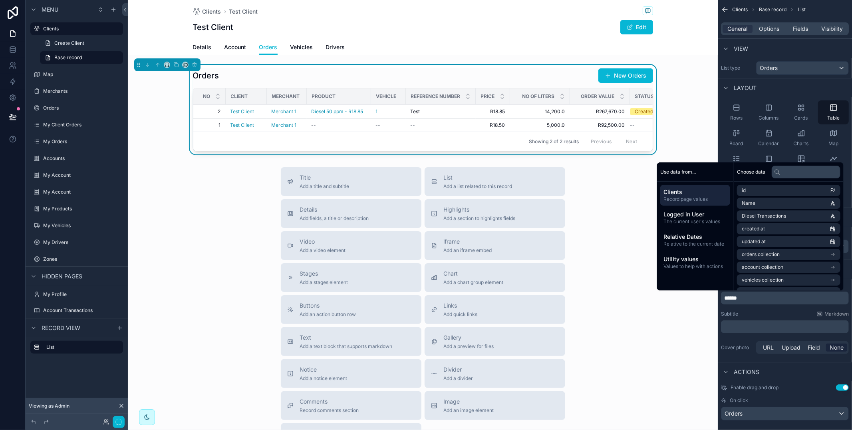
click at [771, 316] on div "Subtitle Markdown" at bounding box center [785, 314] width 128 height 6
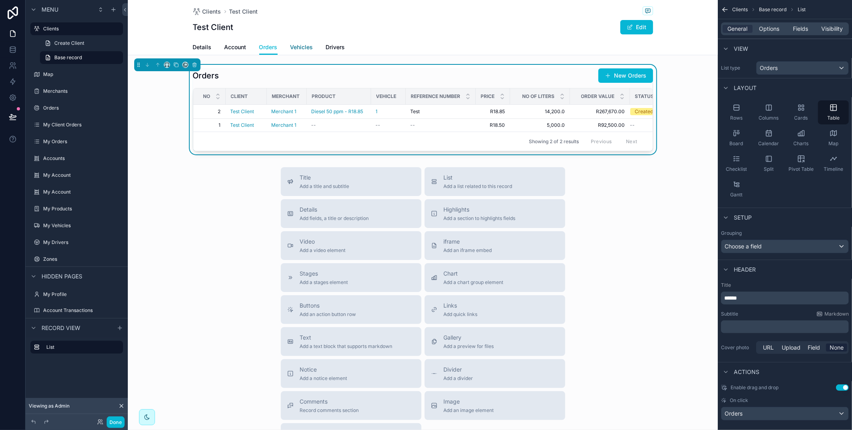
click at [302, 47] on span "Vehicles" at bounding box center [302, 47] width 23 height 8
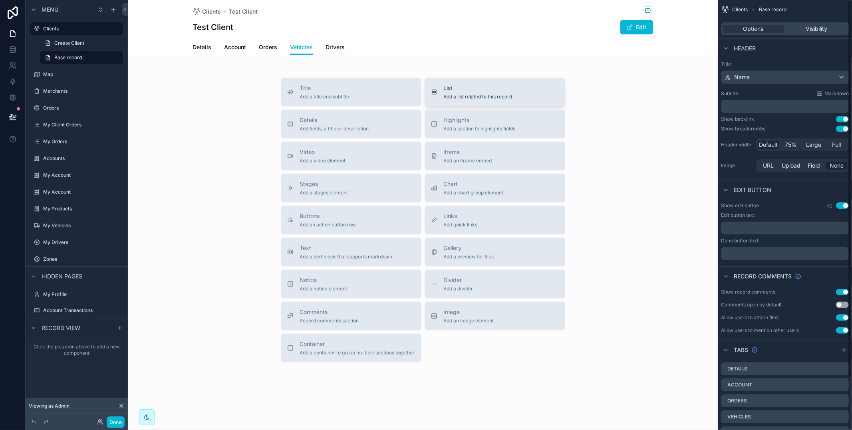
click at [438, 85] on div "List Add a list related to this record" at bounding box center [495, 92] width 128 height 16
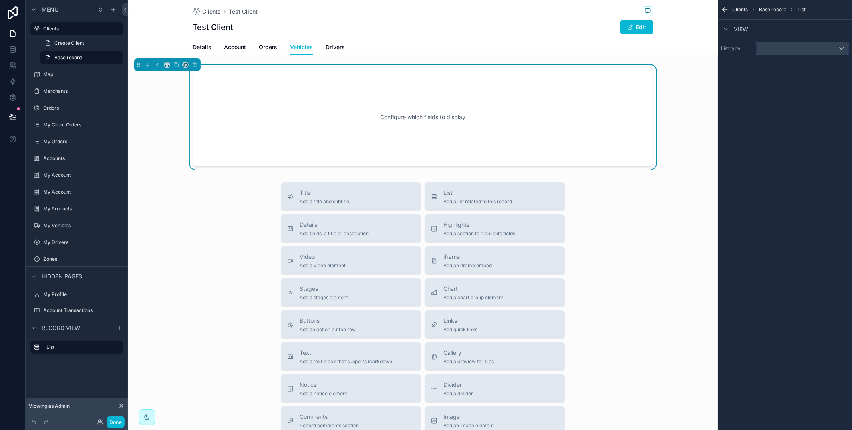
click at [800, 52] on div "scrollable content" at bounding box center [803, 48] width 92 height 13
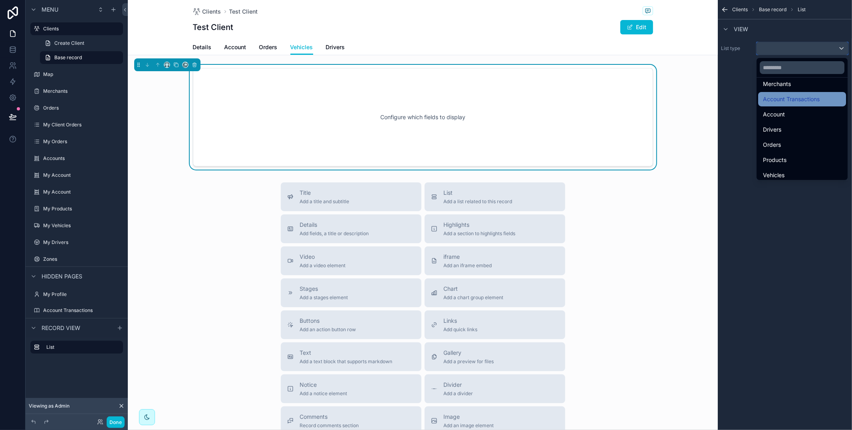
scroll to position [96, 0]
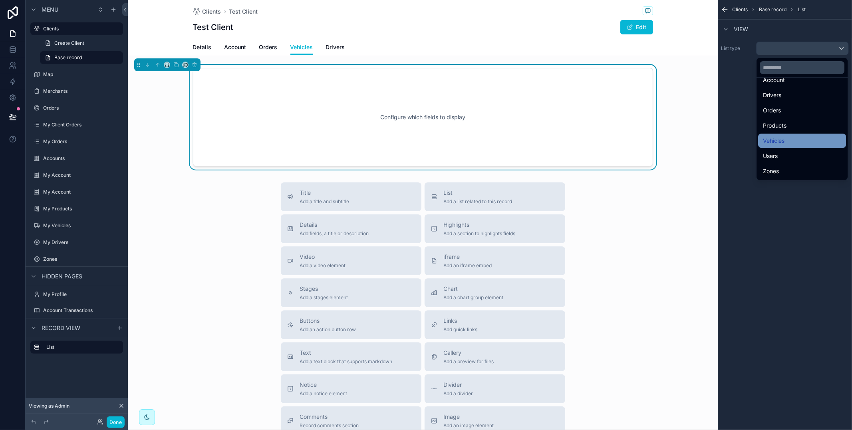
click at [798, 137] on div "Vehicles" at bounding box center [802, 141] width 78 height 10
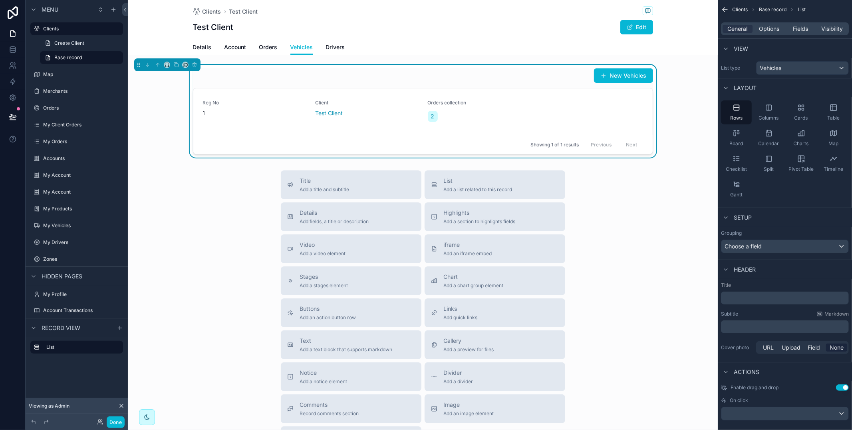
drag, startPoint x: 256, startPoint y: 45, endPoint x: 284, endPoint y: 53, distance: 29.1
click at [257, 46] on div "Details Account Orders Vehicles Drivers" at bounding box center [423, 47] width 460 height 15
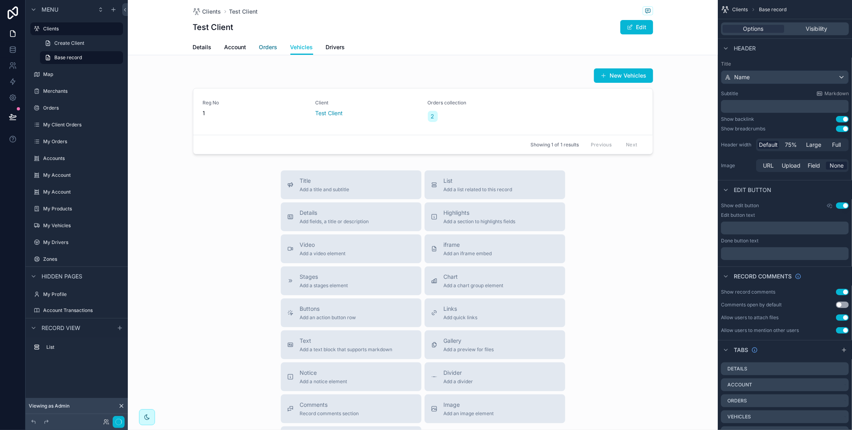
drag, startPoint x: 274, startPoint y: 46, endPoint x: 289, endPoint y: 55, distance: 17.2
click at [274, 46] on span "Orders" at bounding box center [268, 47] width 18 height 8
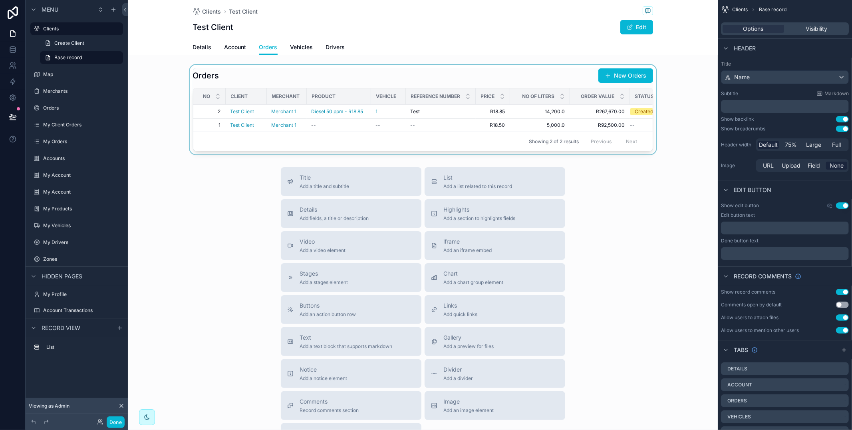
drag, startPoint x: 323, startPoint y: 83, endPoint x: 366, endPoint y: 80, distance: 43.7
click at [323, 83] on div "scrollable content" at bounding box center [423, 110] width 590 height 90
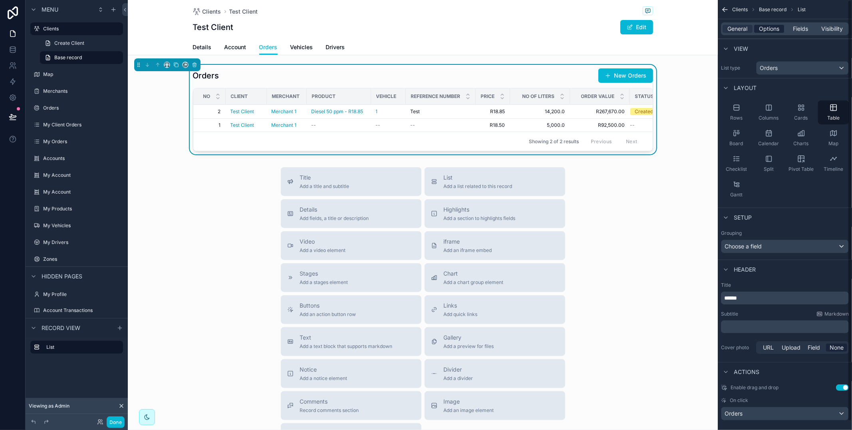
click at [776, 32] on span "Options" at bounding box center [769, 29] width 20 height 8
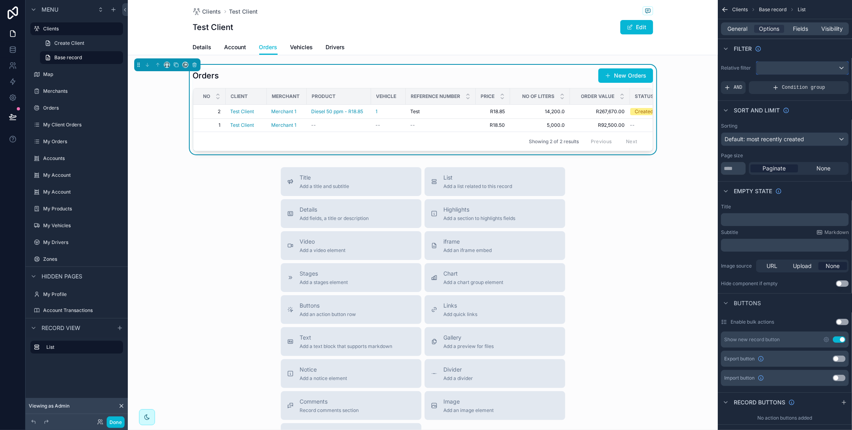
click at [786, 71] on div "scrollable content" at bounding box center [803, 68] width 92 height 13
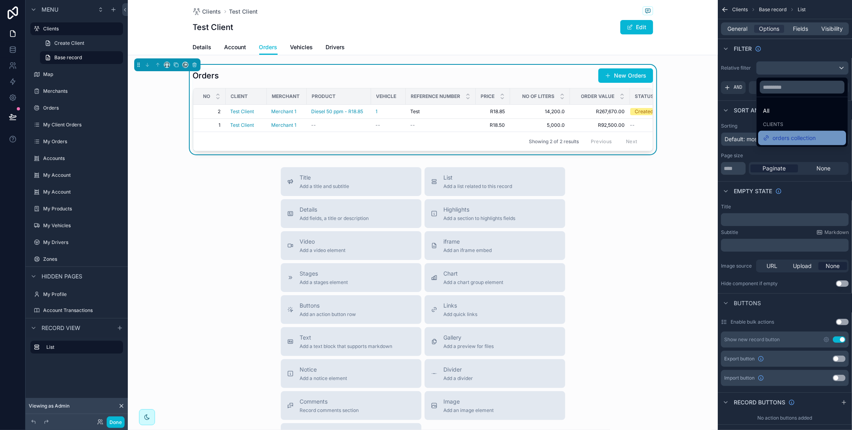
click at [791, 133] on span "orders collection" at bounding box center [794, 138] width 43 height 10
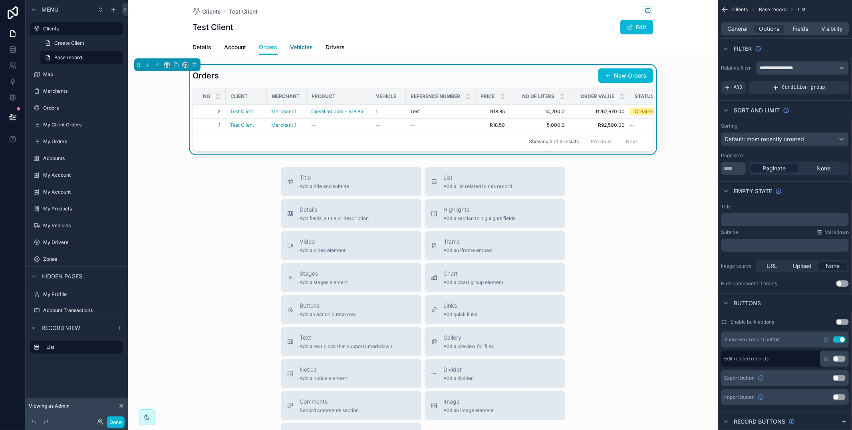
click at [298, 46] on span "Vehicles" at bounding box center [302, 47] width 23 height 8
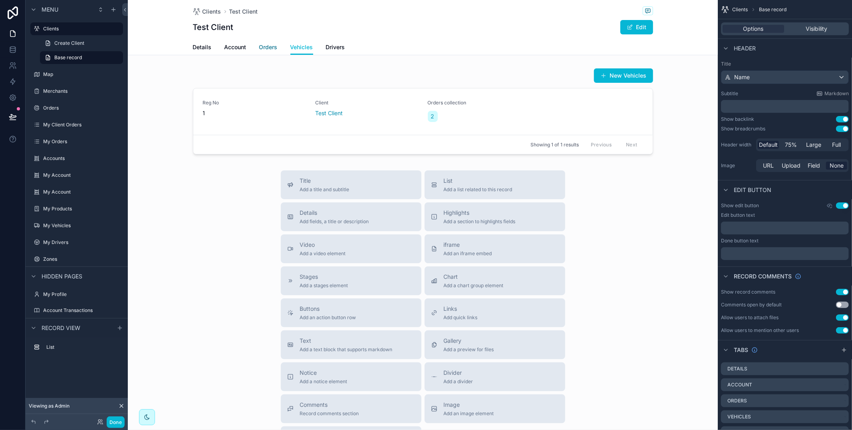
click at [271, 48] on span "Orders" at bounding box center [268, 47] width 18 height 8
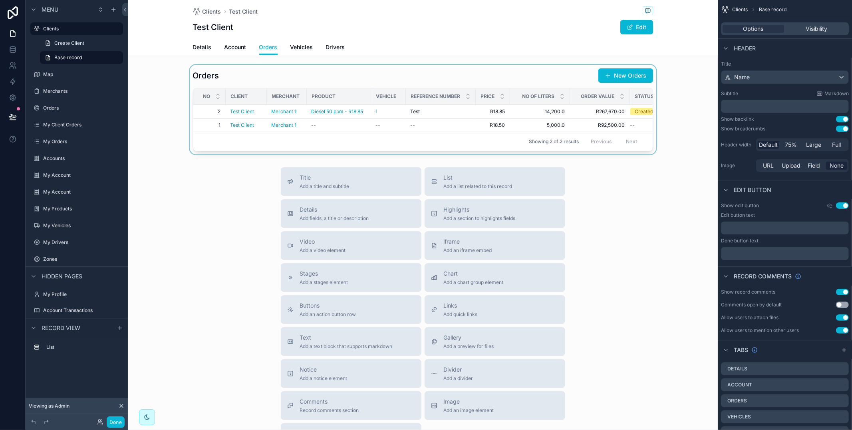
drag, startPoint x: 281, startPoint y: 70, endPoint x: 375, endPoint y: 75, distance: 94.1
click at [281, 70] on div "scrollable content" at bounding box center [423, 110] width 590 height 90
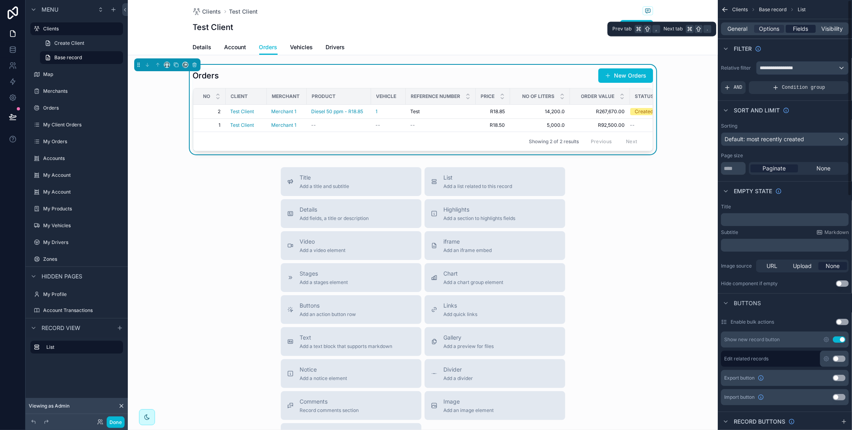
click at [792, 26] on div "Fields" at bounding box center [801, 29] width 30 height 8
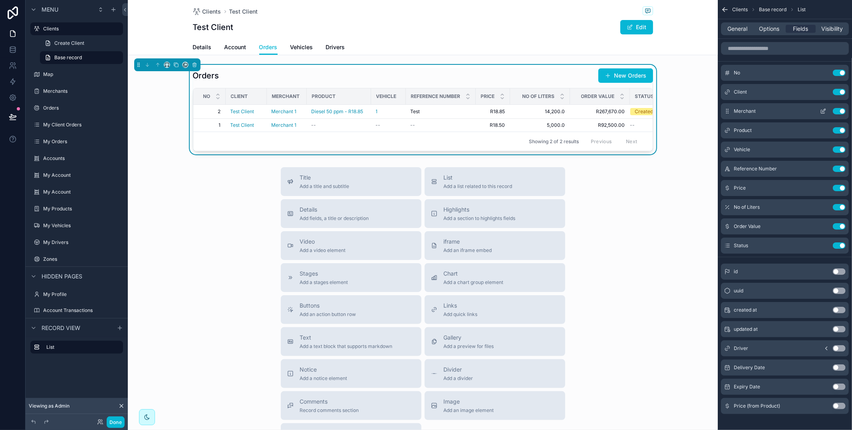
click at [843, 90] on button "Use setting" at bounding box center [839, 92] width 13 height 6
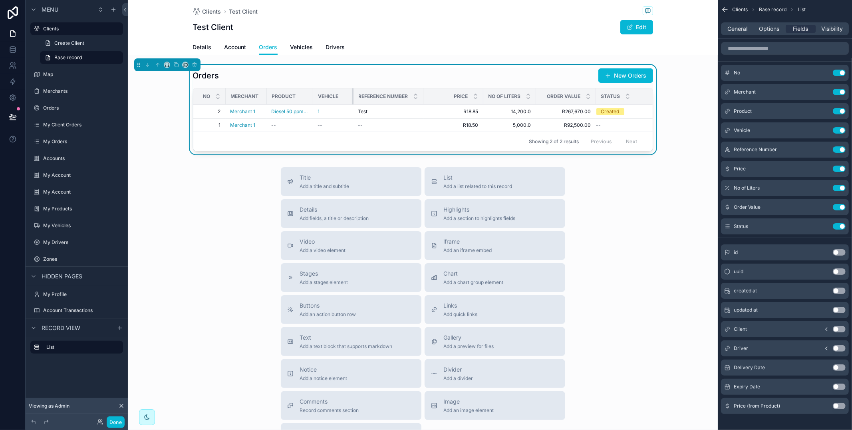
drag, startPoint x: 376, startPoint y: 96, endPoint x: 351, endPoint y: 96, distance: 24.8
click at [352, 96] on div "scrollable content" at bounding box center [353, 96] width 3 height 16
drag, startPoint x: 308, startPoint y: 46, endPoint x: 321, endPoint y: 57, distance: 16.7
click at [308, 46] on span "Vehicles" at bounding box center [302, 47] width 23 height 8
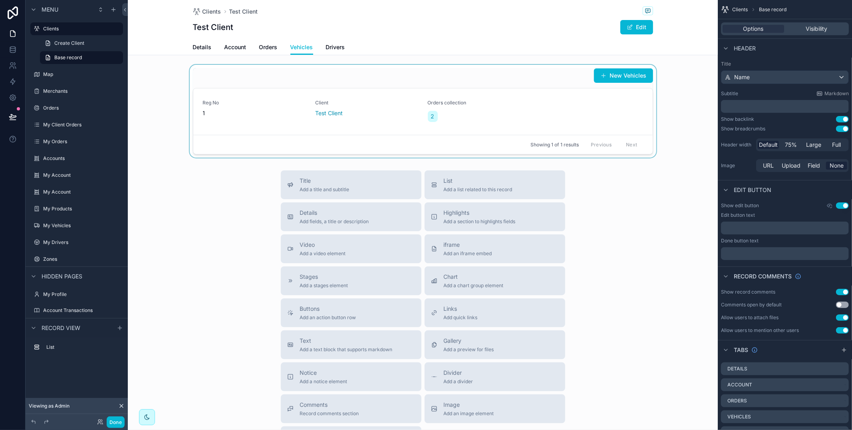
drag, startPoint x: 344, startPoint y: 80, endPoint x: 420, endPoint y: 85, distance: 76.5
click at [344, 79] on div "scrollable content" at bounding box center [423, 111] width 590 height 93
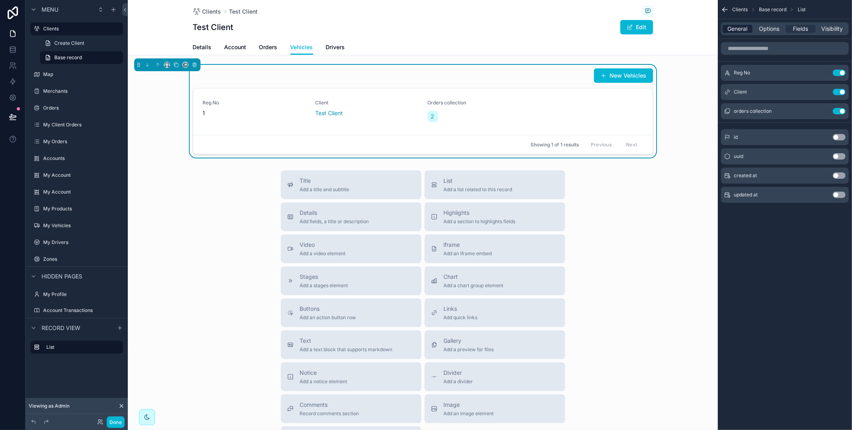
click at [741, 27] on span "General" at bounding box center [738, 29] width 20 height 8
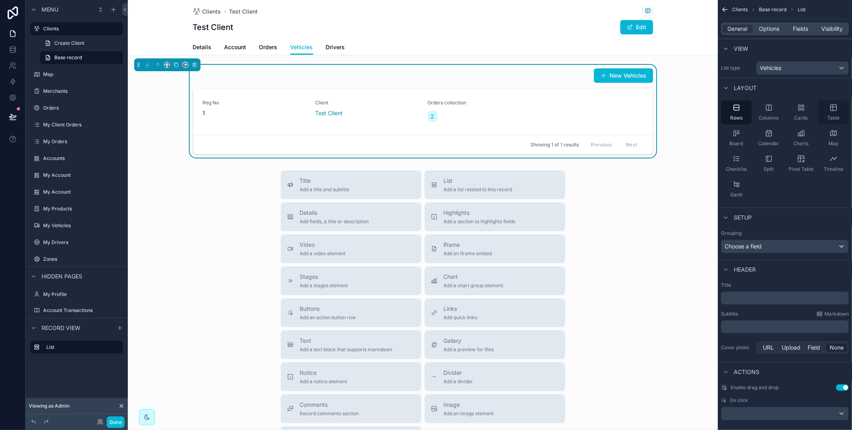
click at [826, 117] on div "Table" at bounding box center [833, 112] width 31 height 24
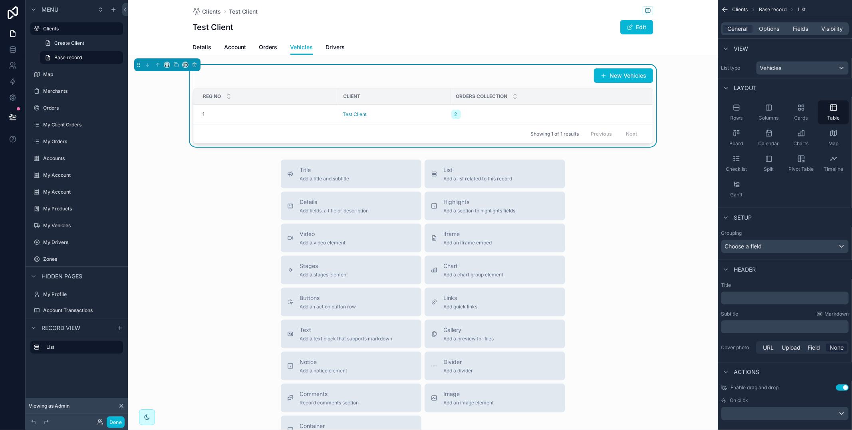
click at [751, 301] on p "﻿" at bounding box center [786, 298] width 123 height 8
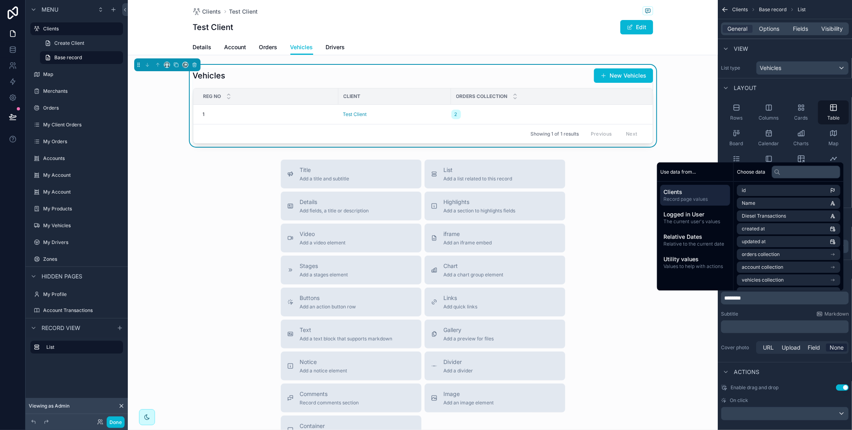
click at [761, 316] on div "Subtitle Markdown" at bounding box center [785, 314] width 128 height 6
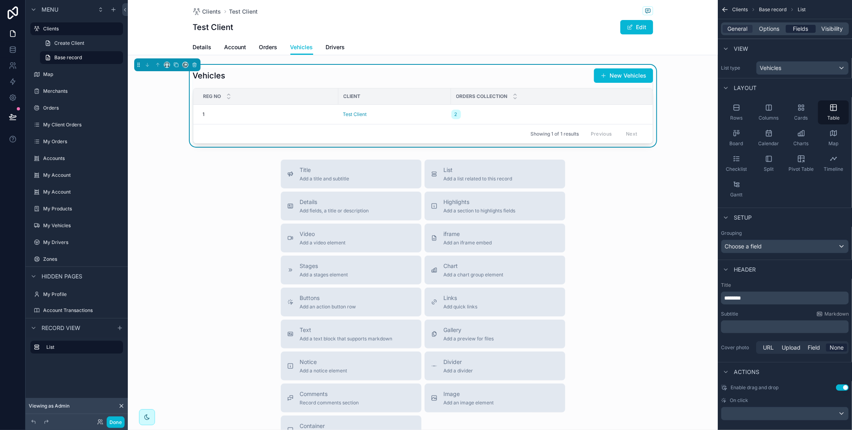
click at [803, 30] on span "Fields" at bounding box center [801, 29] width 15 height 8
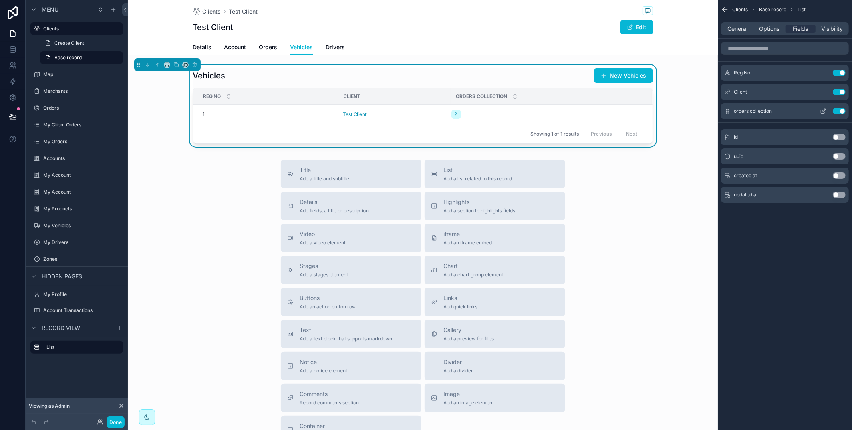
click at [840, 111] on button "Use setting" at bounding box center [839, 111] width 13 height 6
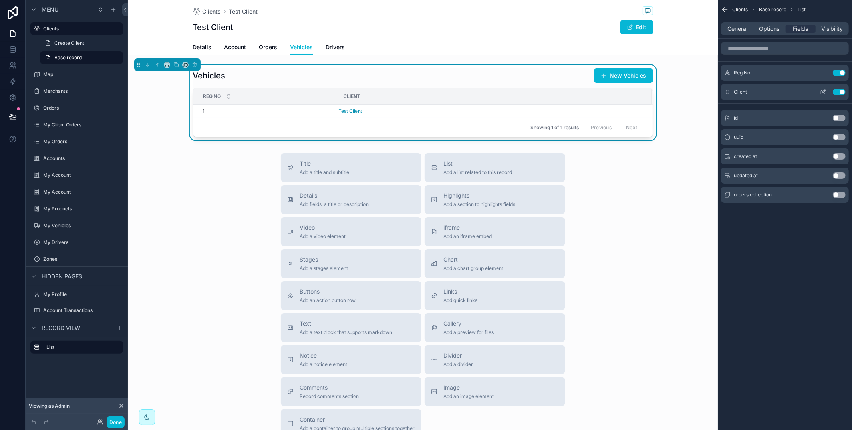
click at [838, 90] on button "Use setting" at bounding box center [839, 92] width 13 height 6
click at [338, 46] on span "Drivers" at bounding box center [335, 47] width 19 height 8
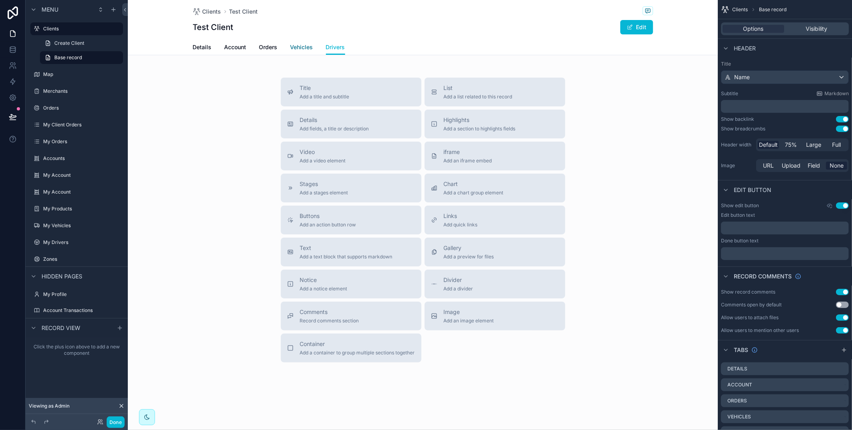
click at [293, 49] on span "Vehicles" at bounding box center [302, 47] width 23 height 8
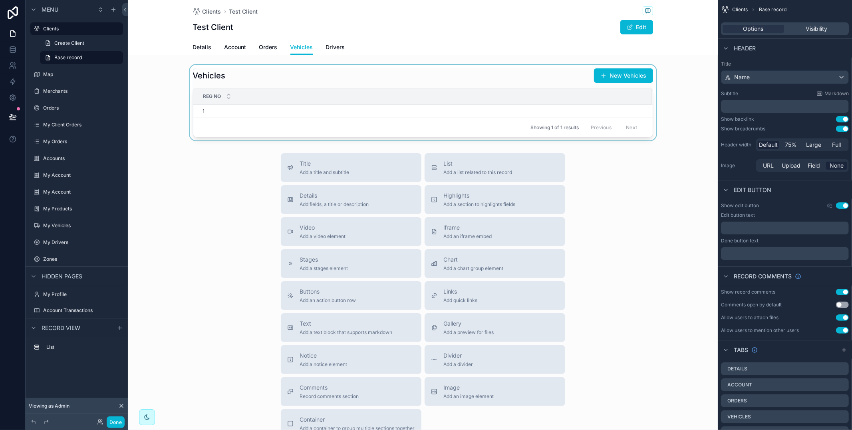
drag, startPoint x: 320, startPoint y: 75, endPoint x: 336, endPoint y: 73, distance: 16.9
click at [320, 75] on div "scrollable content" at bounding box center [423, 103] width 590 height 76
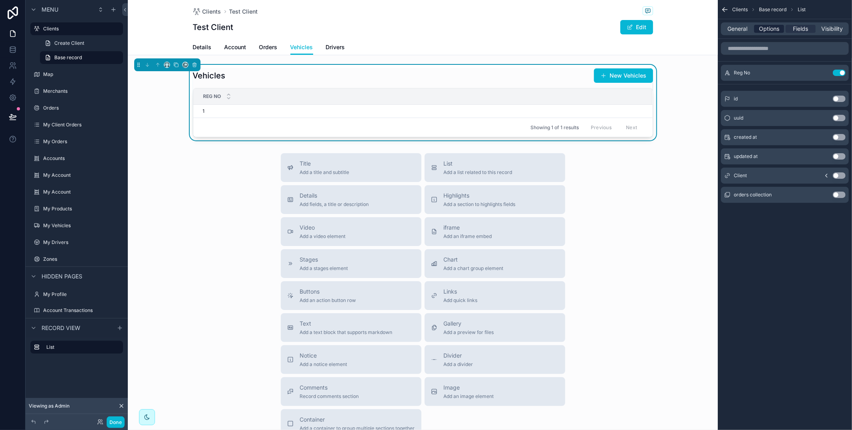
click at [763, 30] on span "Options" at bounding box center [769, 29] width 20 height 8
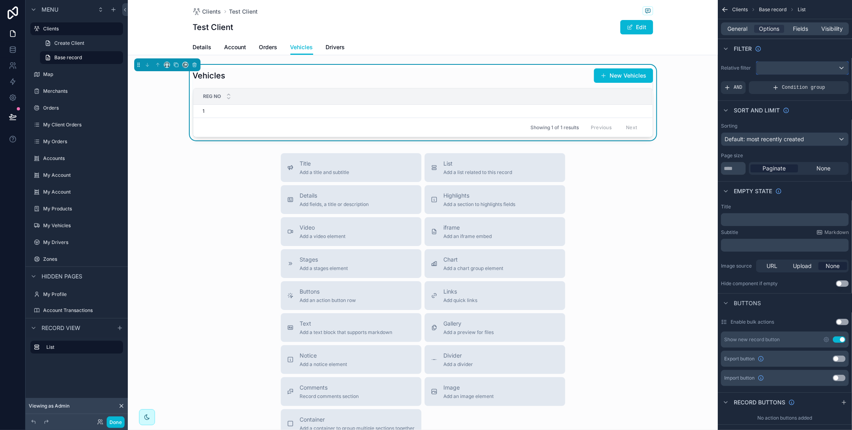
click at [777, 68] on div "scrollable content" at bounding box center [803, 68] width 92 height 13
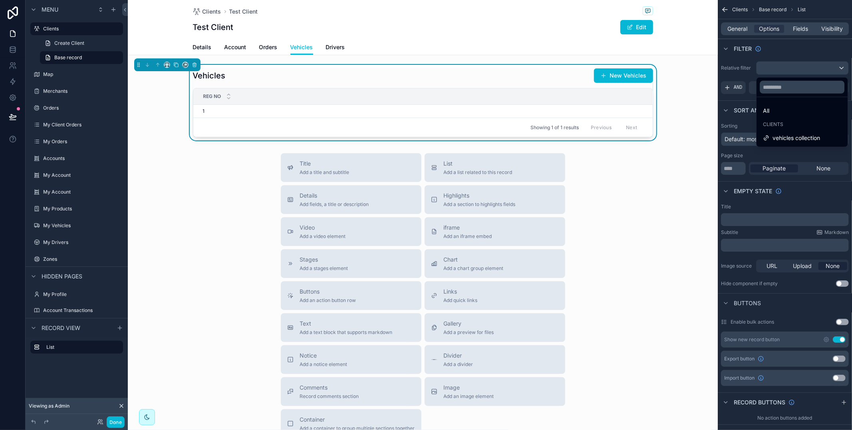
click at [780, 136] on span "vehicles collection" at bounding box center [797, 138] width 48 height 10
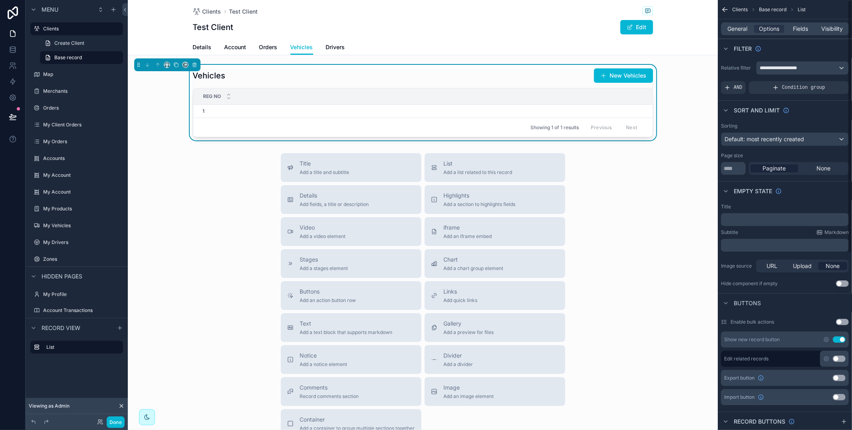
click at [349, 48] on div "Details Account Orders Vehicles Drivers" at bounding box center [423, 47] width 460 height 15
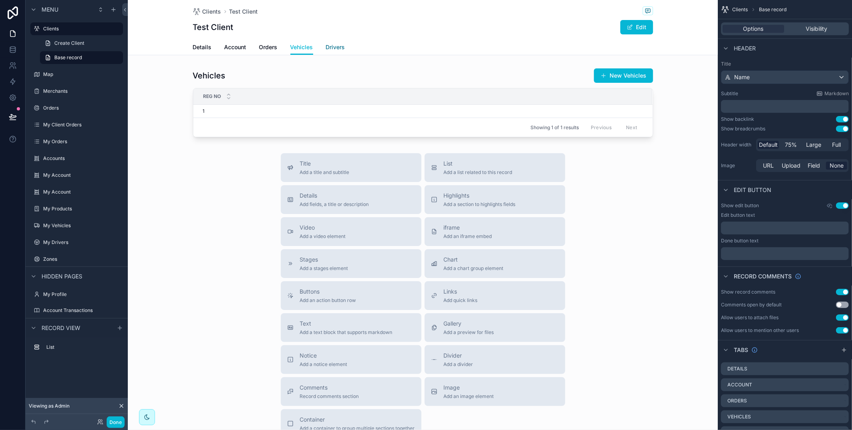
click at [344, 48] on span "Drivers" at bounding box center [335, 47] width 19 height 8
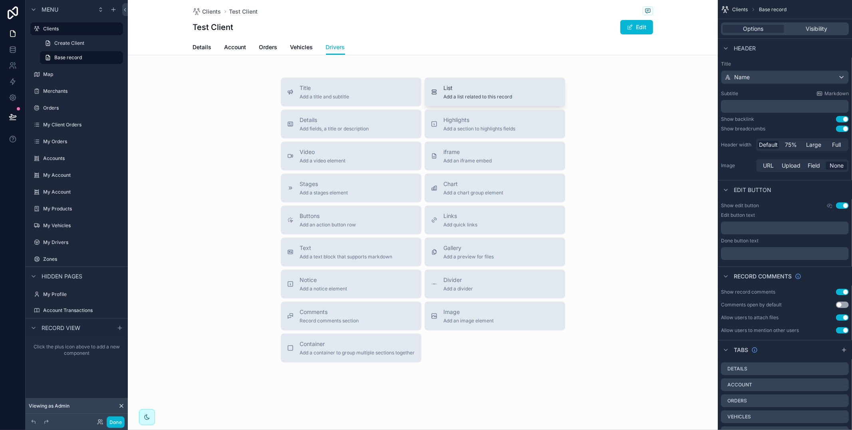
click at [457, 86] on span "List" at bounding box center [478, 88] width 69 height 8
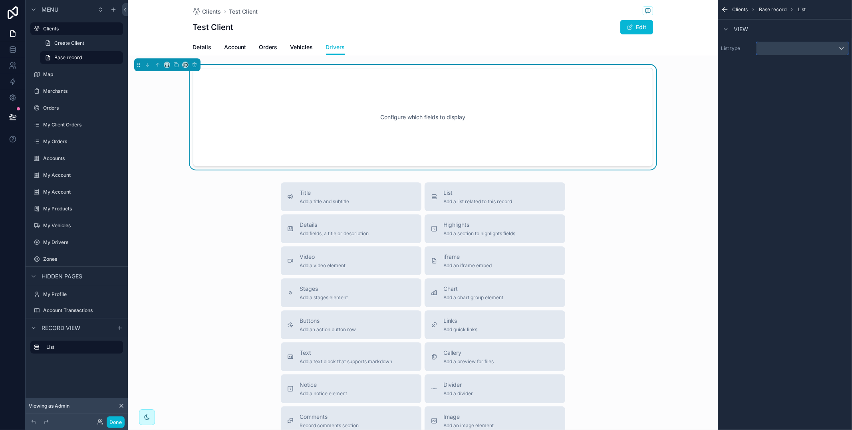
click at [786, 46] on div "scrollable content" at bounding box center [803, 48] width 92 height 13
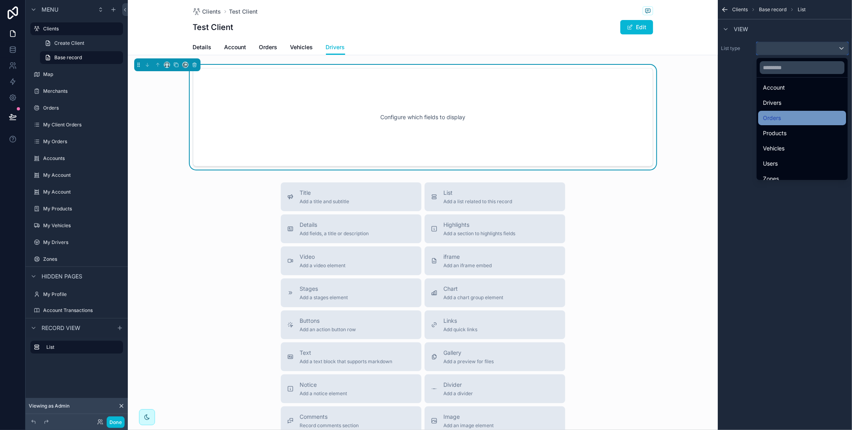
scroll to position [96, 0]
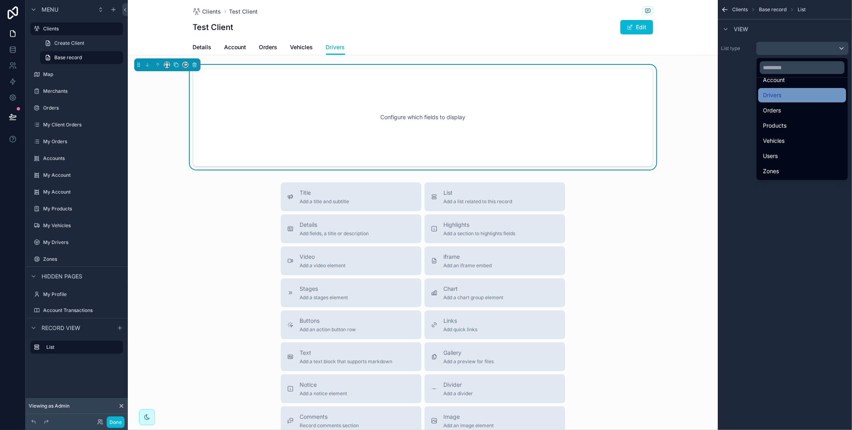
click at [794, 96] on div "Drivers" at bounding box center [802, 95] width 78 height 10
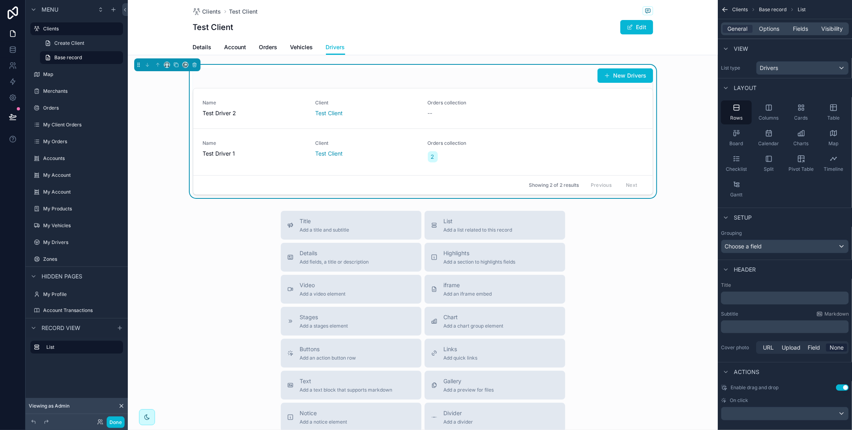
click at [765, 297] on p "﻿" at bounding box center [786, 298] width 123 height 8
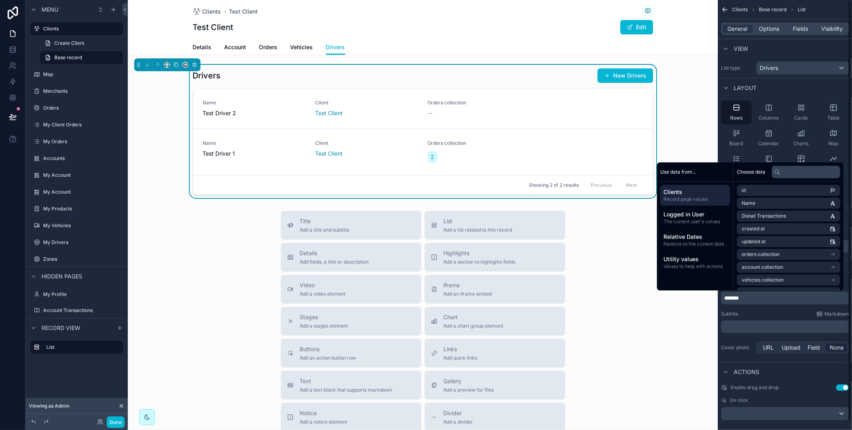
click at [773, 312] on div "Subtitle Markdown" at bounding box center [785, 314] width 128 height 6
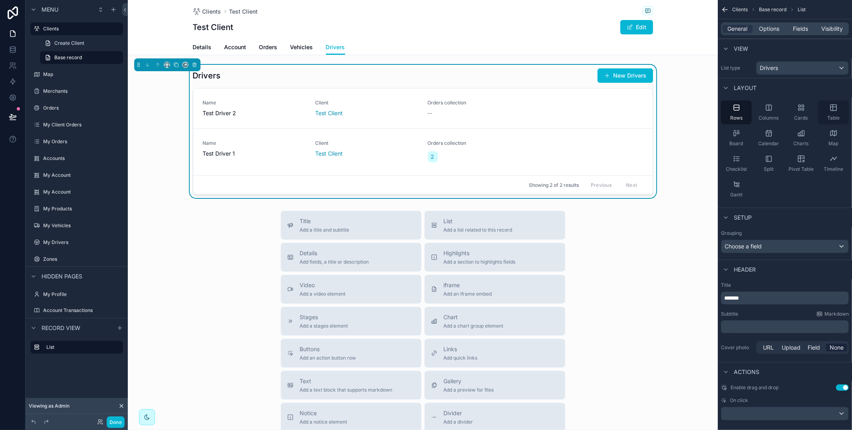
click at [839, 110] on div "Table" at bounding box center [833, 112] width 31 height 24
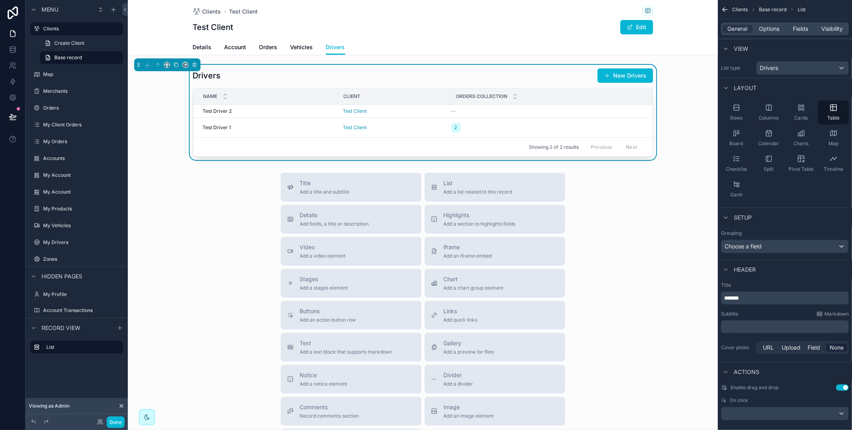
drag, startPoint x: 798, startPoint y: 29, endPoint x: 802, endPoint y: 36, distance: 7.7
click at [798, 29] on span "Fields" at bounding box center [801, 29] width 15 height 8
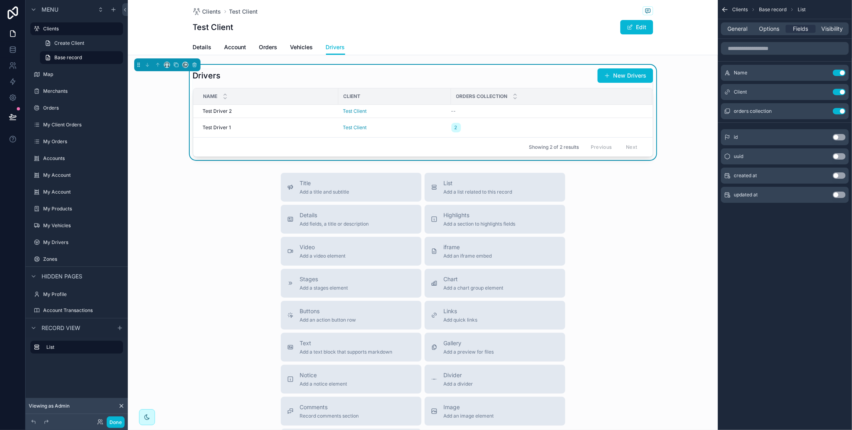
click at [842, 110] on button "Use setting" at bounding box center [839, 111] width 13 height 6
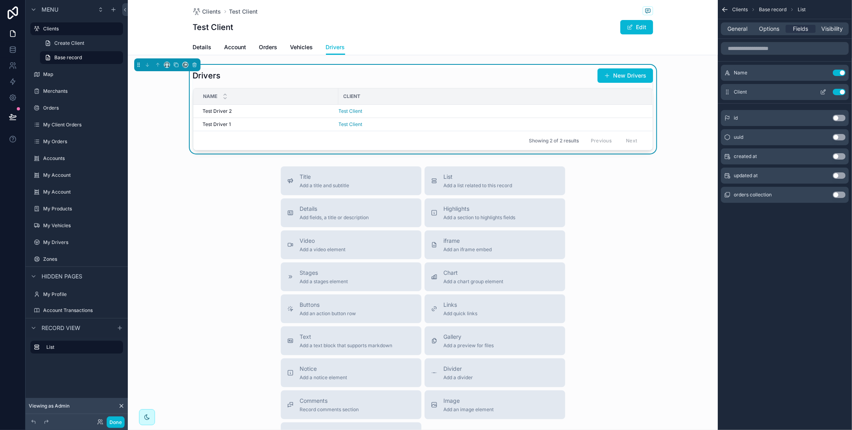
click at [842, 90] on button "Use setting" at bounding box center [839, 92] width 13 height 6
drag, startPoint x: 299, startPoint y: 43, endPoint x: 293, endPoint y: 46, distance: 7.0
click at [299, 43] on span "Vehicles" at bounding box center [302, 47] width 23 height 8
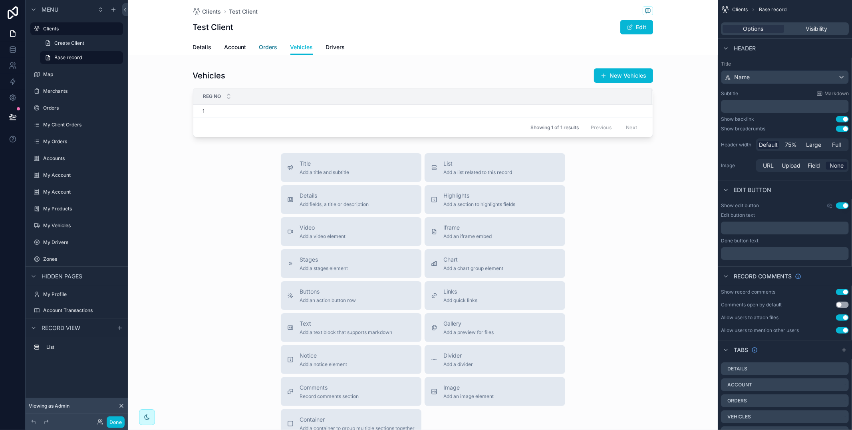
click at [265, 48] on span "Orders" at bounding box center [268, 47] width 18 height 8
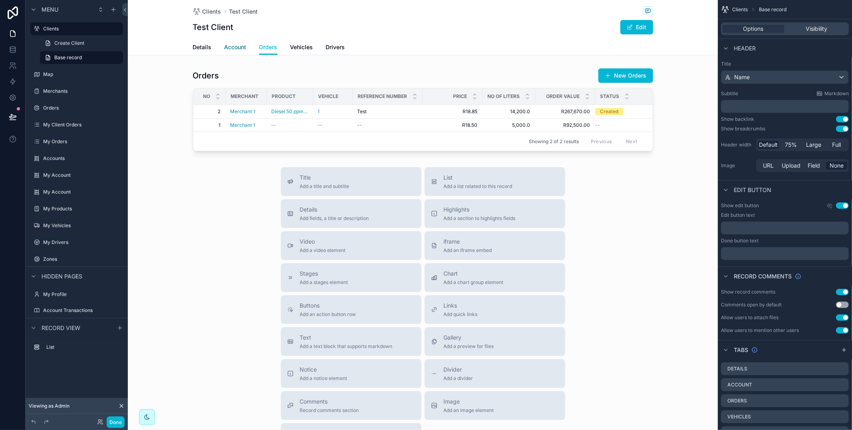
drag, startPoint x: 241, startPoint y: 47, endPoint x: 233, endPoint y: 47, distance: 8.4
click at [241, 47] on span "Account" at bounding box center [236, 47] width 22 height 8
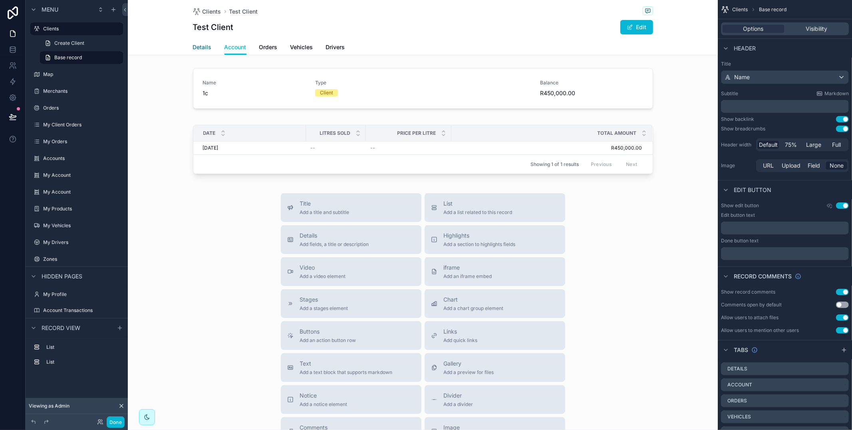
click at [210, 46] on span "Details" at bounding box center [202, 47] width 19 height 8
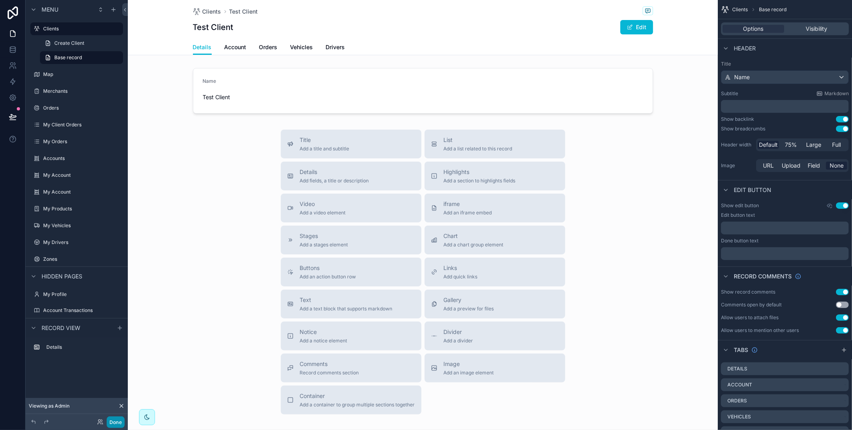
click at [113, 420] on button "Done" at bounding box center [116, 422] width 18 height 12
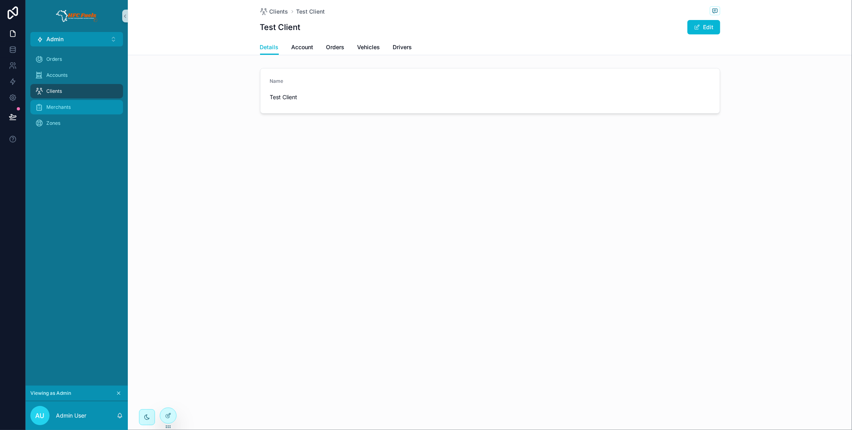
click at [78, 112] on div "Merchants" at bounding box center [76, 107] width 83 height 13
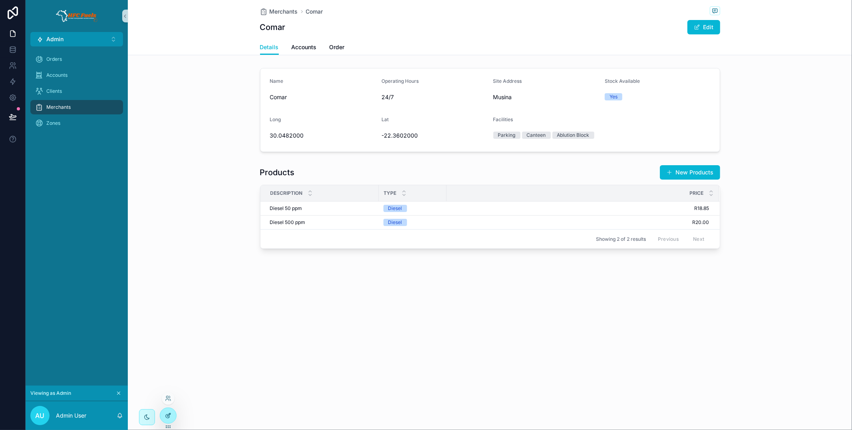
click at [167, 415] on icon at bounding box center [168, 415] width 6 height 6
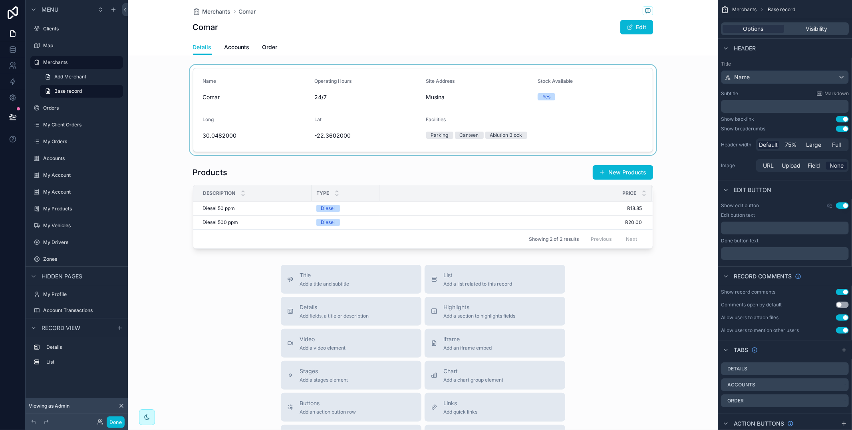
click at [398, 134] on div "scrollable content" at bounding box center [423, 110] width 590 height 90
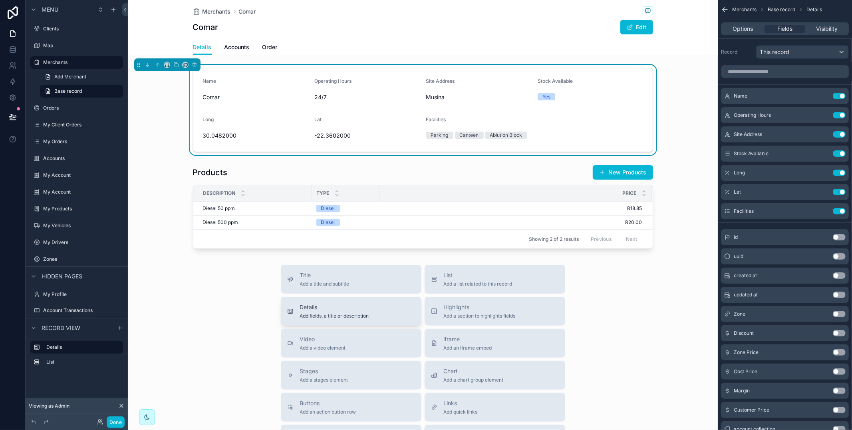
click at [388, 307] on div "Details Add fields, a title or description" at bounding box center [351, 311] width 128 height 16
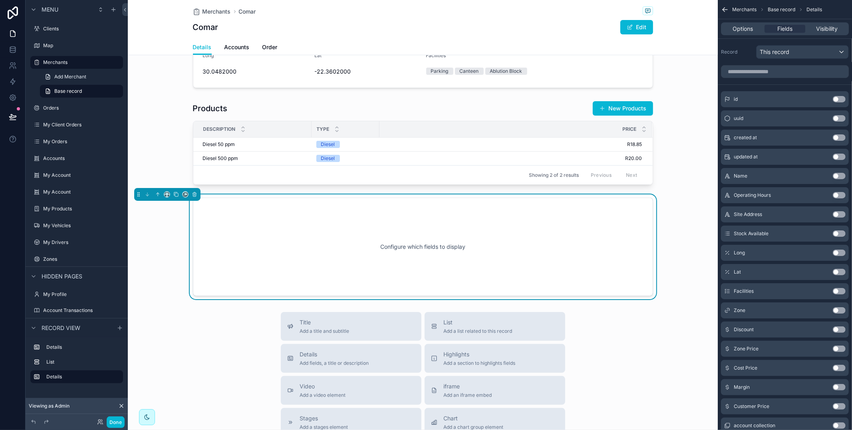
scroll to position [95, 0]
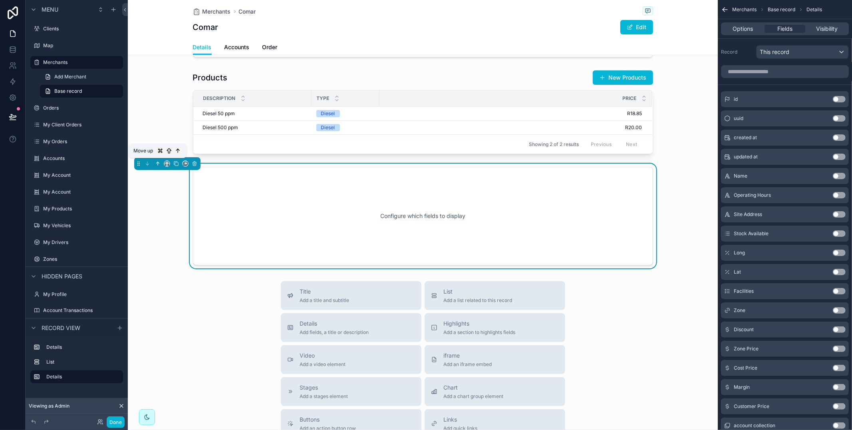
click at [159, 162] on icon "scrollable content" at bounding box center [159, 163] width 2 height 2
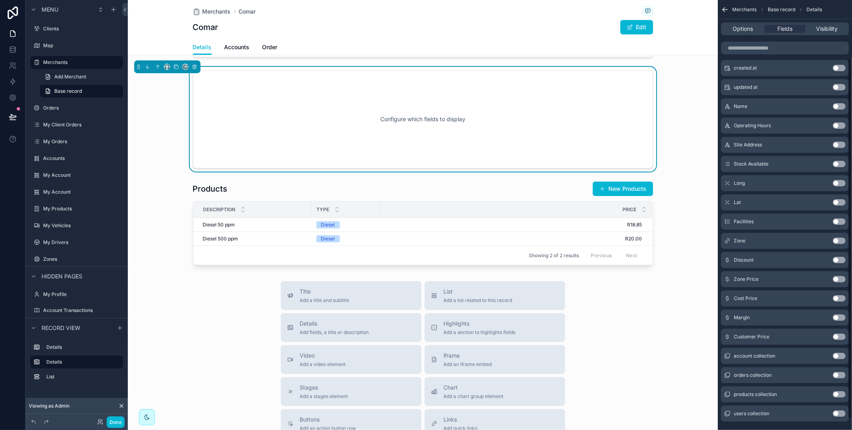
scroll to position [83, 0]
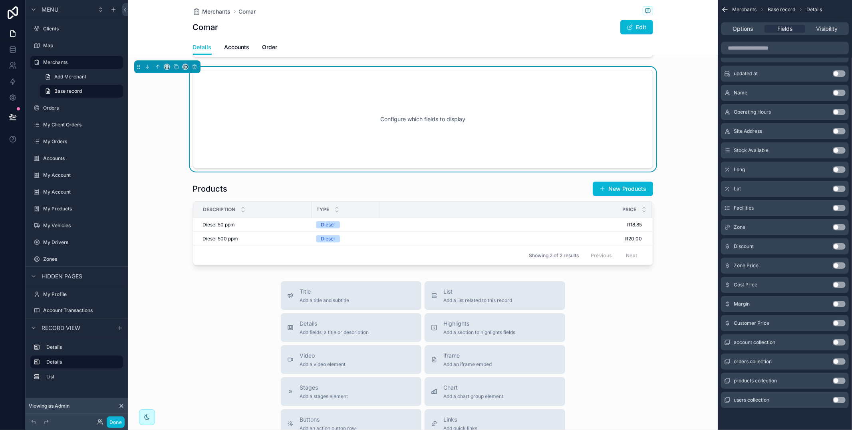
click at [837, 266] on button "Use setting" at bounding box center [839, 265] width 13 height 6
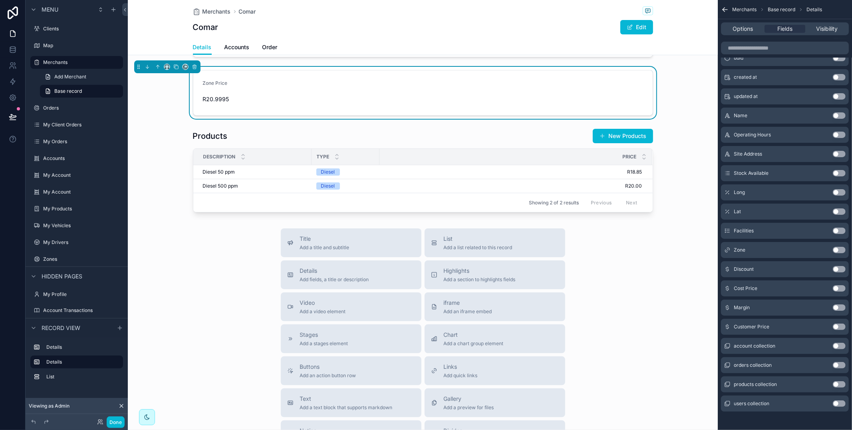
click at [838, 268] on button "Use setting" at bounding box center [839, 269] width 13 height 6
click at [838, 289] on button "Use setting" at bounding box center [839, 288] width 13 height 6
click at [836, 307] on button "Use setting" at bounding box center [839, 307] width 13 height 6
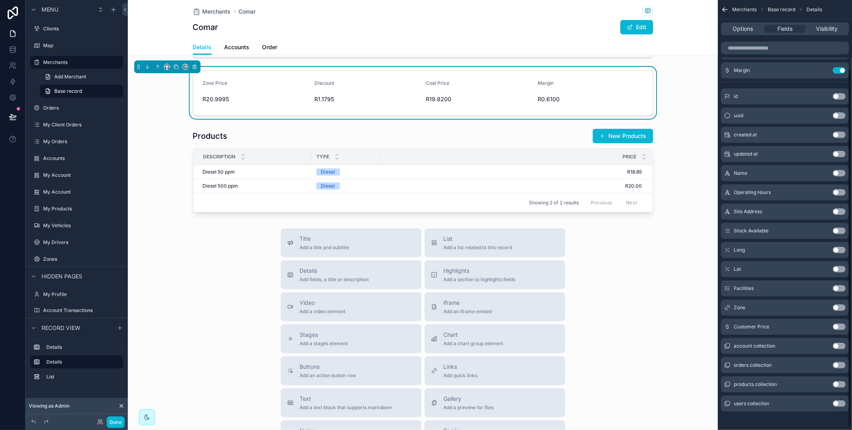
click at [836, 327] on button "Use setting" at bounding box center [839, 326] width 13 height 6
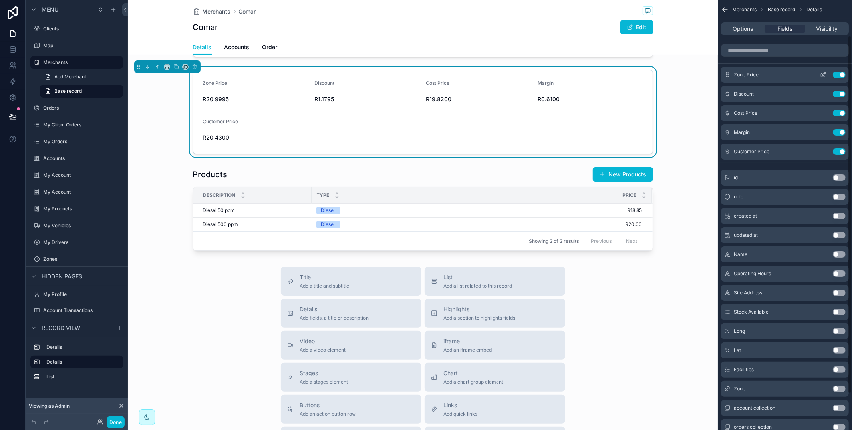
scroll to position [0, 0]
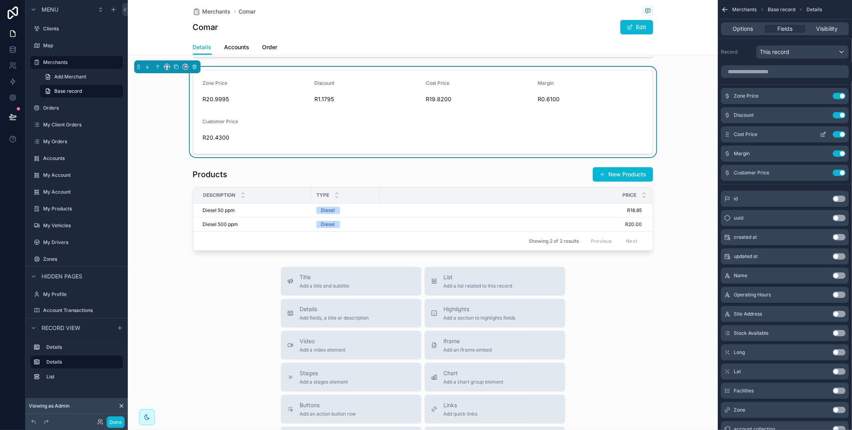
click at [818, 132] on button "scrollable content" at bounding box center [823, 134] width 13 height 6
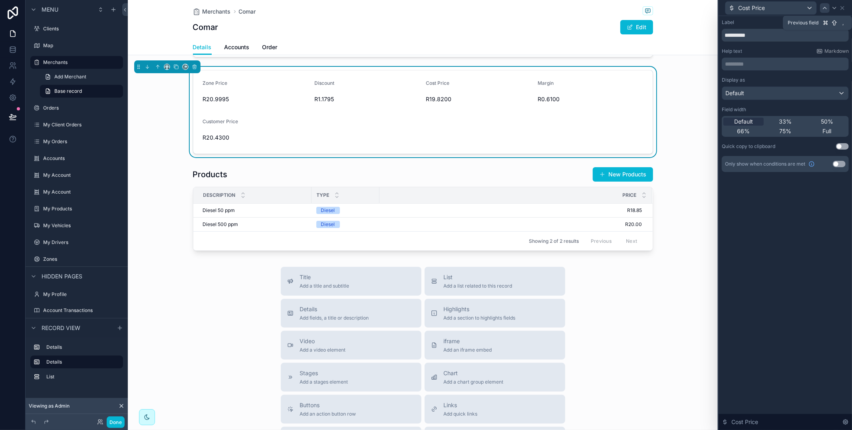
click at [826, 9] on icon at bounding box center [825, 8] width 6 height 6
click at [836, 6] on icon at bounding box center [835, 8] width 6 height 6
click at [793, 120] on div "33%" at bounding box center [786, 121] width 40 height 8
click at [842, 7] on icon at bounding box center [843, 8] width 6 height 6
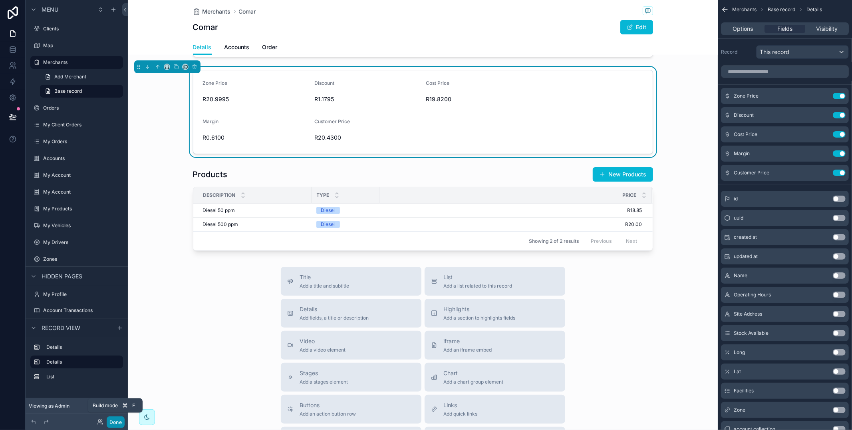
click at [120, 423] on button "Done" at bounding box center [116, 422] width 18 height 12
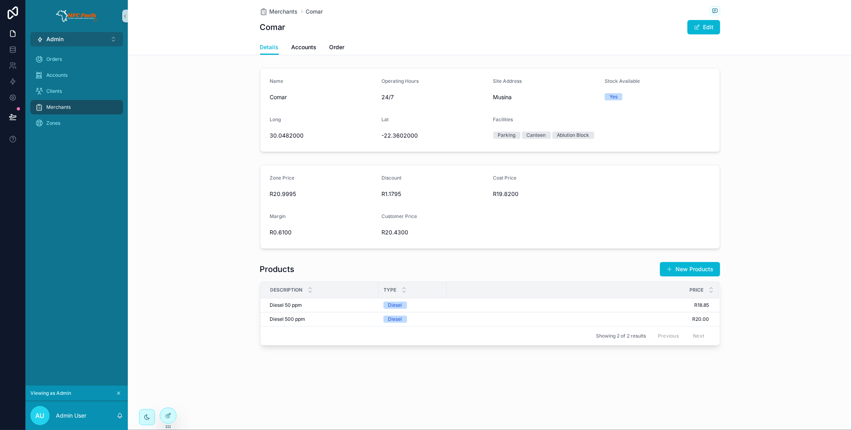
click at [99, 41] on button "Admin ⌥ 1" at bounding box center [76, 39] width 93 height 14
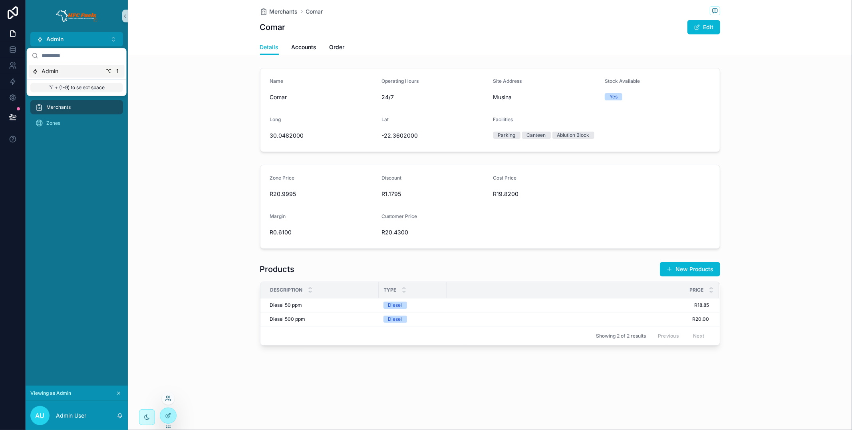
click at [170, 400] on icon at bounding box center [170, 400] width 1 height 2
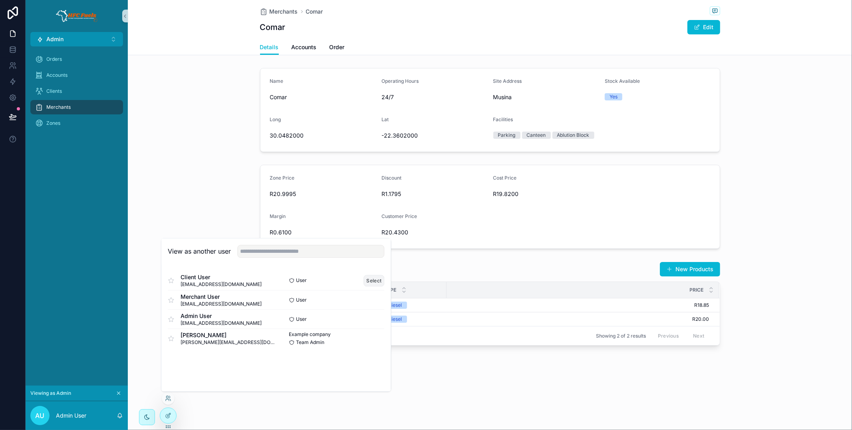
click at [376, 284] on button "Select" at bounding box center [374, 281] width 21 height 12
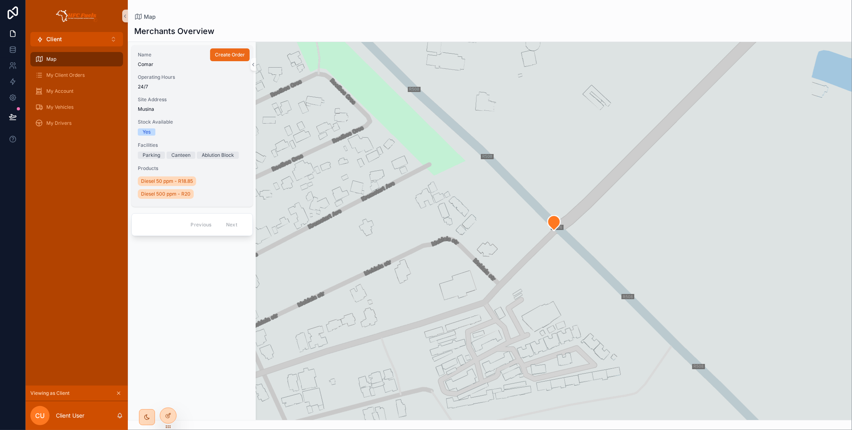
click at [232, 54] on span "Create Order" at bounding box center [230, 55] width 30 height 6
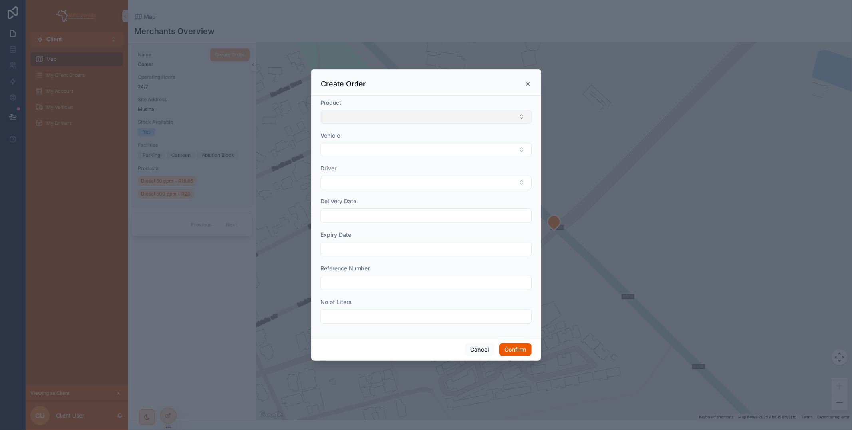
click at [392, 121] on button "Select Button" at bounding box center [426, 117] width 211 height 14
click at [380, 93] on div "Create Order" at bounding box center [426, 82] width 230 height 26
click at [365, 153] on button "Select Button" at bounding box center [426, 150] width 211 height 14
click at [369, 181] on div "1" at bounding box center [426, 181] width 207 height 13
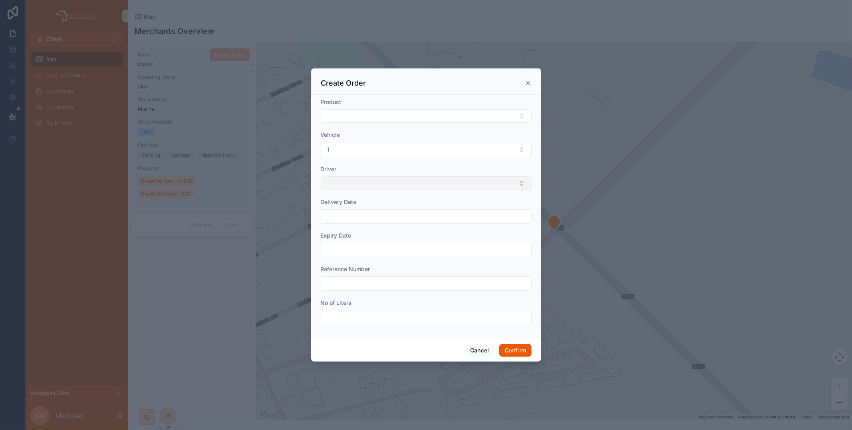
click at [369, 181] on button "Select Button" at bounding box center [426, 183] width 211 height 14
click at [372, 217] on div "Test Driver 2" at bounding box center [426, 215] width 207 height 13
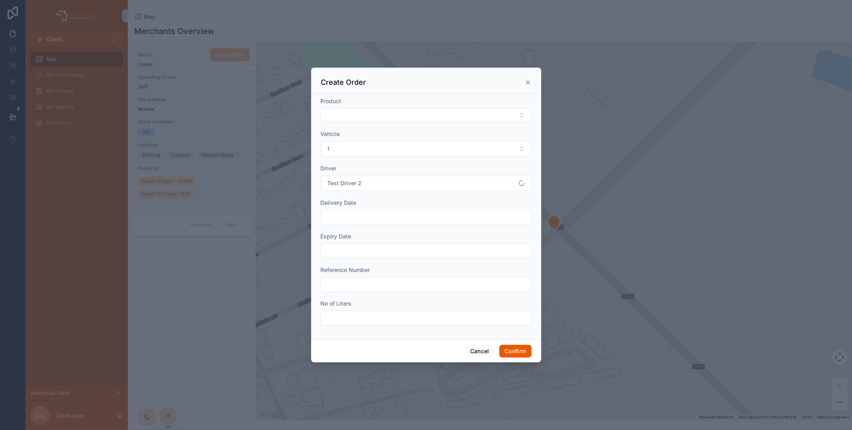
click at [372, 217] on input "text" at bounding box center [426, 216] width 210 height 11
click at [400, 281] on button "2" at bounding box center [397, 284] width 14 height 14
type input "**********"
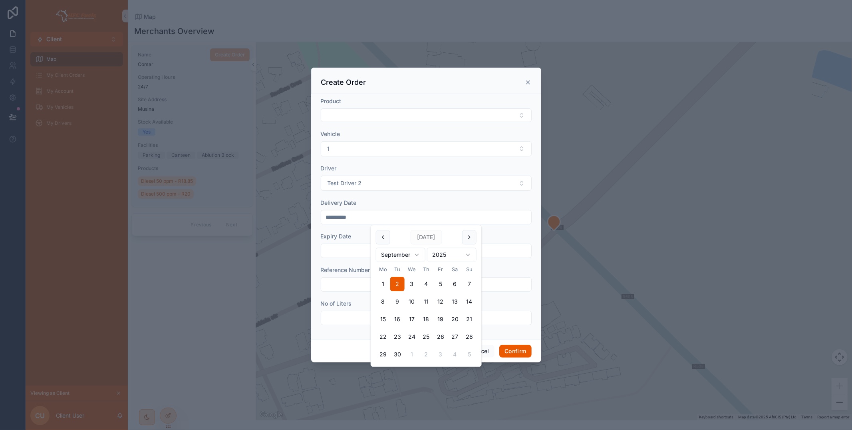
click at [342, 246] on input "text" at bounding box center [426, 250] width 210 height 11
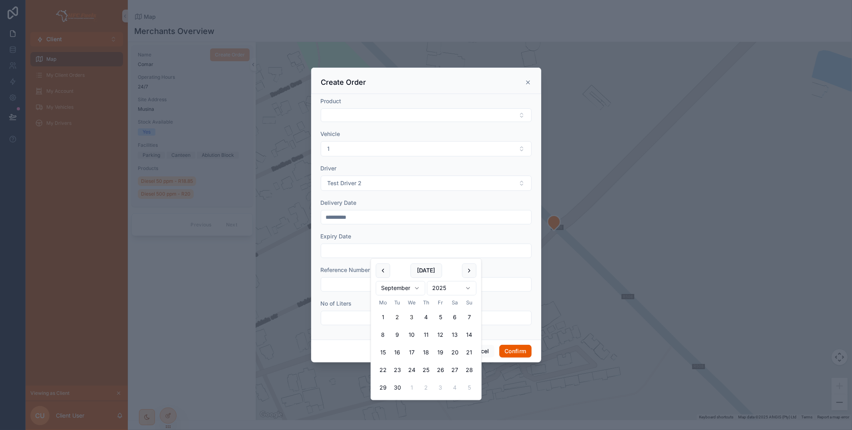
click at [406, 316] on button "3" at bounding box center [412, 317] width 14 height 14
type input "**********"
click at [360, 287] on input "text" at bounding box center [426, 284] width 210 height 11
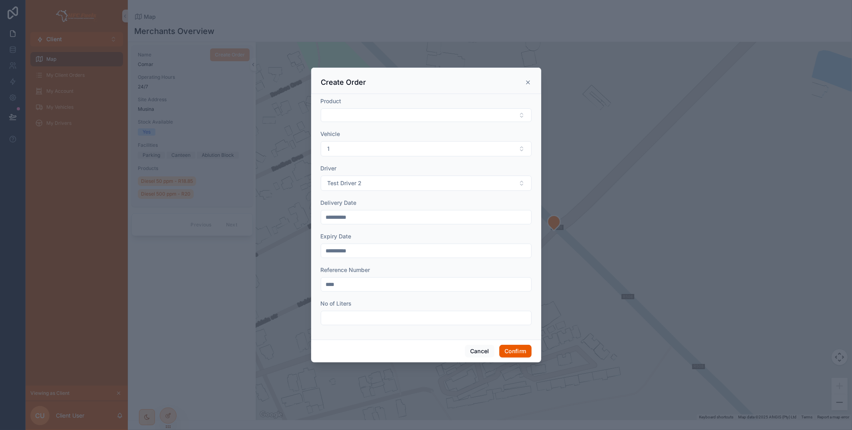
type input "****"
click at [365, 316] on input "text" at bounding box center [426, 317] width 210 height 11
type input "*****"
click at [510, 348] on button "Confirm" at bounding box center [516, 350] width 32 height 13
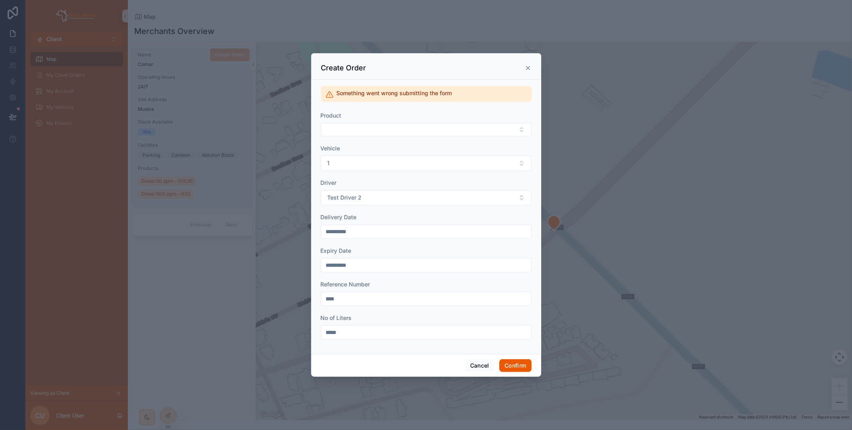
click at [410, 354] on div "Cancel Confirm" at bounding box center [426, 365] width 230 height 23
click at [518, 363] on button "Confirm" at bounding box center [516, 365] width 32 height 13
click at [516, 368] on button "Confirm" at bounding box center [516, 365] width 32 height 13
click at [366, 129] on button "Select Button" at bounding box center [426, 130] width 211 height 14
click at [375, 161] on span "Diesel 50 ppm - R18.85" at bounding box center [356, 161] width 61 height 8
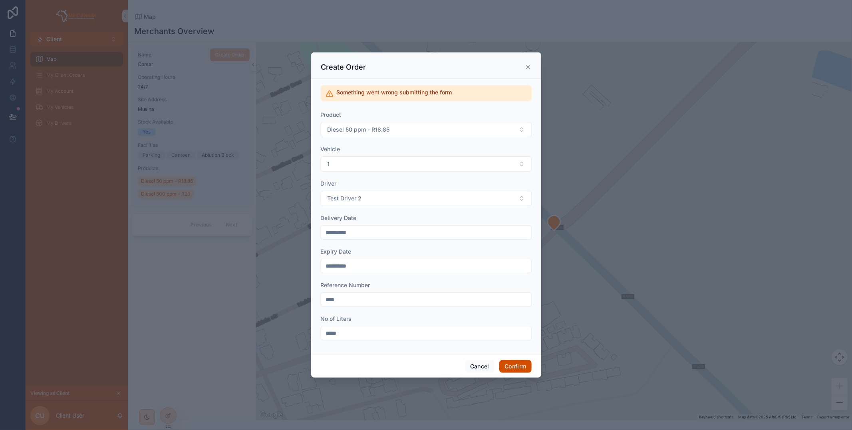
click at [515, 367] on button "Confirm" at bounding box center [516, 366] width 32 height 13
click at [508, 362] on button "Confirm" at bounding box center [516, 366] width 32 height 13
click at [488, 363] on button "Cancel" at bounding box center [480, 366] width 30 height 13
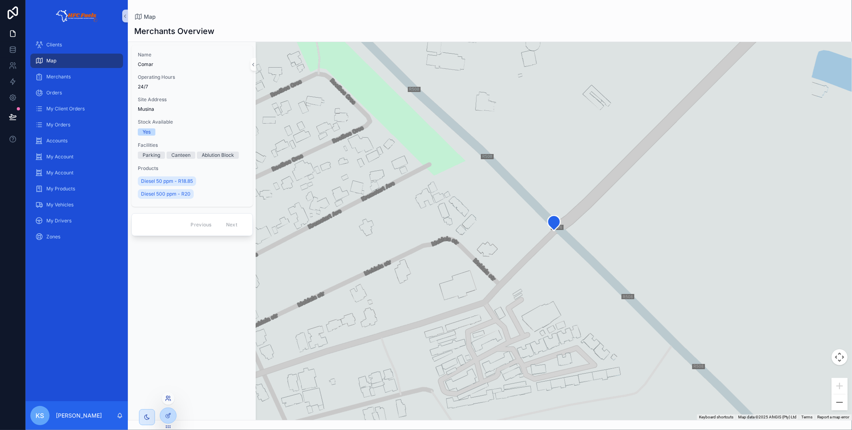
click at [169, 401] on icon at bounding box center [168, 398] width 6 height 6
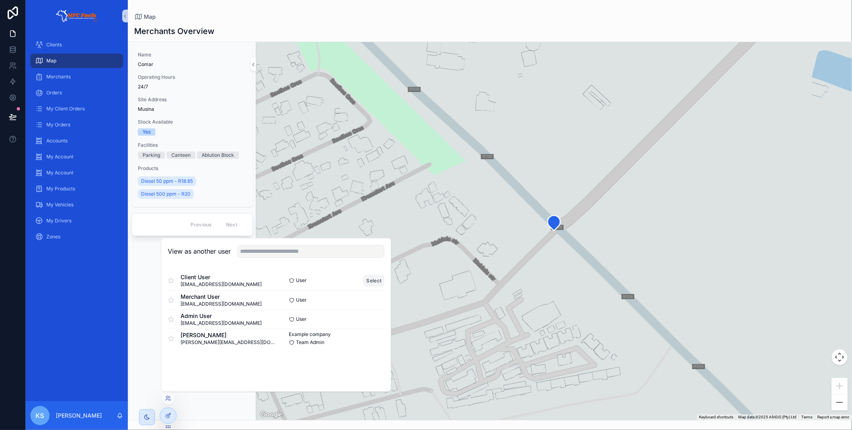
click at [374, 281] on button "Select" at bounding box center [374, 281] width 21 height 12
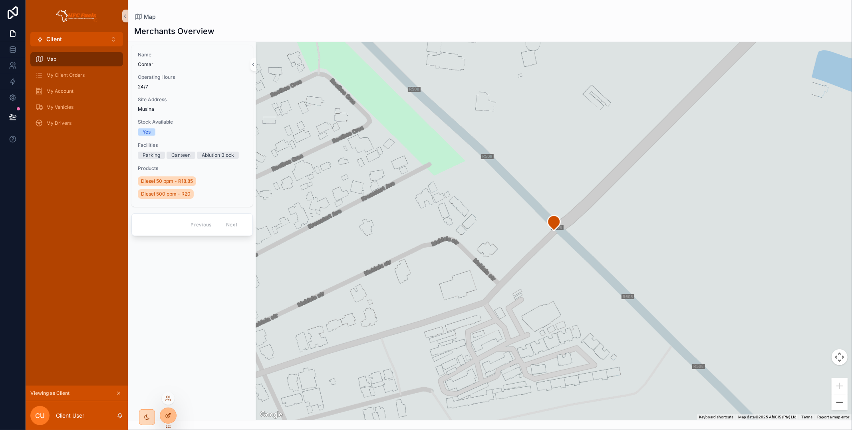
click at [166, 417] on icon at bounding box center [168, 415] width 6 height 6
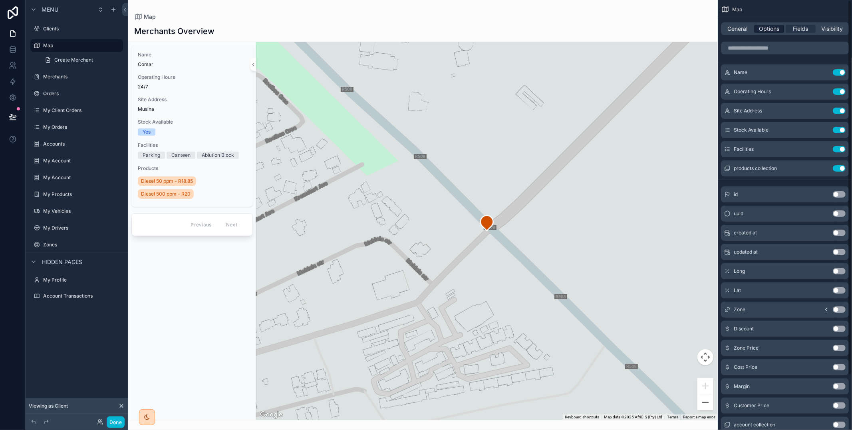
click at [778, 30] on span "Options" at bounding box center [769, 29] width 20 height 8
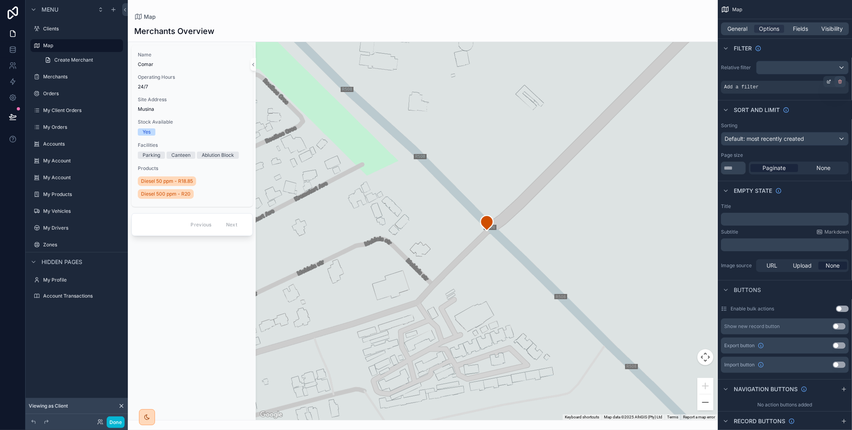
click at [836, 81] on div "scrollable content" at bounding box center [840, 81] width 11 height 11
click at [803, 28] on span "Fields" at bounding box center [801, 29] width 15 height 8
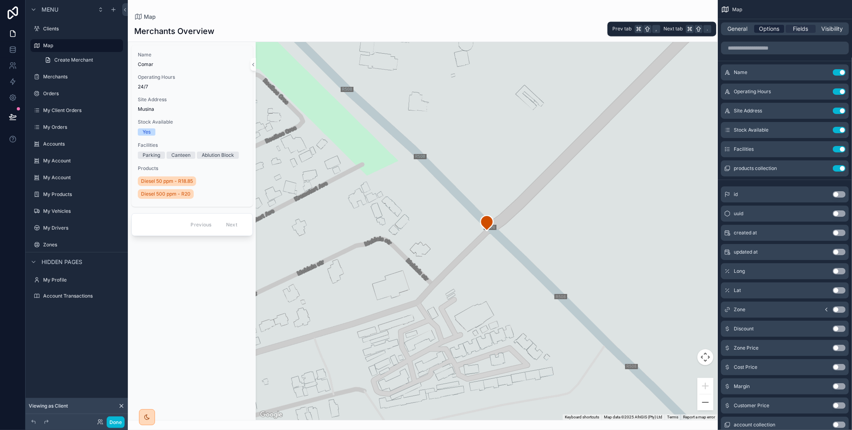
click at [761, 28] on span "Options" at bounding box center [769, 29] width 20 height 8
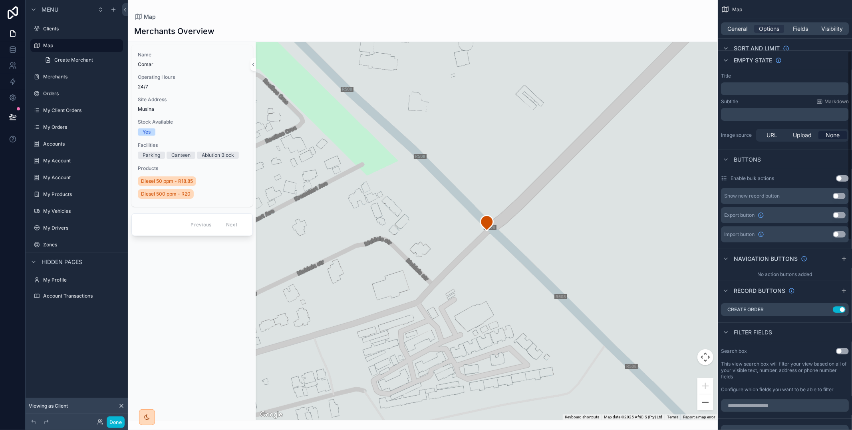
scroll to position [140, 0]
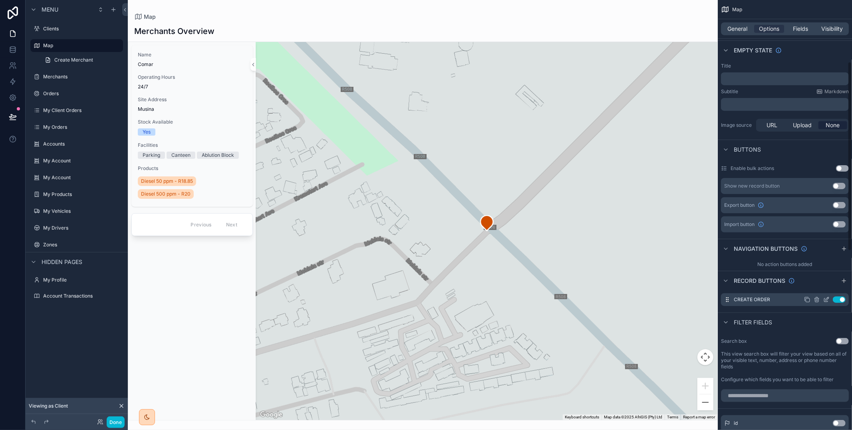
click at [828, 299] on icon "scrollable content" at bounding box center [827, 298] width 3 height 3
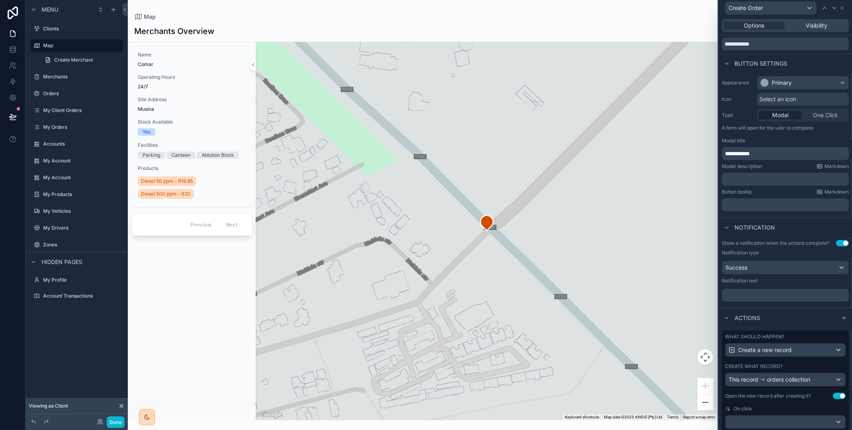
scroll to position [53, 0]
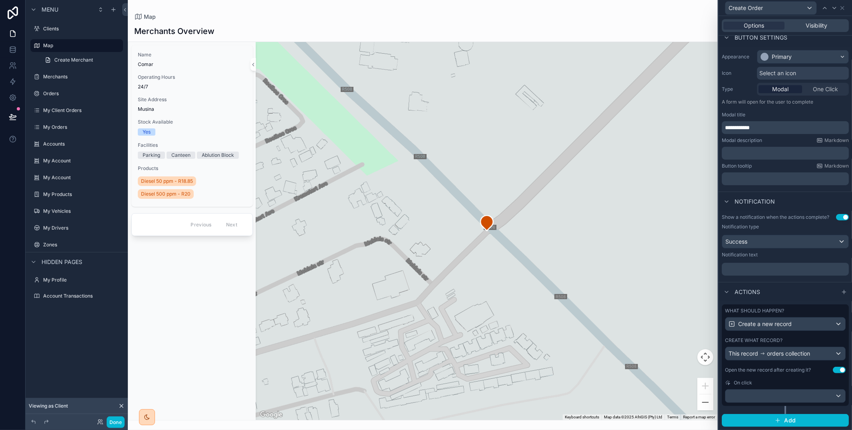
click at [810, 360] on div "What should happen? Create a new record Create what record? This record orders …" at bounding box center [785, 355] width 127 height 102
click at [810, 356] on span "orders collection" at bounding box center [788, 353] width 43 height 8
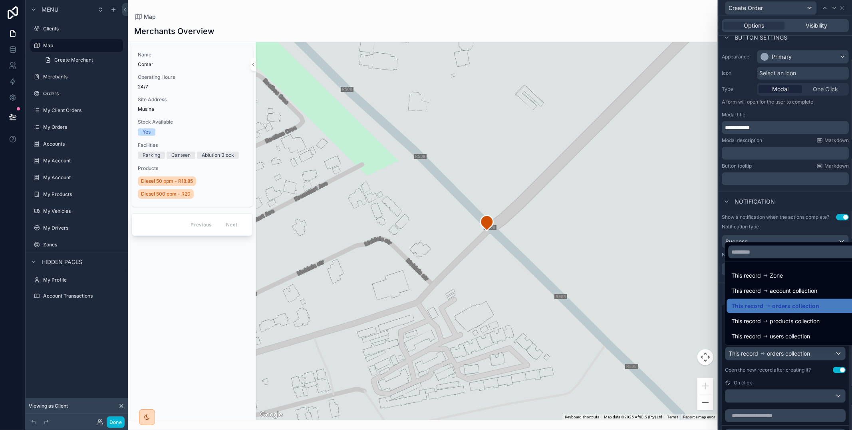
click at [803, 371] on div at bounding box center [785, 215] width 133 height 430
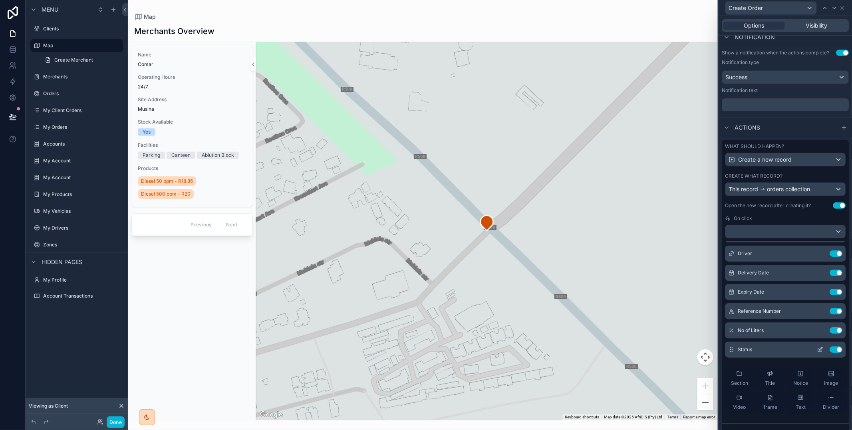
scroll to position [77, 0]
click at [823, 346] on icon at bounding box center [820, 348] width 6 height 6
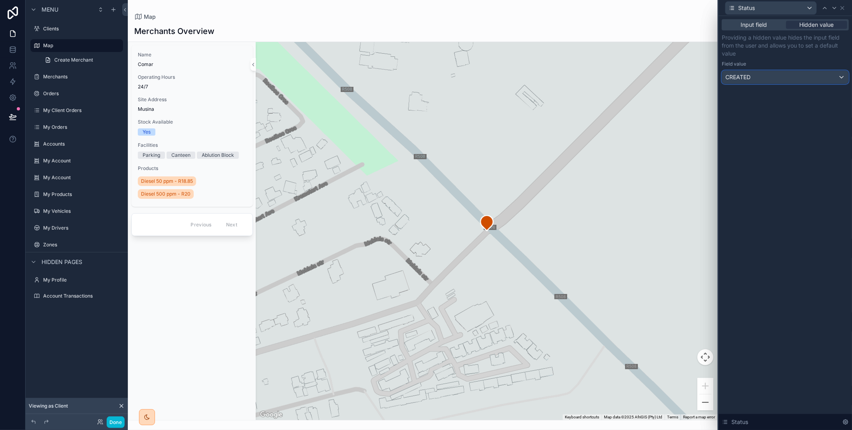
click at [779, 76] on div "CREATED" at bounding box center [786, 77] width 126 height 13
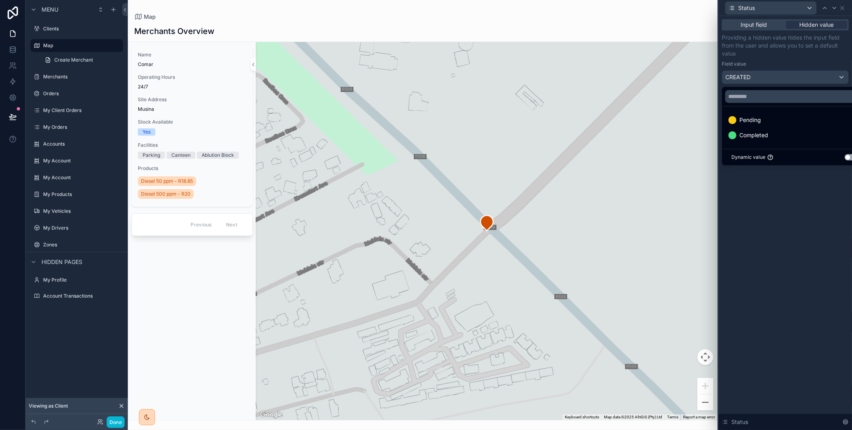
drag, startPoint x: 777, startPoint y: 113, endPoint x: 784, endPoint y: 102, distance: 13.6
click at [777, 113] on div "Pending" at bounding box center [795, 120] width 142 height 14
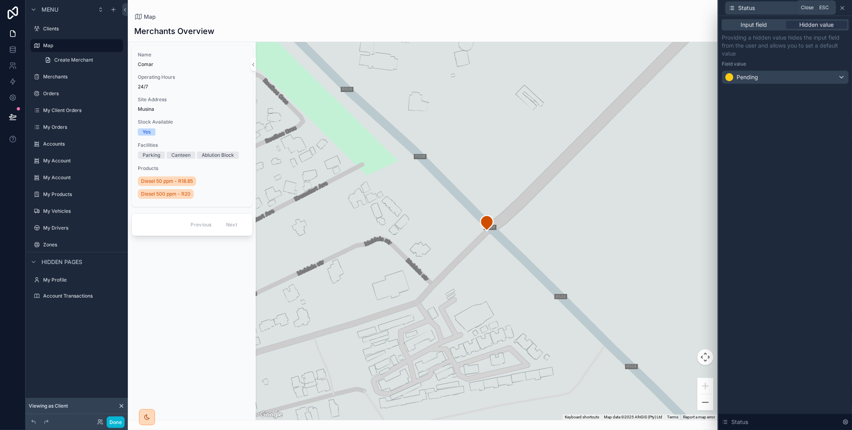
click at [842, 6] on icon at bounding box center [843, 8] width 6 height 6
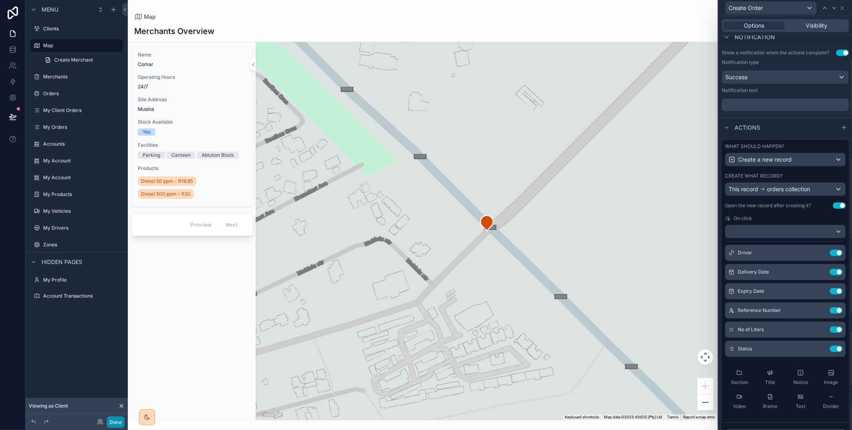
drag, startPoint x: 114, startPoint y: 421, endPoint x: 134, endPoint y: 422, distance: 19.6
click at [115, 420] on button "Done" at bounding box center [116, 422] width 18 height 12
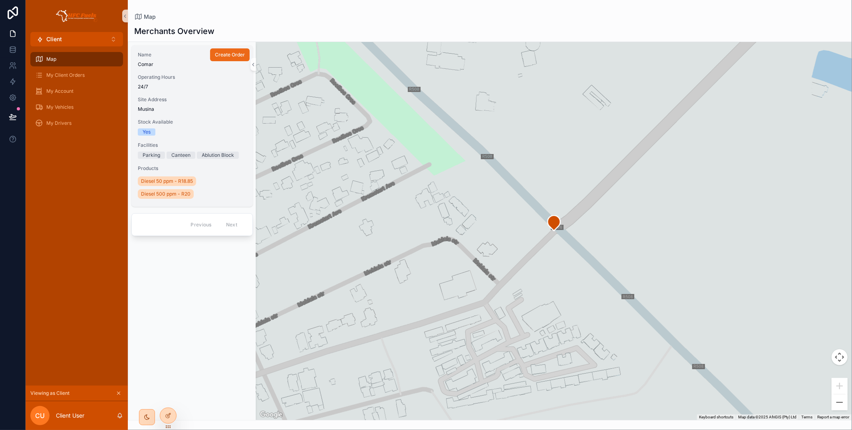
click at [237, 56] on span "Create Order" at bounding box center [230, 55] width 30 height 6
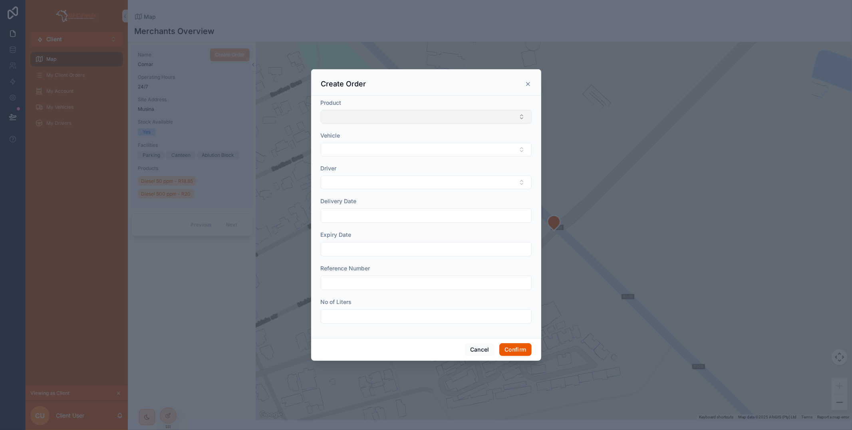
click at [408, 115] on button "Select Button" at bounding box center [426, 117] width 211 height 14
drag, startPoint x: 397, startPoint y: 91, endPoint x: 393, endPoint y: 111, distance: 20.3
click at [397, 91] on div "Create Order" at bounding box center [426, 82] width 230 height 26
drag, startPoint x: 372, startPoint y: 148, endPoint x: 374, endPoint y: 157, distance: 9.3
click at [372, 148] on button "Select Button" at bounding box center [426, 150] width 211 height 14
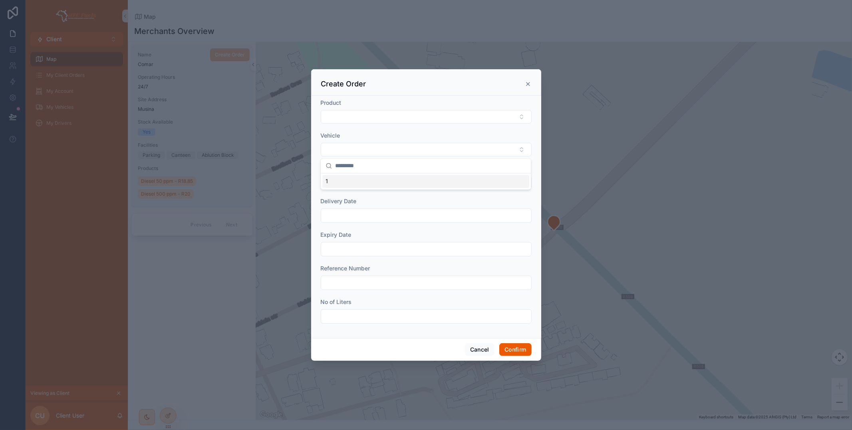
click at [369, 179] on div "1" at bounding box center [426, 181] width 207 height 13
click at [368, 177] on button "Select Button" at bounding box center [426, 183] width 211 height 14
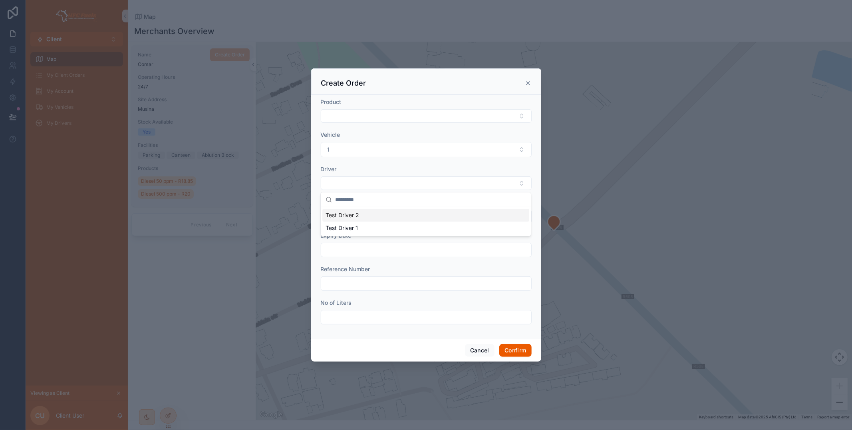
click at [365, 214] on div "Test Driver 2" at bounding box center [426, 215] width 207 height 13
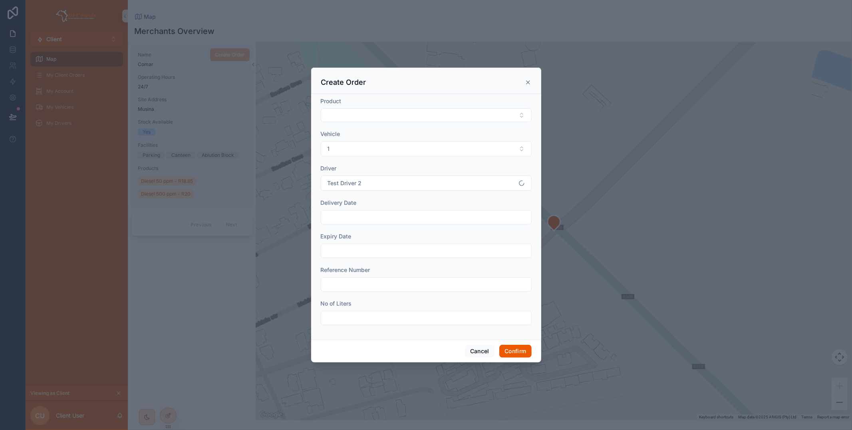
click at [365, 211] on input "text" at bounding box center [426, 216] width 210 height 11
click at [411, 281] on button "3" at bounding box center [412, 284] width 14 height 14
type input "**********"
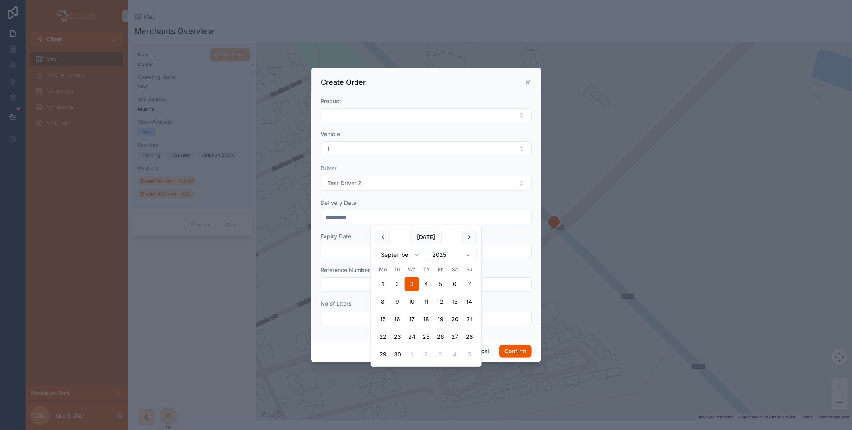
click at [360, 252] on input "text" at bounding box center [426, 250] width 210 height 11
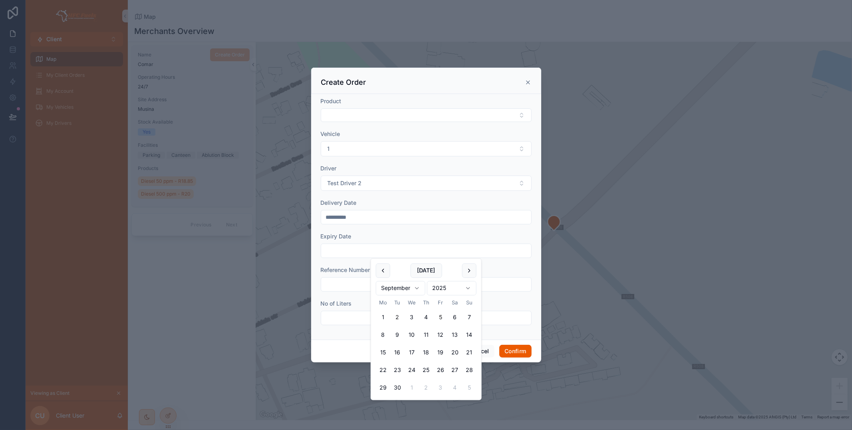
click at [441, 314] on button "5" at bounding box center [441, 317] width 14 height 14
type input "**********"
click at [346, 282] on input "text" at bounding box center [426, 284] width 210 height 11
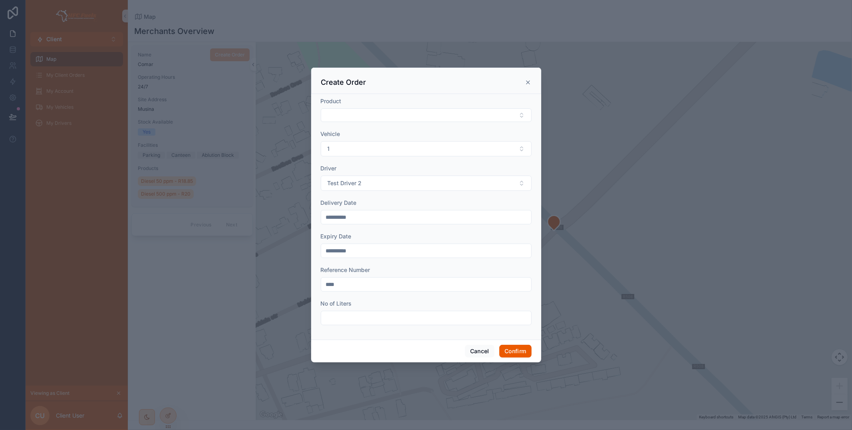
type input "****"
click at [358, 310] on div "No of Liters" at bounding box center [426, 312] width 211 height 26
click at [360, 320] on input "text" at bounding box center [426, 317] width 210 height 11
type input "*****"
click at [508, 346] on button "Confirm" at bounding box center [516, 350] width 32 height 13
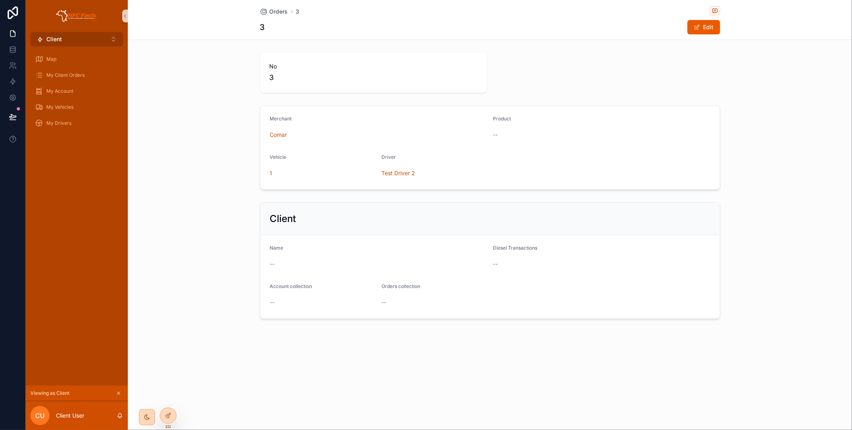
click at [68, 41] on button "Client ⌥ 1" at bounding box center [76, 39] width 93 height 14
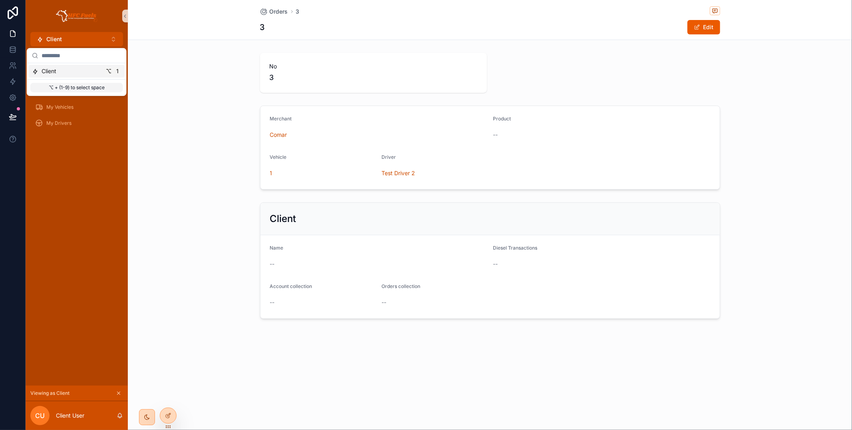
click at [88, 181] on div "Map My Client Orders My Account My Vehicles My Drivers" at bounding box center [77, 215] width 102 height 339
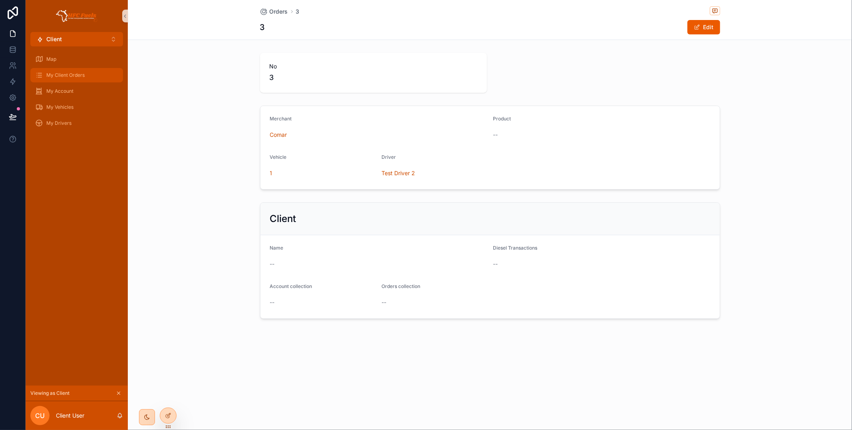
click at [76, 74] on span "My Client Orders" at bounding box center [65, 75] width 38 height 6
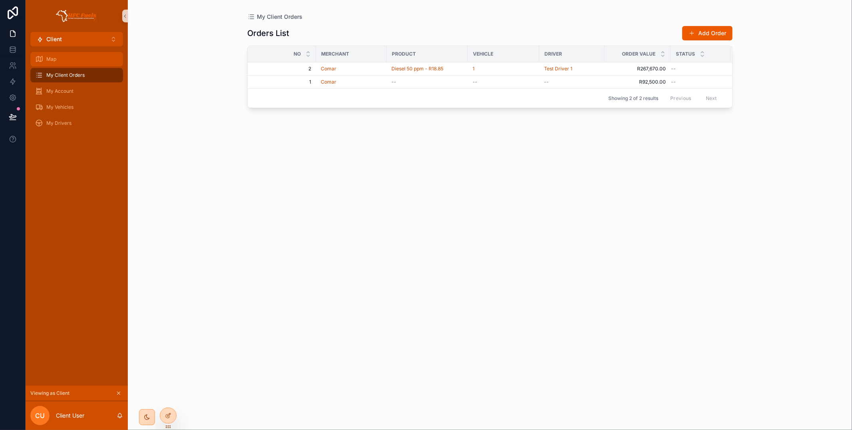
click at [60, 61] on div "Map" at bounding box center [76, 59] width 83 height 13
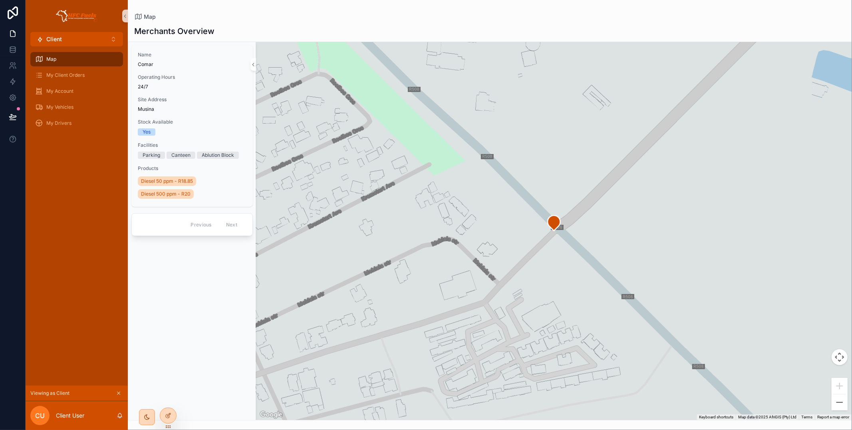
drag, startPoint x: 167, startPoint y: 410, endPoint x: 176, endPoint y: 396, distance: 17.2
click at [167, 410] on div at bounding box center [168, 415] width 16 height 15
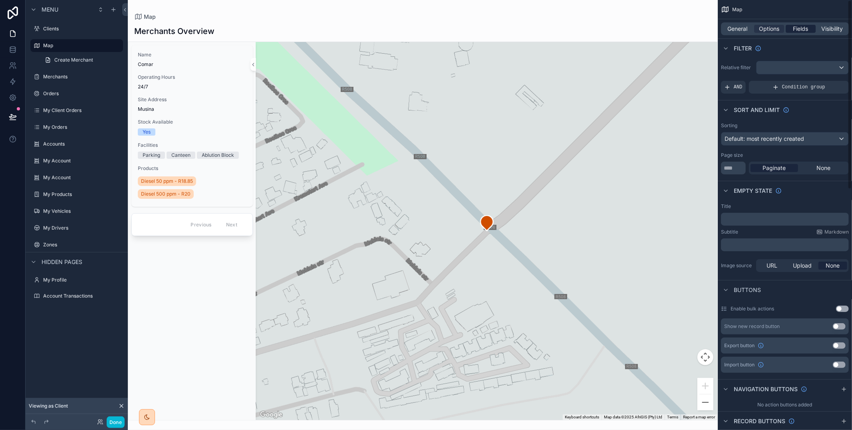
click at [806, 30] on span "Fields" at bounding box center [801, 29] width 15 height 8
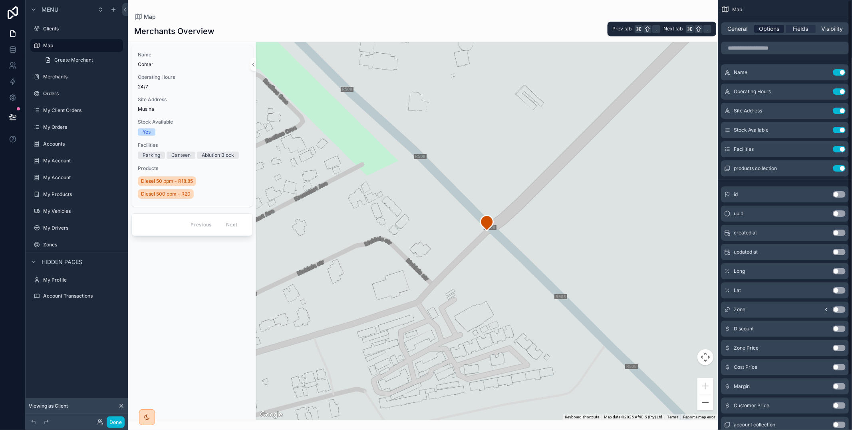
click at [768, 27] on span "Options" at bounding box center [769, 29] width 20 height 8
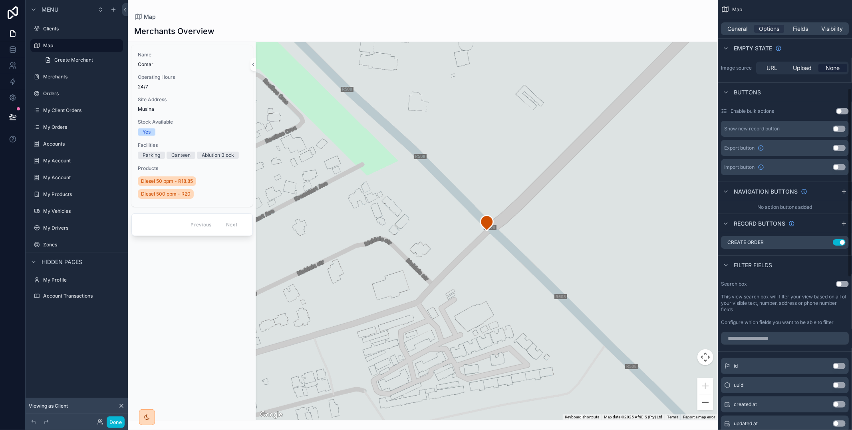
scroll to position [208, 0]
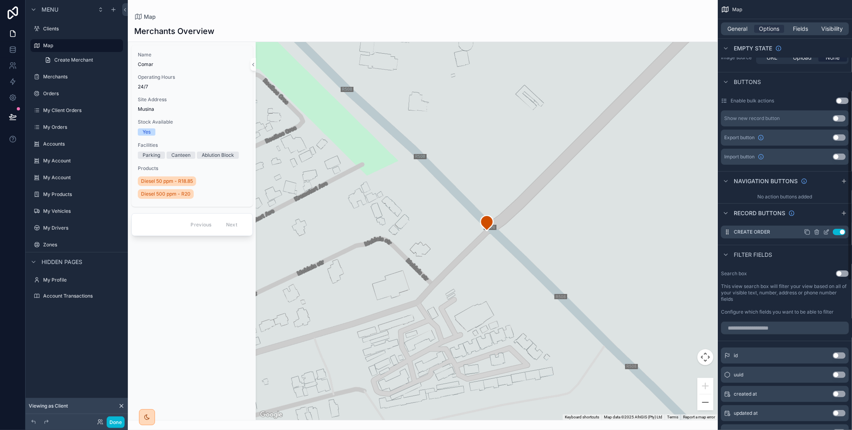
click at [828, 230] on icon "scrollable content" at bounding box center [828, 230] width 1 height 1
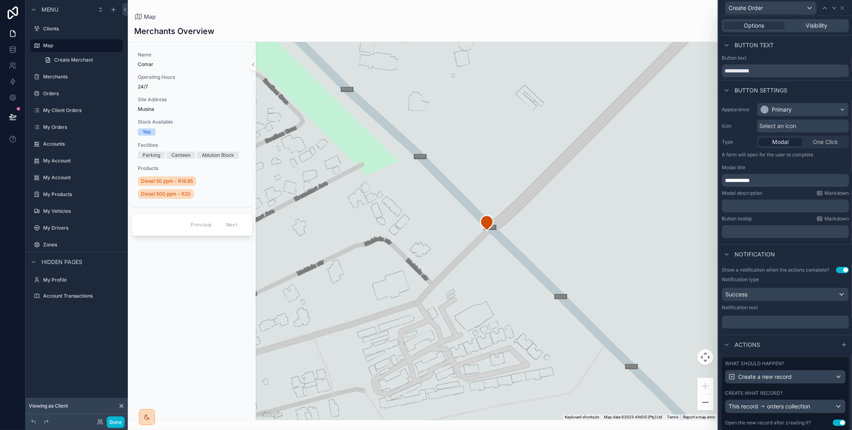
scroll to position [53, 0]
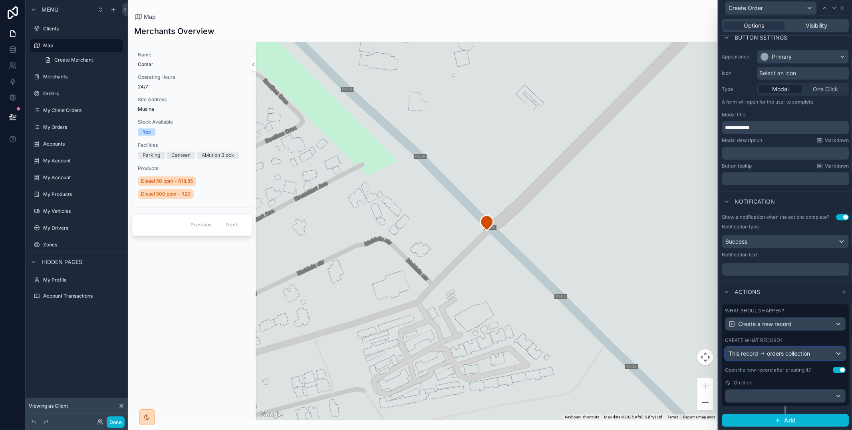
click at [804, 355] on div "This record orders collection" at bounding box center [786, 353] width 120 height 13
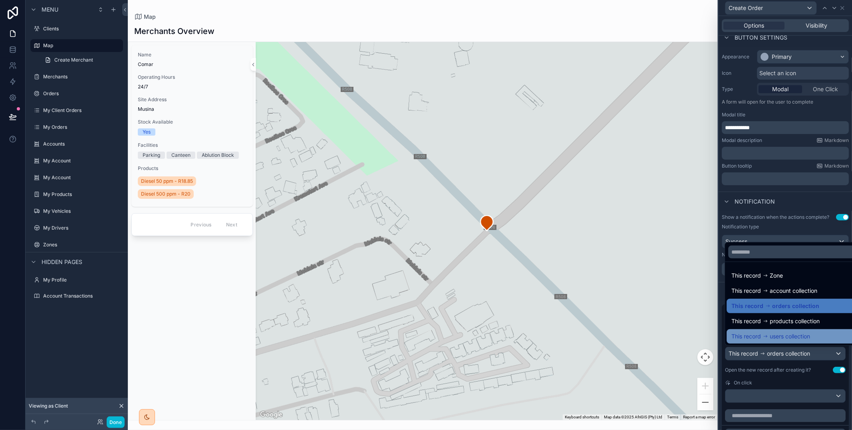
click at [804, 342] on div "This record users collection" at bounding box center [794, 336] width 135 height 14
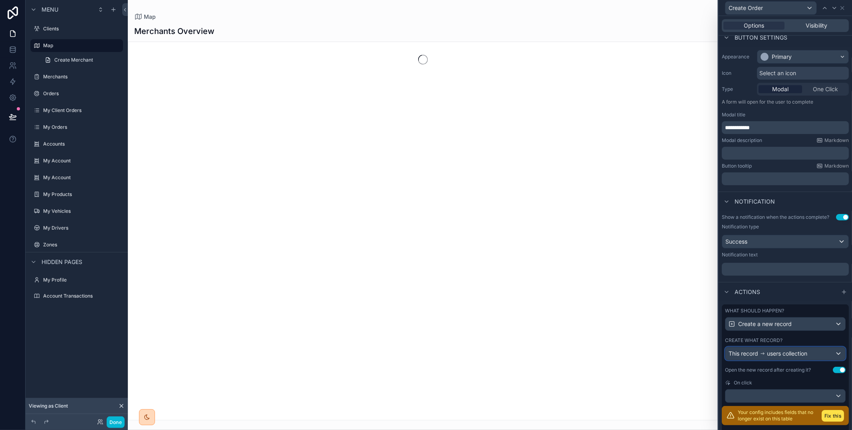
click at [805, 349] on span "users collection" at bounding box center [787, 353] width 40 height 8
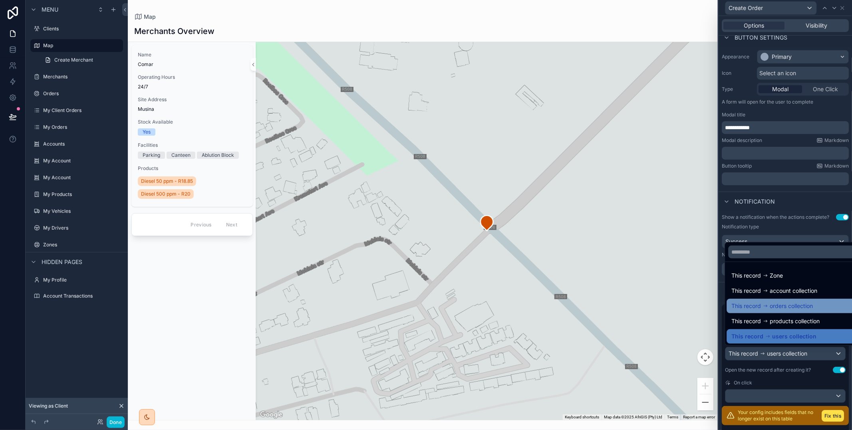
click at [803, 307] on span "orders collection" at bounding box center [791, 306] width 43 height 10
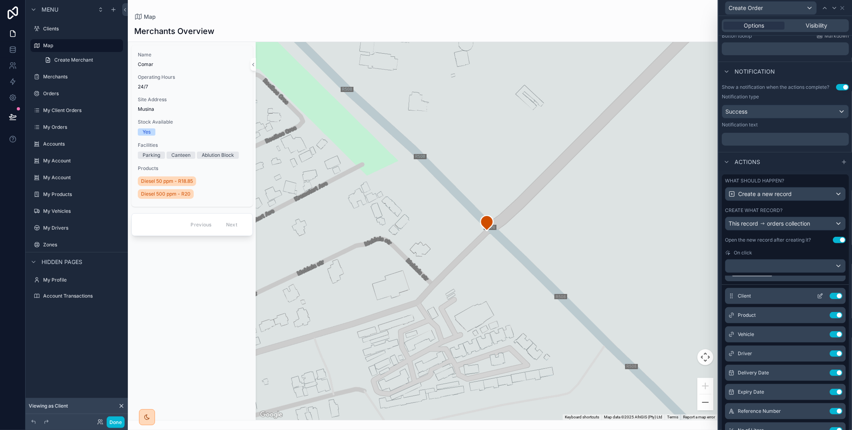
scroll to position [11, 0]
click at [822, 293] on icon at bounding box center [820, 295] width 6 height 6
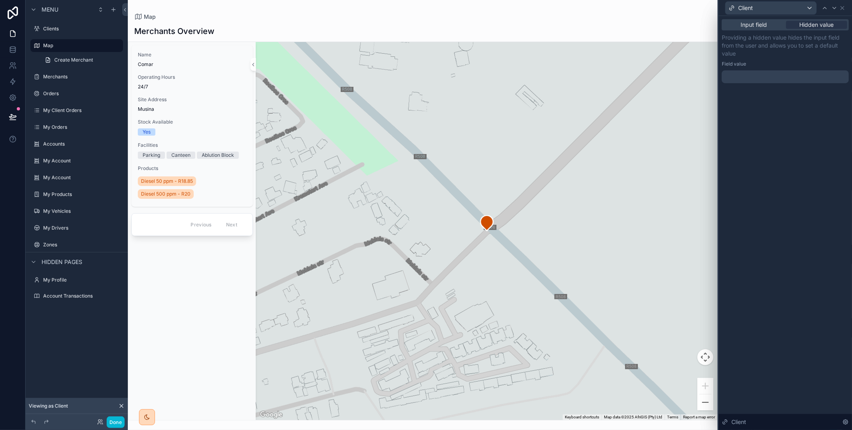
click at [794, 74] on div at bounding box center [785, 76] width 127 height 13
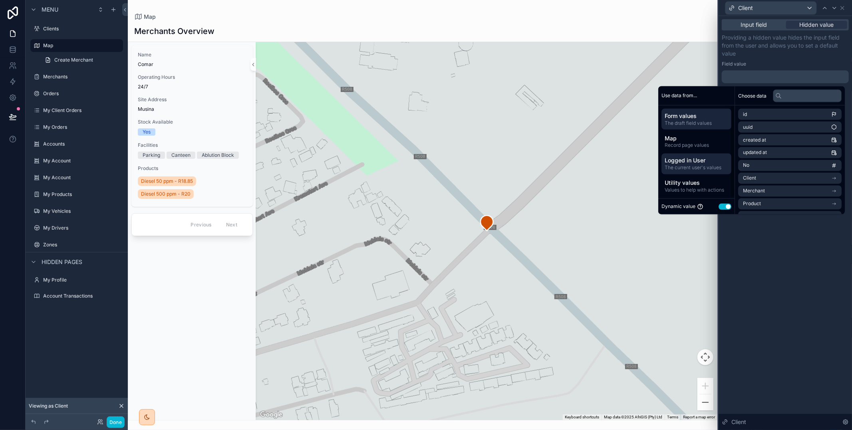
click at [709, 162] on span "Logged in User" at bounding box center [697, 160] width 64 height 8
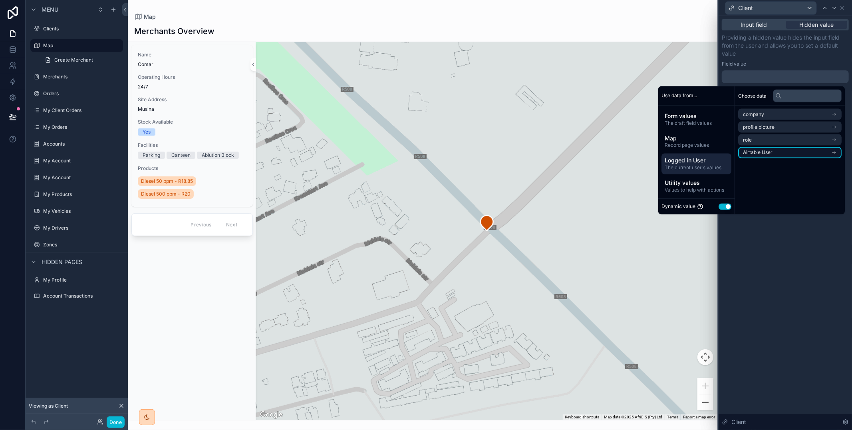
click at [770, 151] on li "Airtable User" at bounding box center [791, 152] width 104 height 11
click at [764, 124] on li "Client" at bounding box center [791, 128] width 104 height 11
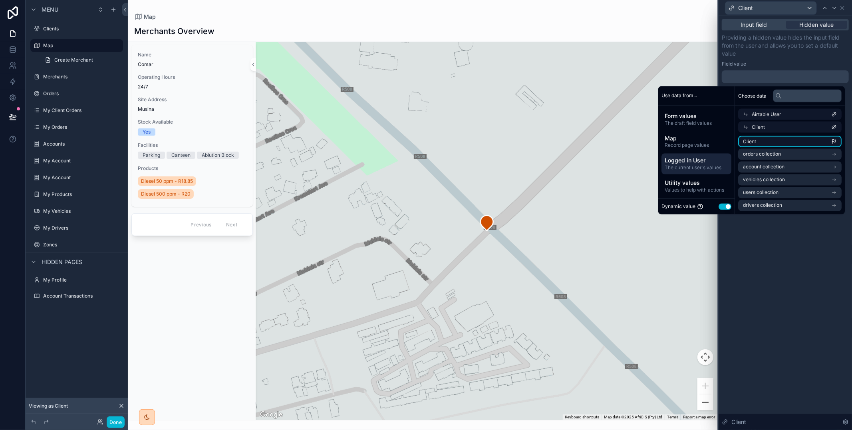
click at [772, 139] on li "Client" at bounding box center [791, 141] width 104 height 11
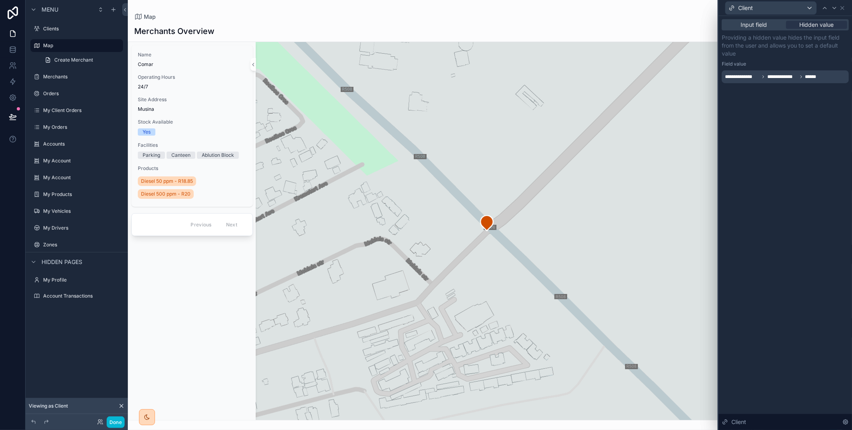
click at [766, 57] on div "**********" at bounding box center [785, 59] width 127 height 50
click at [843, 7] on icon at bounding box center [842, 7] width 3 height 3
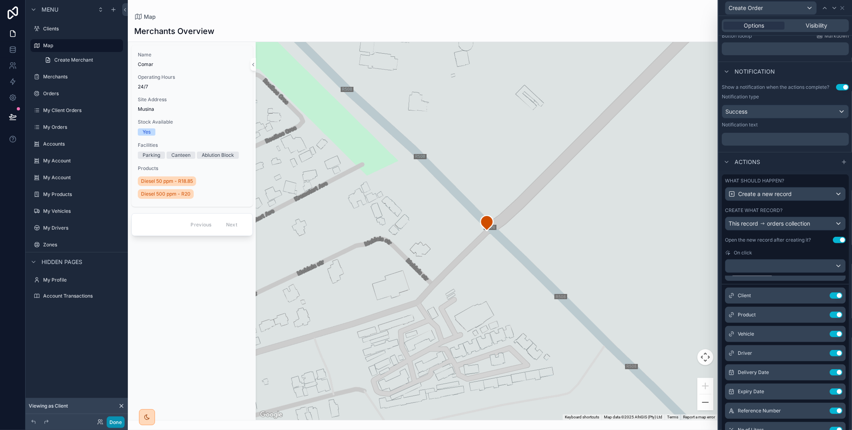
drag, startPoint x: 119, startPoint y: 422, endPoint x: 111, endPoint y: 412, distance: 12.2
click at [119, 420] on button "Done" at bounding box center [116, 422] width 18 height 12
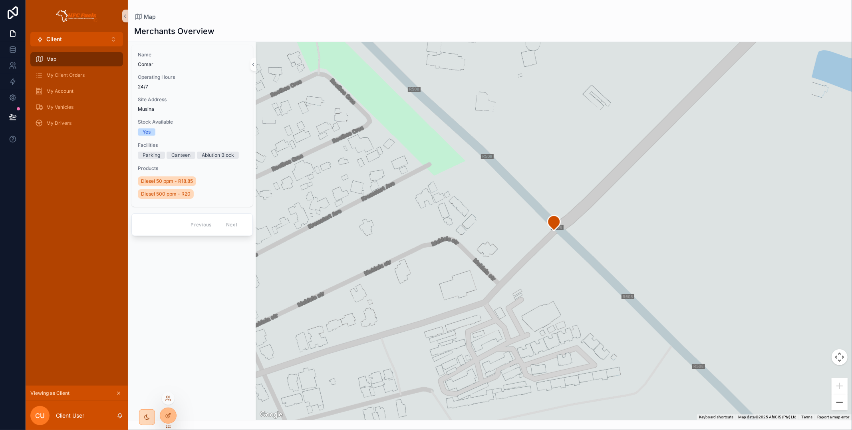
click at [169, 401] on div at bounding box center [168, 398] width 13 height 13
click at [168, 398] on icon at bounding box center [168, 398] width 6 height 6
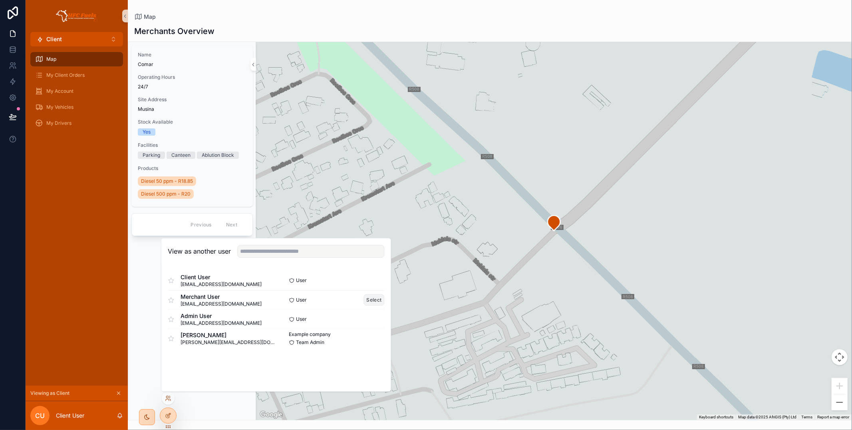
click at [368, 301] on button "Select" at bounding box center [374, 300] width 21 height 12
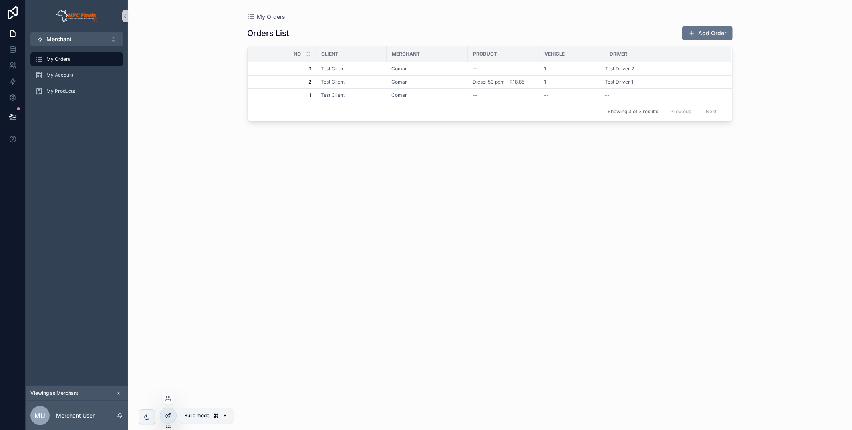
click at [171, 420] on div at bounding box center [168, 415] width 16 height 15
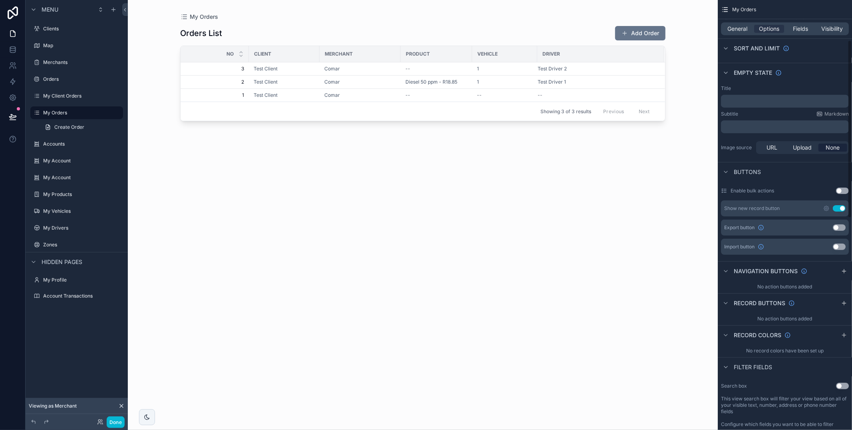
scroll to position [123, 0]
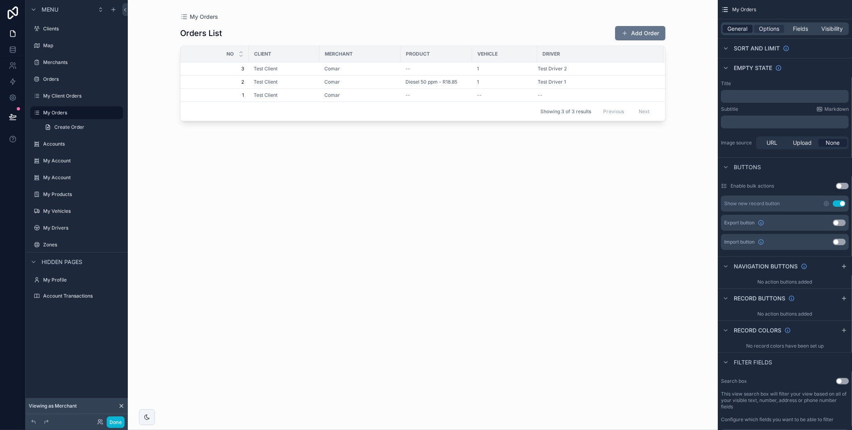
click at [747, 28] on span "General" at bounding box center [738, 29] width 20 height 8
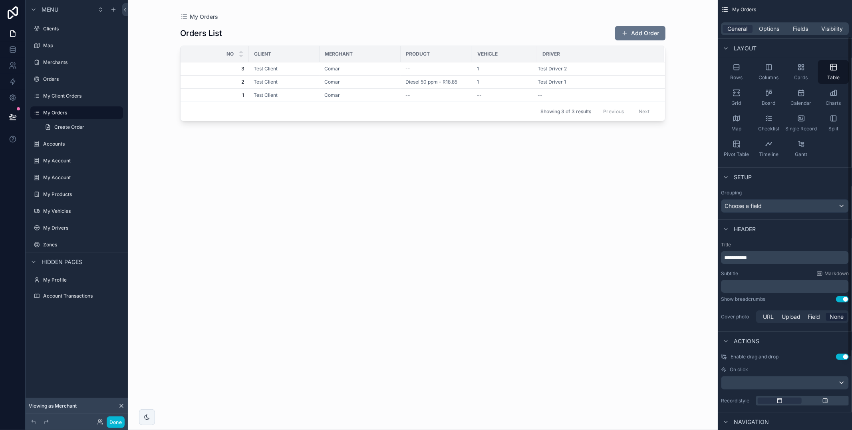
scroll to position [37, 0]
click at [753, 214] on div "Grouping Choose a field" at bounding box center [785, 203] width 134 height 30
click at [752, 212] on div "Choose a field" at bounding box center [785, 207] width 127 height 13
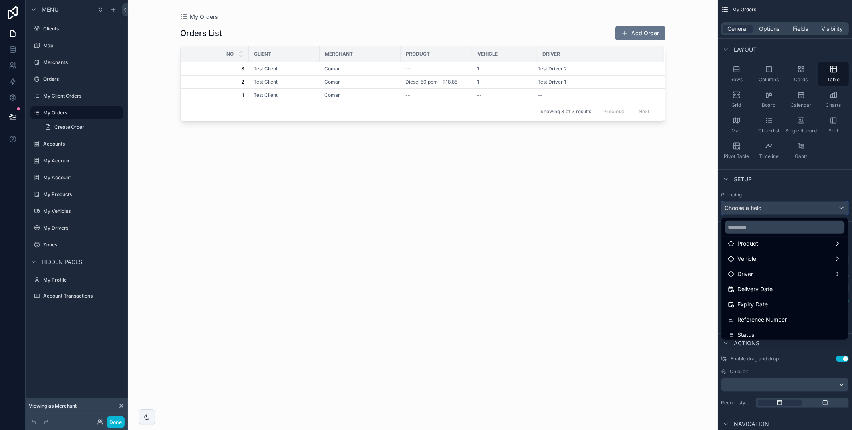
scroll to position [101, 0]
click at [762, 330] on div "Status" at bounding box center [785, 332] width 113 height 10
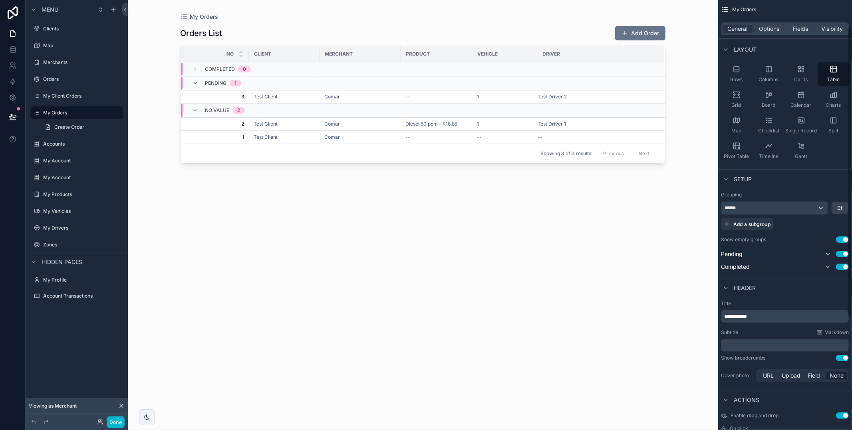
click at [846, 240] on button "Use setting" at bounding box center [842, 239] width 13 height 6
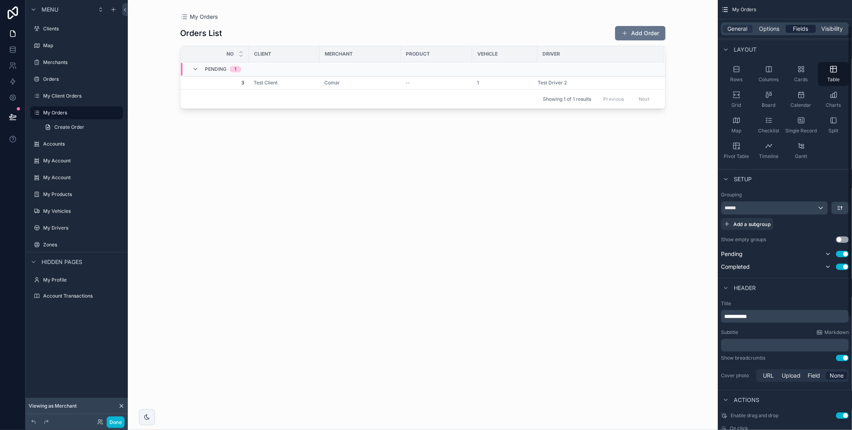
click at [804, 30] on span "Fields" at bounding box center [801, 29] width 15 height 8
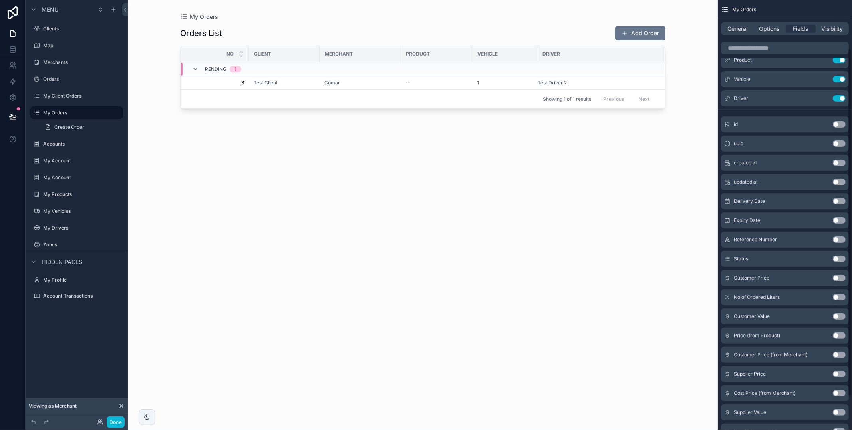
scroll to position [102, 0]
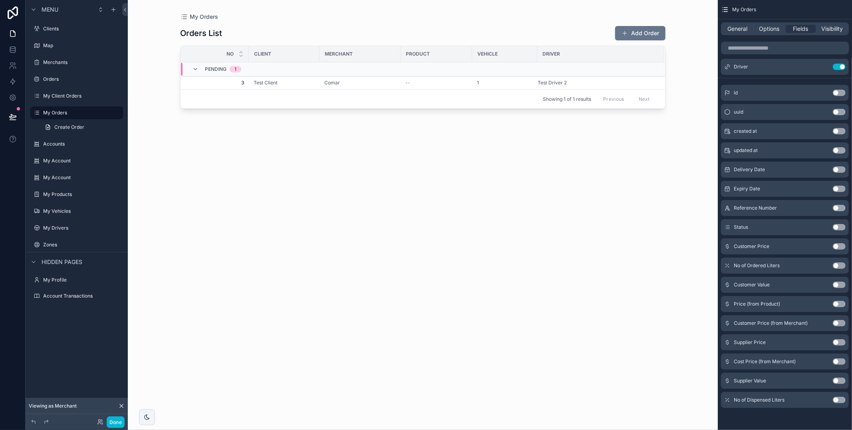
click at [840, 226] on button "Use setting" at bounding box center [839, 227] width 13 height 6
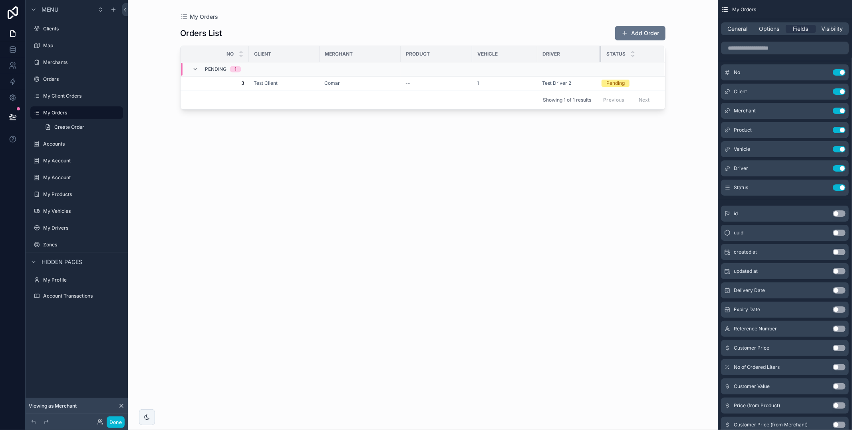
scroll to position [0, 0]
drag, startPoint x: 636, startPoint y: 55, endPoint x: 571, endPoint y: 55, distance: 65.1
click at [571, 55] on th "Driver" at bounding box center [569, 54] width 62 height 16
drag, startPoint x: 400, startPoint y: 53, endPoint x: 404, endPoint y: 88, distance: 35.0
click at [404, 88] on table "No Client Merchant Product Vehicle Driver Status Pending 1 3 3 Test Client Coma…" at bounding box center [423, 68] width 485 height 44
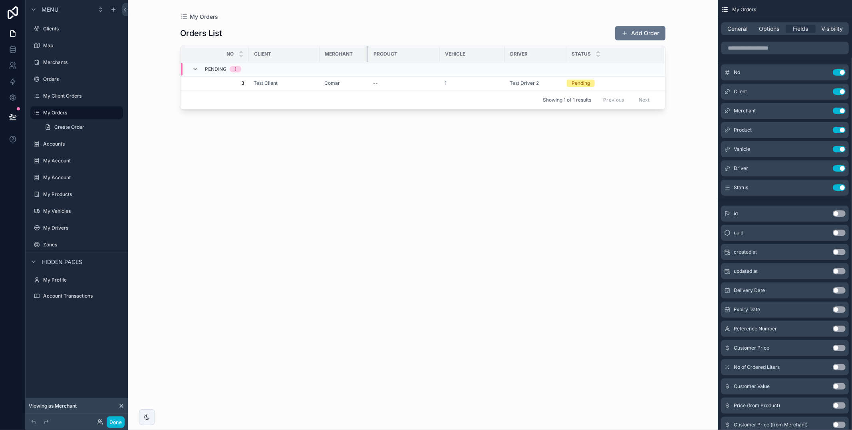
drag, startPoint x: 405, startPoint y: 52, endPoint x: 368, endPoint y: 52, distance: 36.8
click at [368, 52] on tr "No Client Merchant Product Vehicle Driver Status" at bounding box center [423, 54] width 485 height 16
drag, startPoint x: 439, startPoint y: 50, endPoint x: 412, endPoint y: 51, distance: 26.4
click at [411, 52] on div "scrollable content" at bounding box center [412, 54] width 3 height 16
drag, startPoint x: 476, startPoint y: 53, endPoint x: 448, endPoint y: 55, distance: 28.1
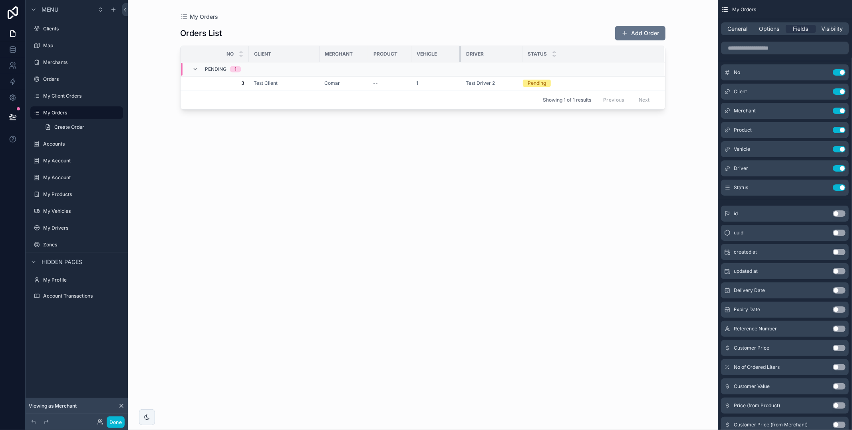
click at [460, 55] on div "scrollable content" at bounding box center [461, 54] width 3 height 16
drag, startPoint x: 319, startPoint y: 50, endPoint x: 305, endPoint y: 60, distance: 16.7
click at [298, 51] on div "scrollable content" at bounding box center [298, 54] width 3 height 16
click at [117, 421] on button "Done" at bounding box center [116, 422] width 18 height 12
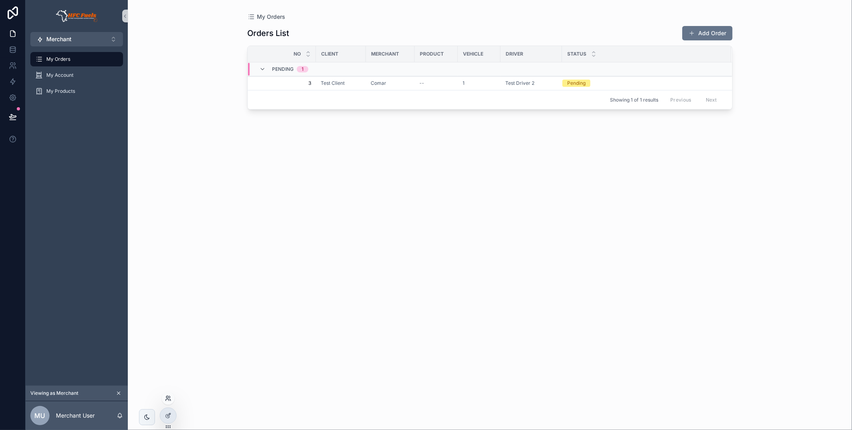
click at [169, 399] on icon at bounding box center [168, 398] width 6 height 6
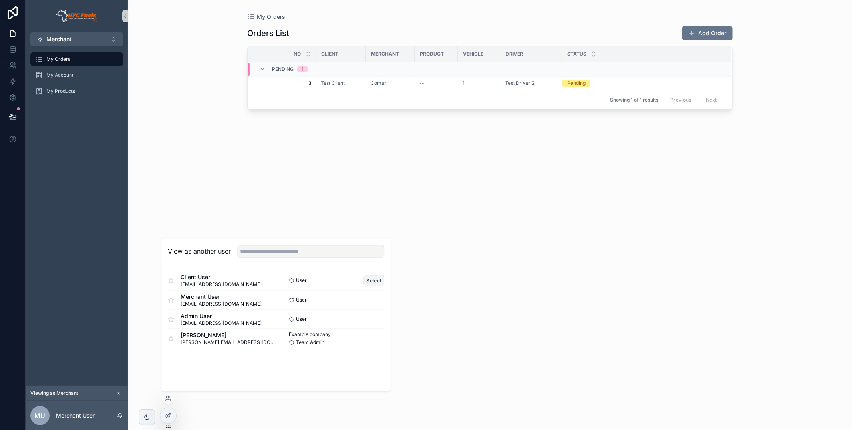
click at [383, 282] on button "Select" at bounding box center [374, 281] width 21 height 12
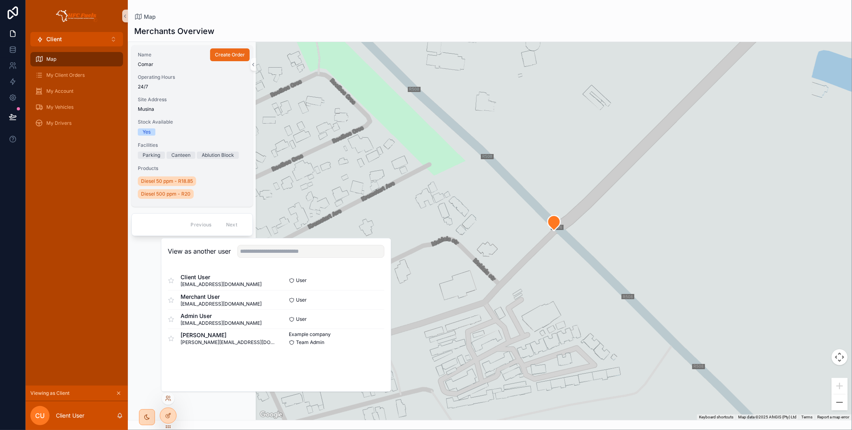
click at [233, 56] on span "Create Order" at bounding box center [230, 55] width 30 height 6
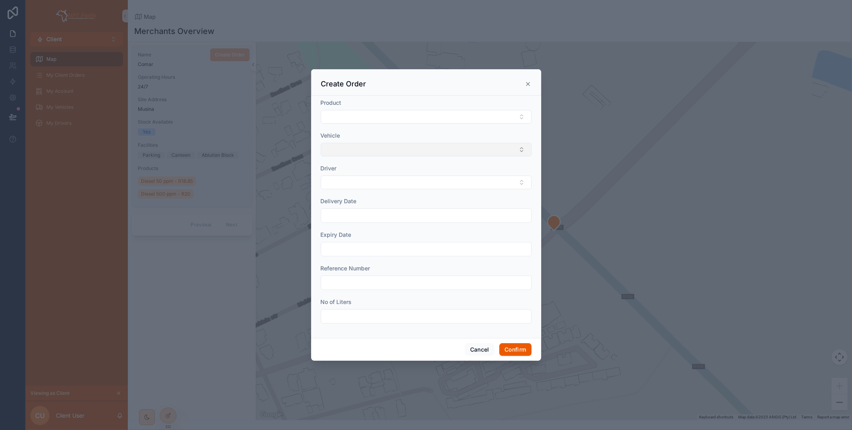
click at [427, 152] on button "Select Button" at bounding box center [426, 150] width 211 height 14
click at [407, 179] on div "1" at bounding box center [426, 181] width 207 height 13
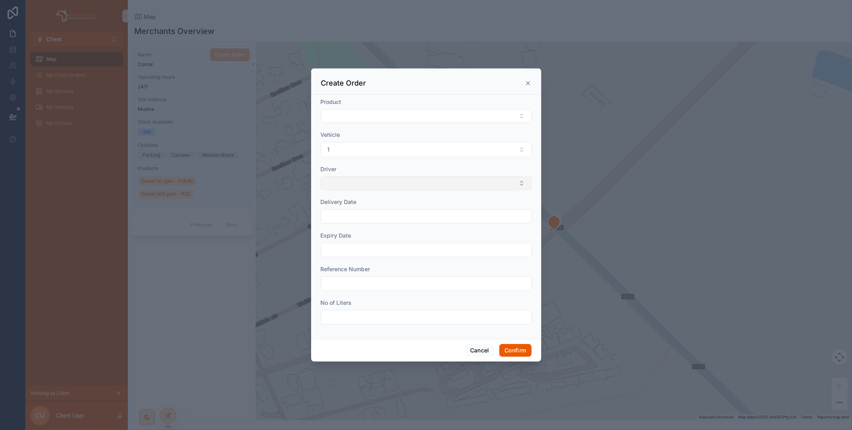
click at [388, 182] on button "Select Button" at bounding box center [426, 183] width 211 height 14
click at [383, 212] on div "Test Driver 2" at bounding box center [426, 215] width 207 height 13
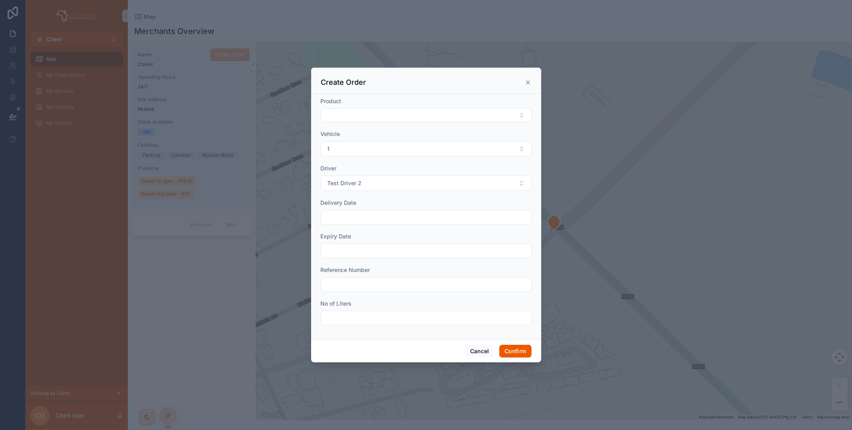
click at [384, 213] on input "text" at bounding box center [426, 216] width 210 height 11
click at [423, 318] on button "18" at bounding box center [426, 319] width 14 height 14
type input "**********"
click at [362, 254] on input "text" at bounding box center [426, 250] width 210 height 11
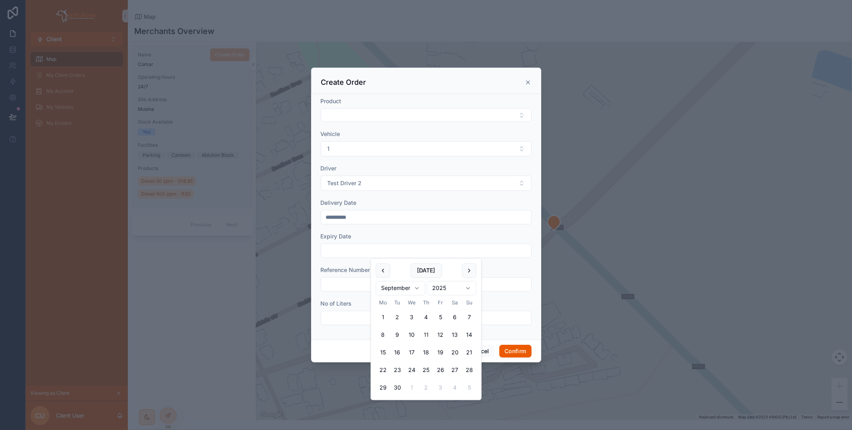
click at [424, 334] on button "11" at bounding box center [426, 335] width 14 height 14
type input "**********"
click at [361, 285] on input "text" at bounding box center [426, 284] width 210 height 11
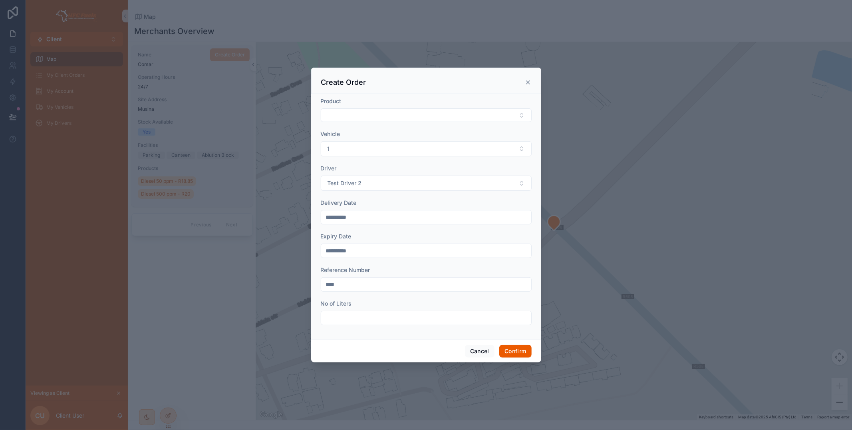
type input "****"
click at [378, 318] on input "text" at bounding box center [426, 317] width 210 height 11
type input "*****"
click at [513, 347] on button "Confirm" at bounding box center [516, 350] width 32 height 13
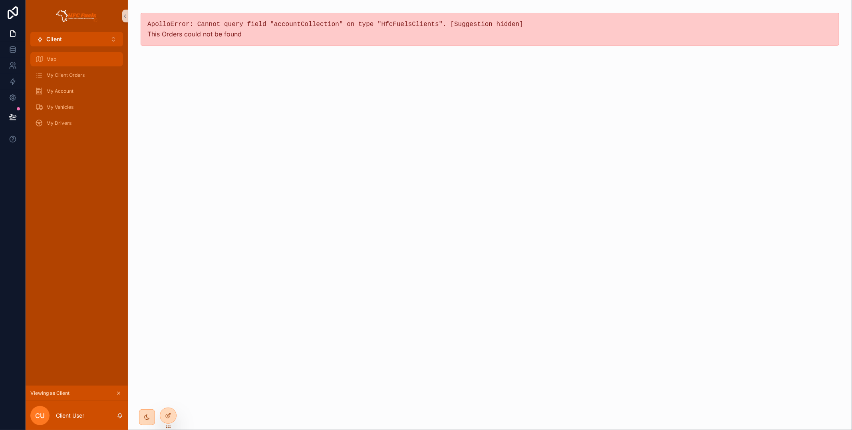
click at [90, 60] on div "Map" at bounding box center [76, 59] width 83 height 13
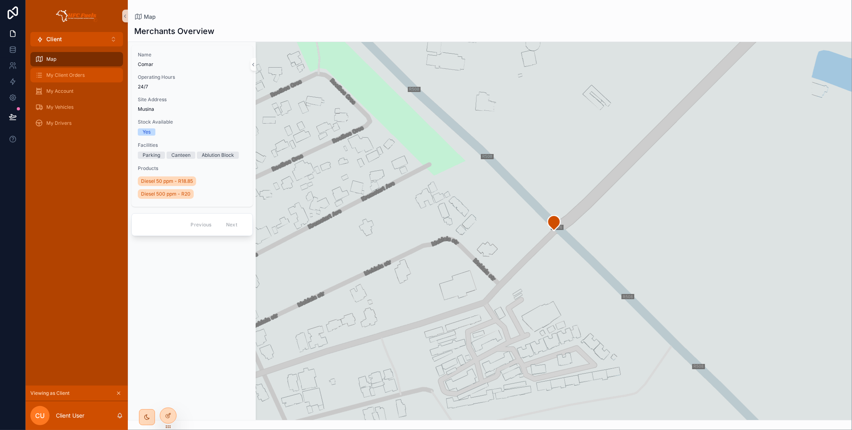
click at [89, 76] on div "My Client Orders" at bounding box center [76, 75] width 83 height 13
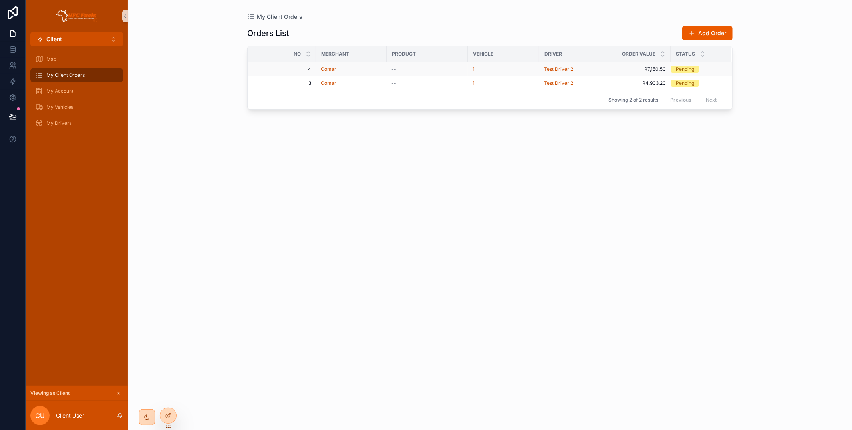
click at [368, 68] on div "Comar" at bounding box center [351, 69] width 61 height 6
